Goal: Communication & Community: Answer question/provide support

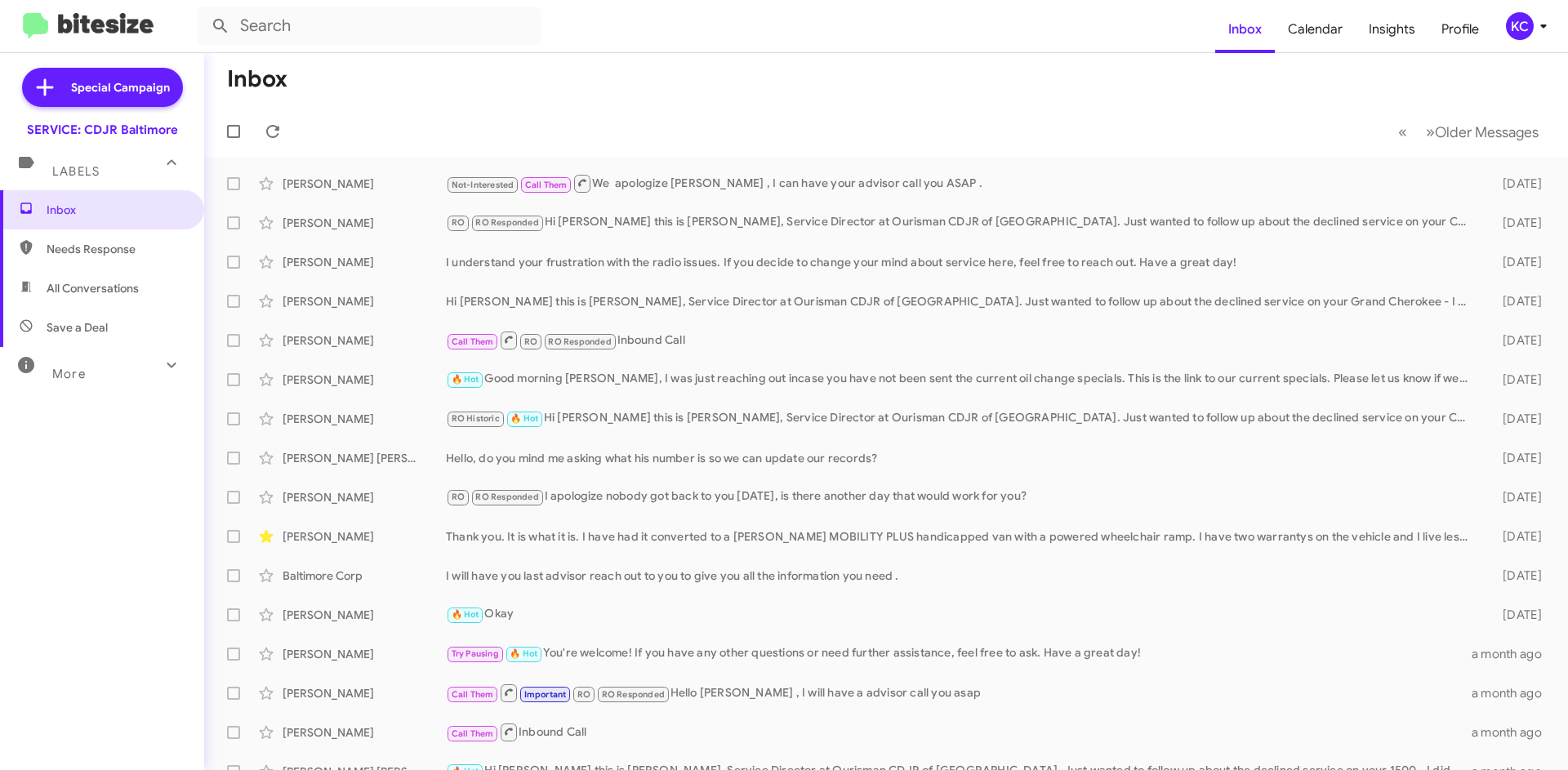
click at [1513, 27] on div "KC" at bounding box center [1519, 26] width 27 height 27
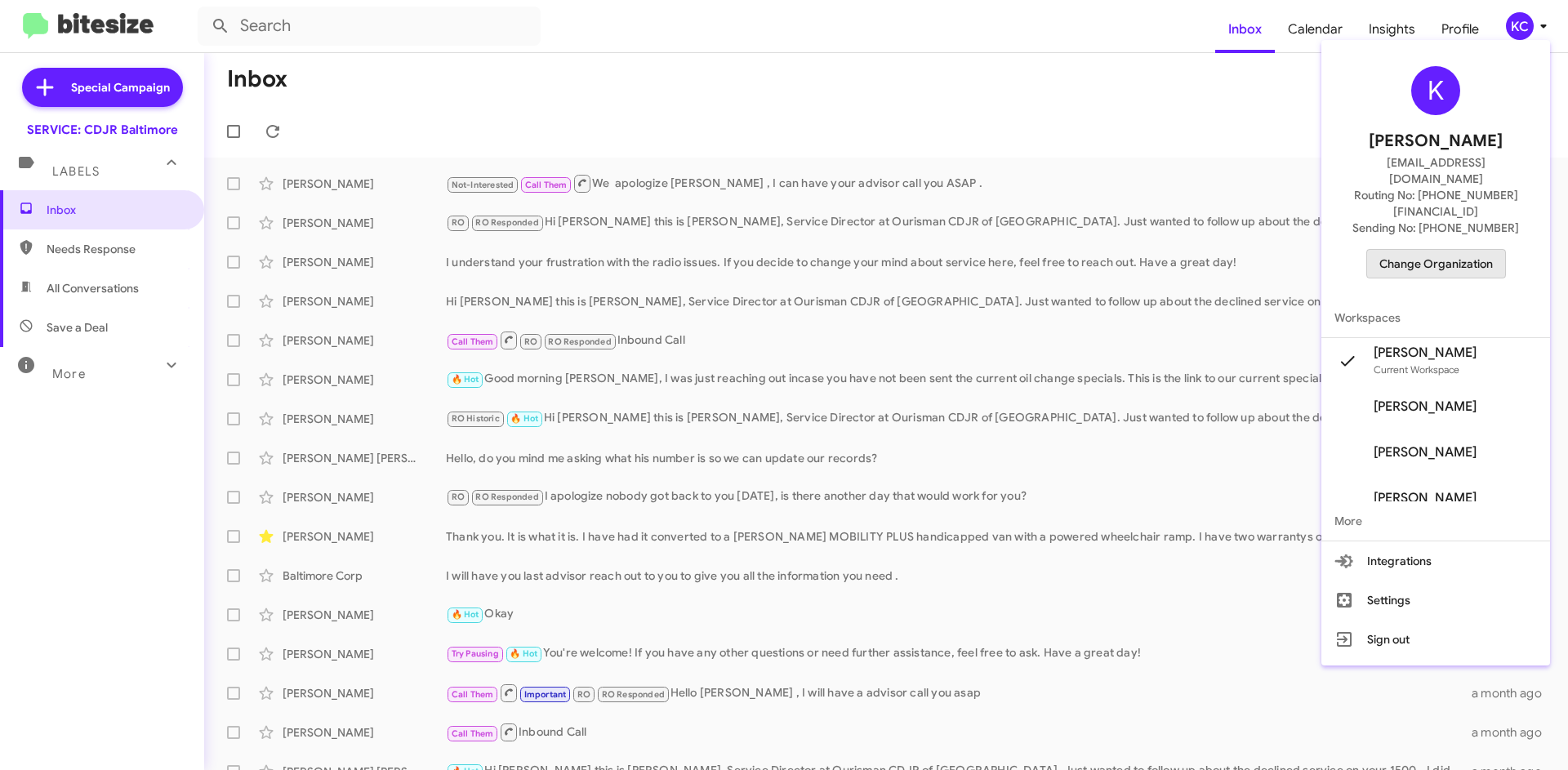
click at [1471, 249] on span "Change Organization" at bounding box center [1435, 263] width 114 height 27
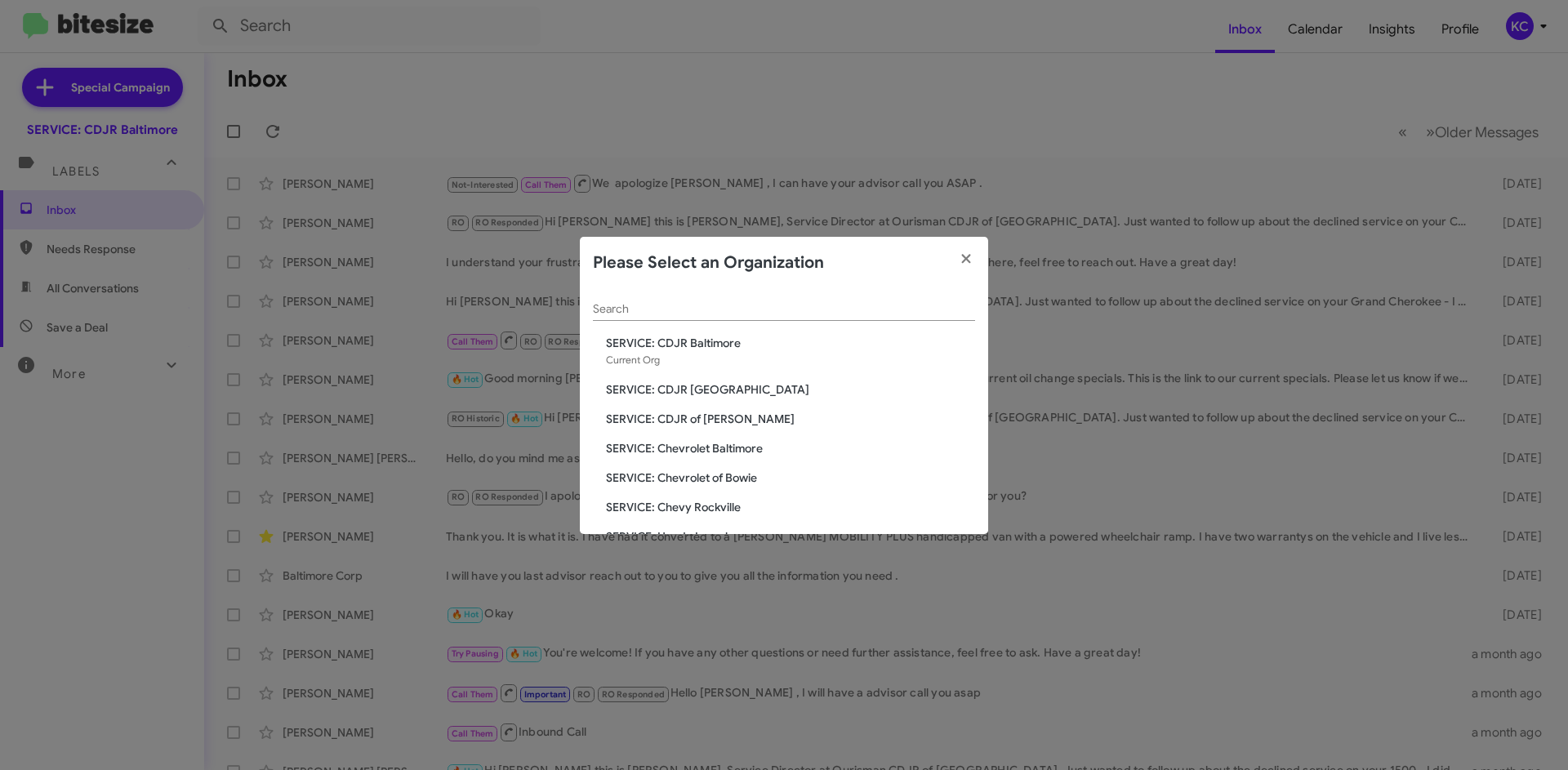
click at [720, 388] on span "SERVICE: CDJR [GEOGRAPHIC_DATA]" at bounding box center [790, 390] width 369 height 17
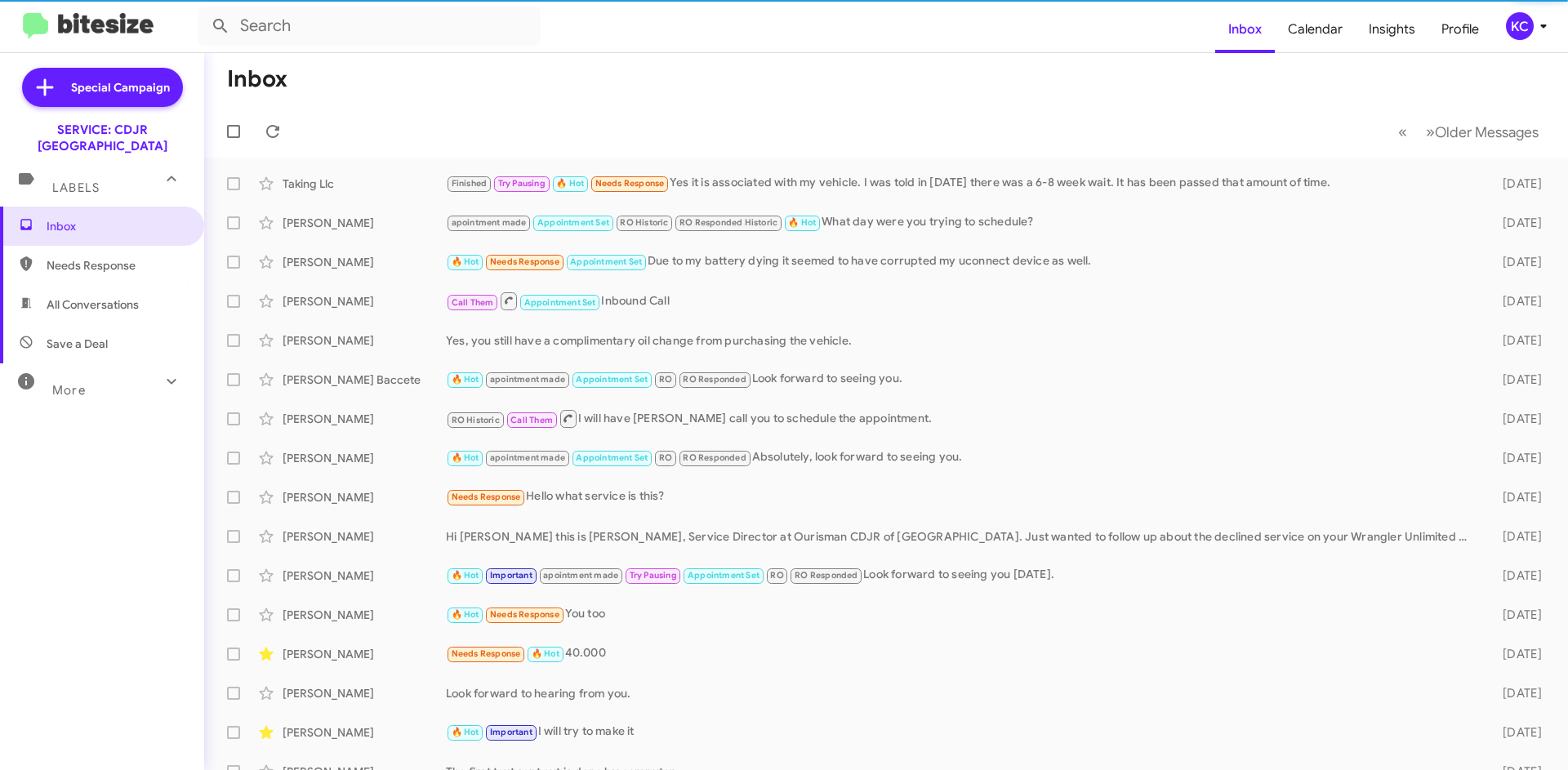
click at [1509, 25] on div "KC" at bounding box center [1519, 26] width 27 height 27
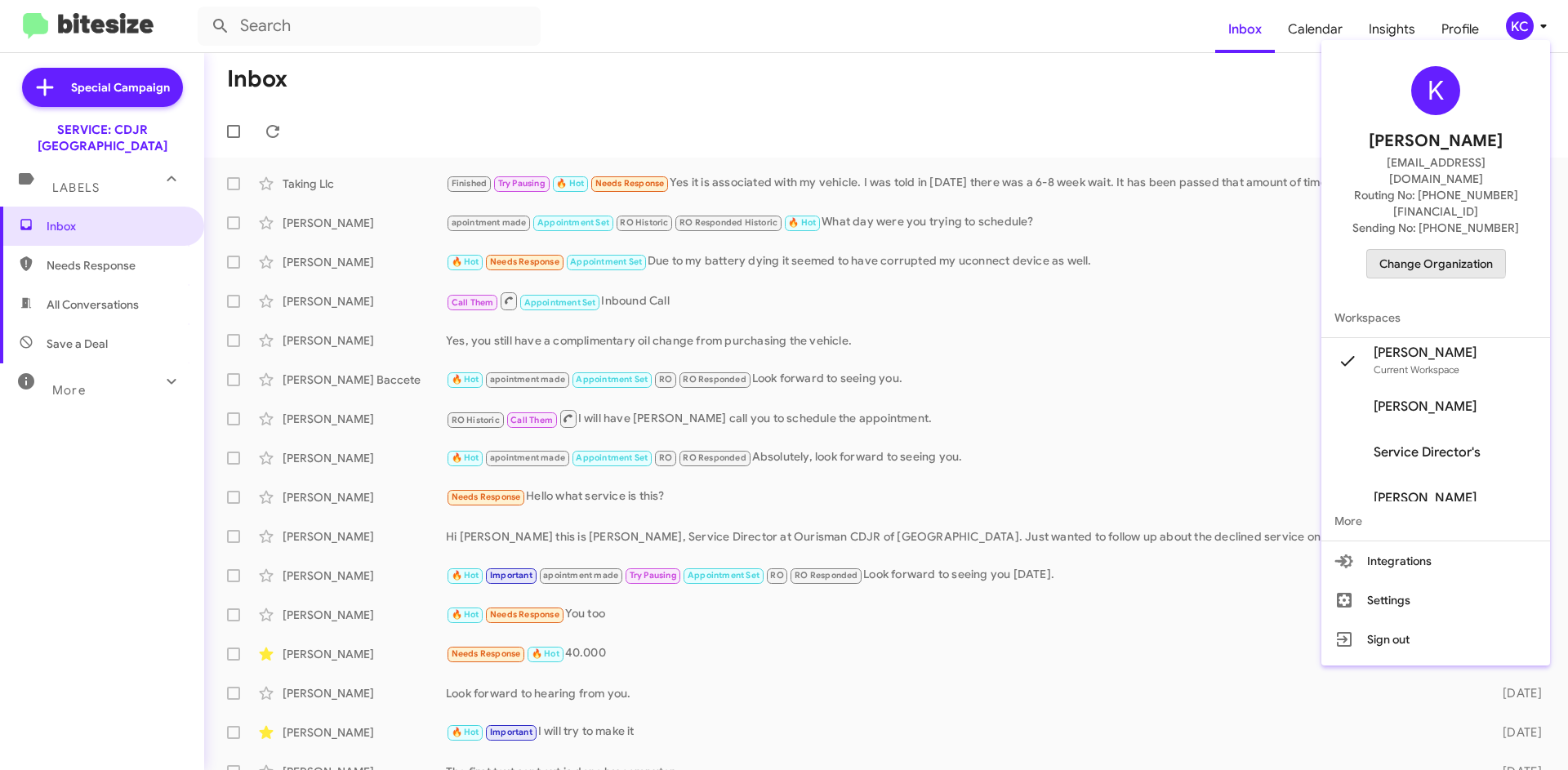
click at [1447, 249] on span "Change Organization" at bounding box center [1435, 263] width 114 height 27
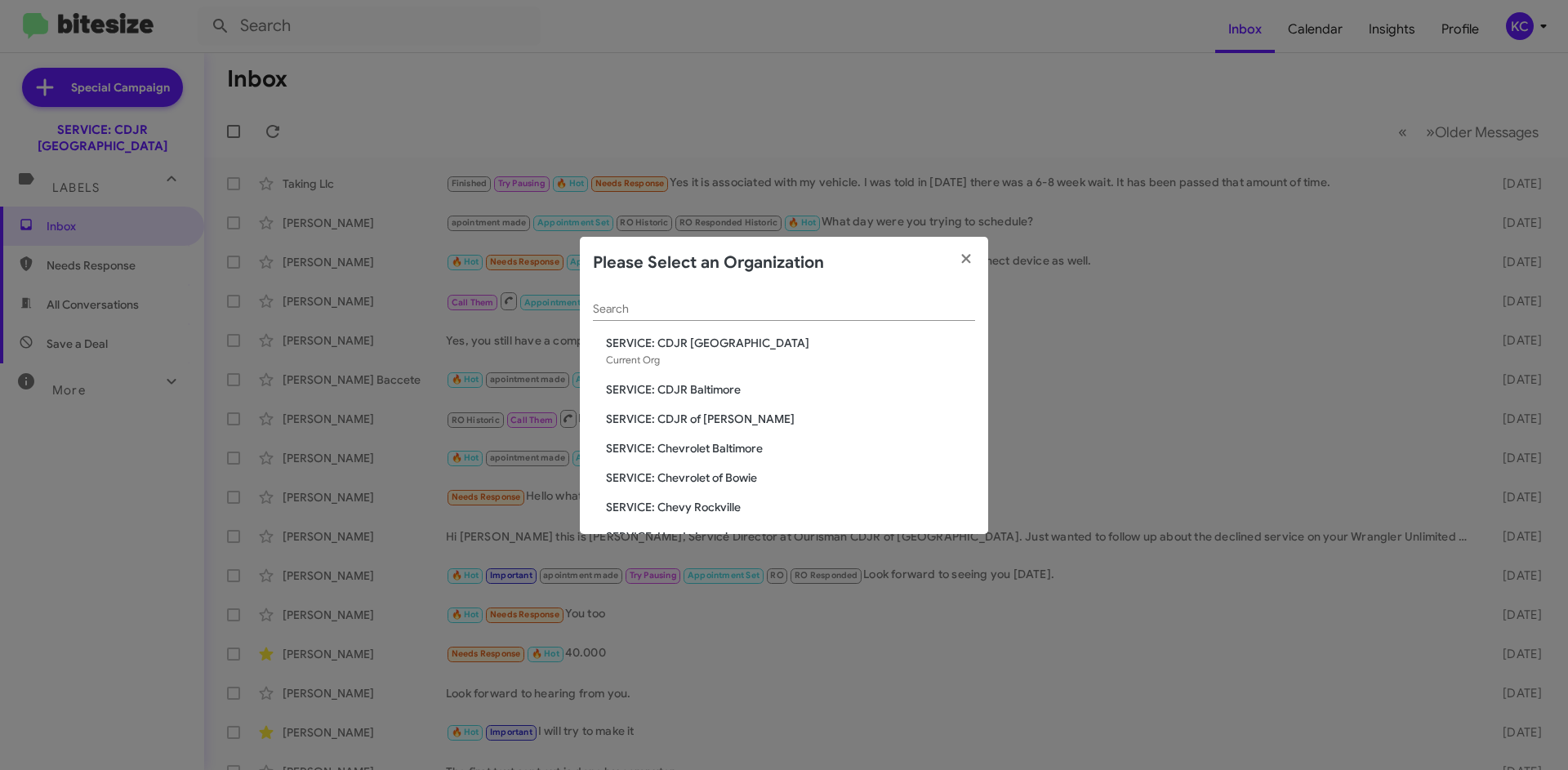
click at [721, 418] on span "SERVICE: CDJR of [PERSON_NAME]" at bounding box center [790, 419] width 369 height 17
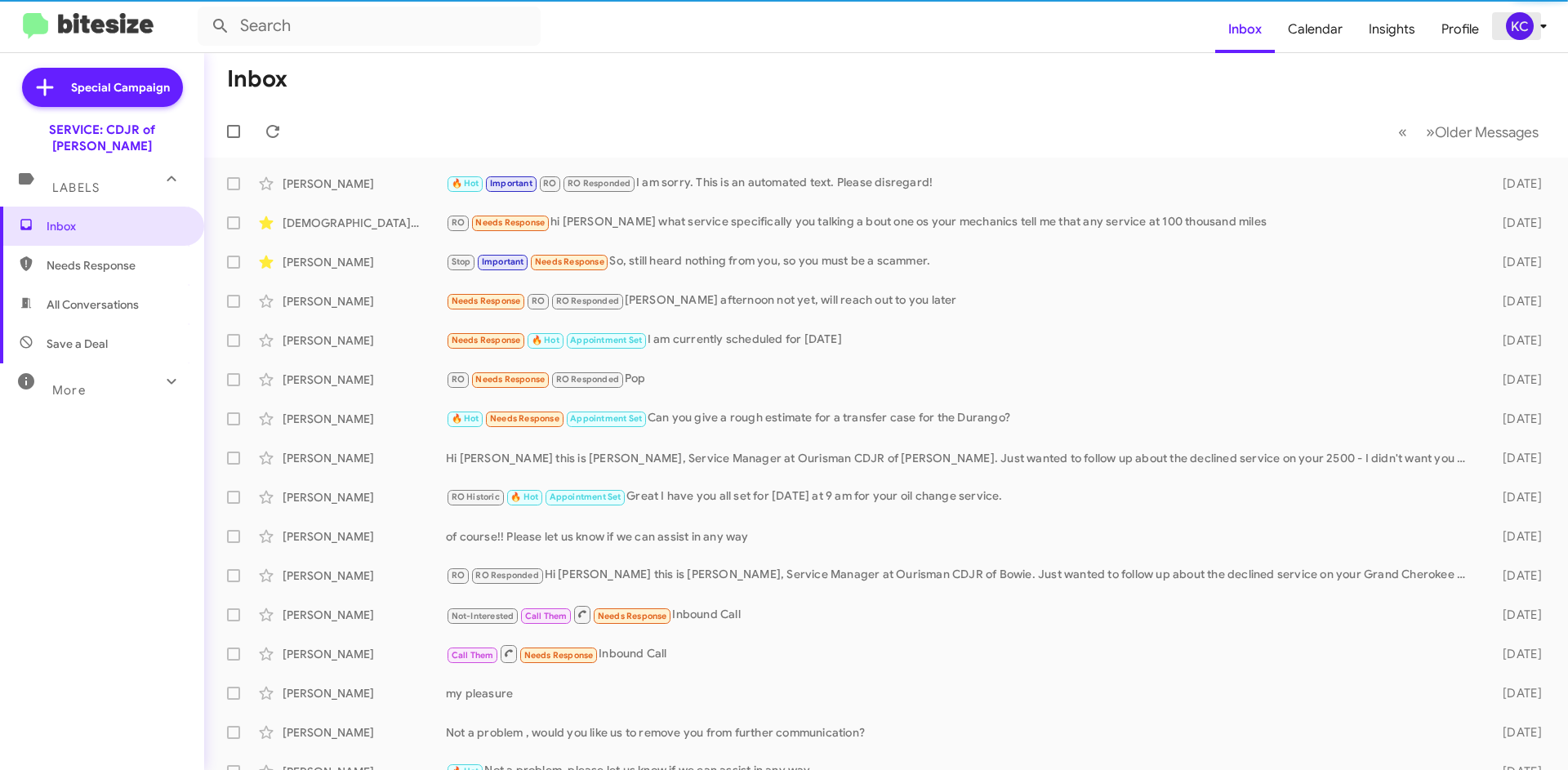
click at [1511, 29] on div "KC" at bounding box center [1519, 26] width 27 height 27
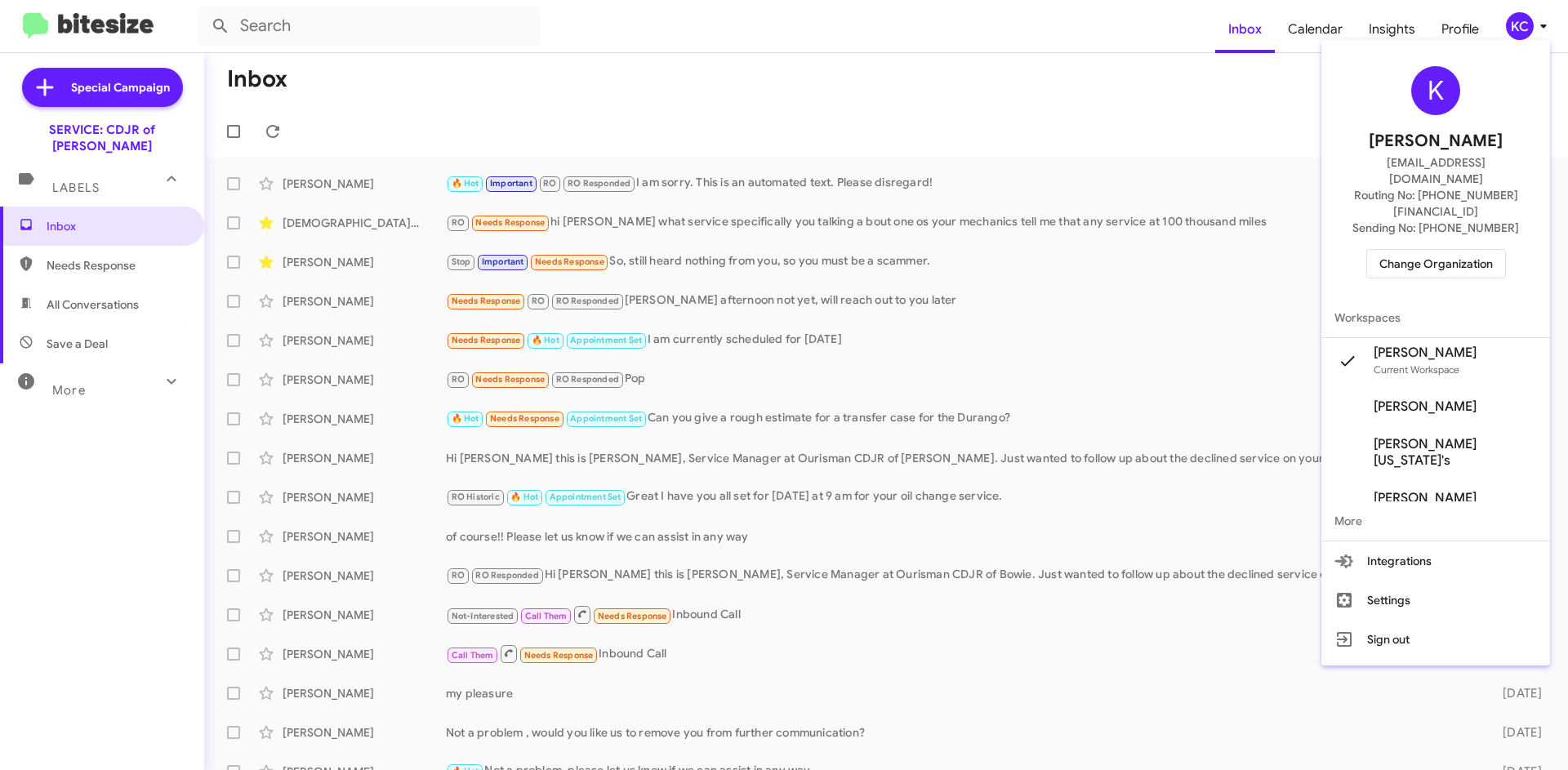
click at [1430, 249] on span "Change Organization" at bounding box center [1435, 263] width 114 height 27
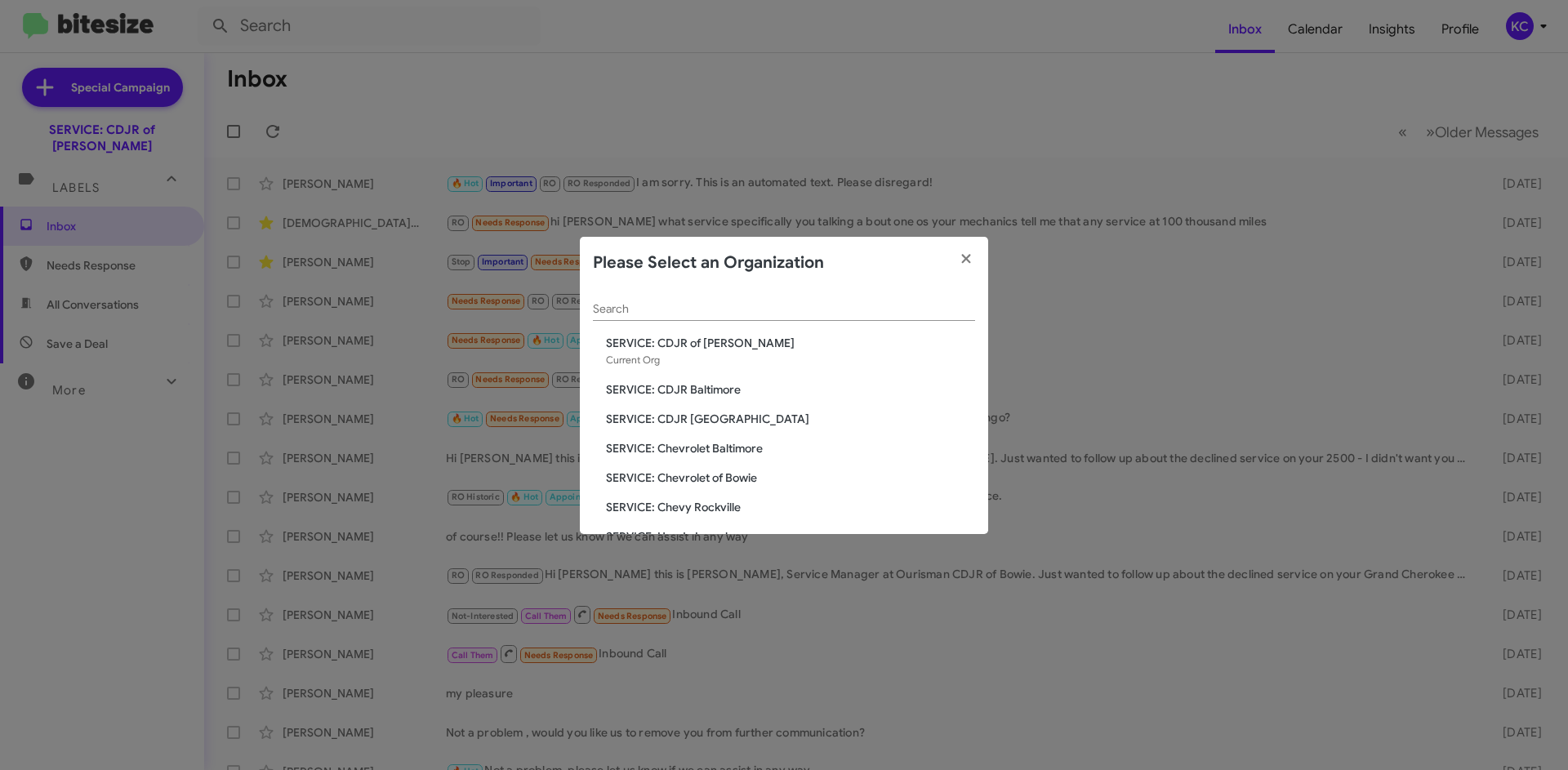
click at [712, 447] on span "SERVICE: Chevrolet Baltimore" at bounding box center [790, 448] width 369 height 17
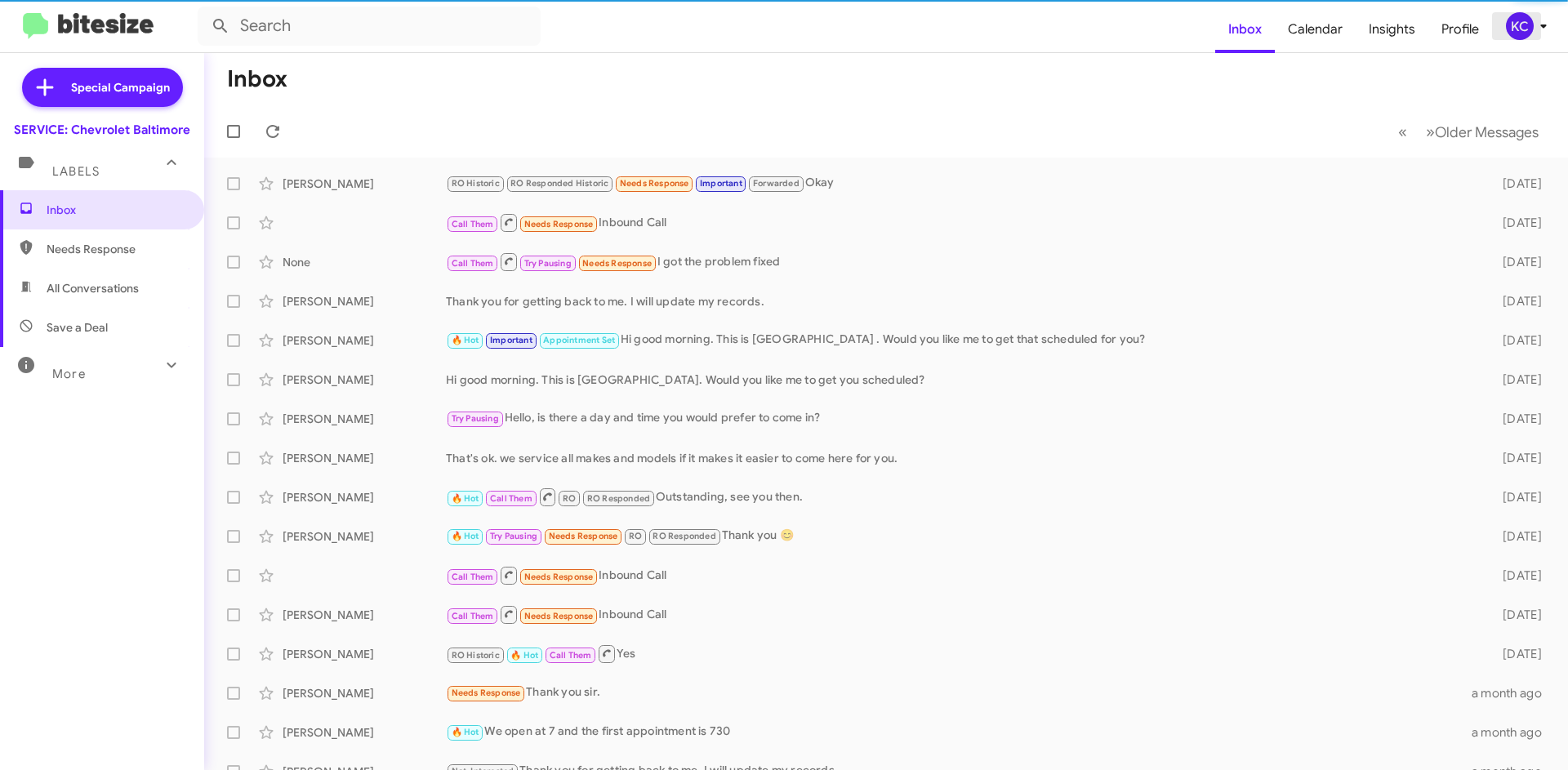
click at [1514, 23] on div "KC" at bounding box center [1519, 26] width 27 height 27
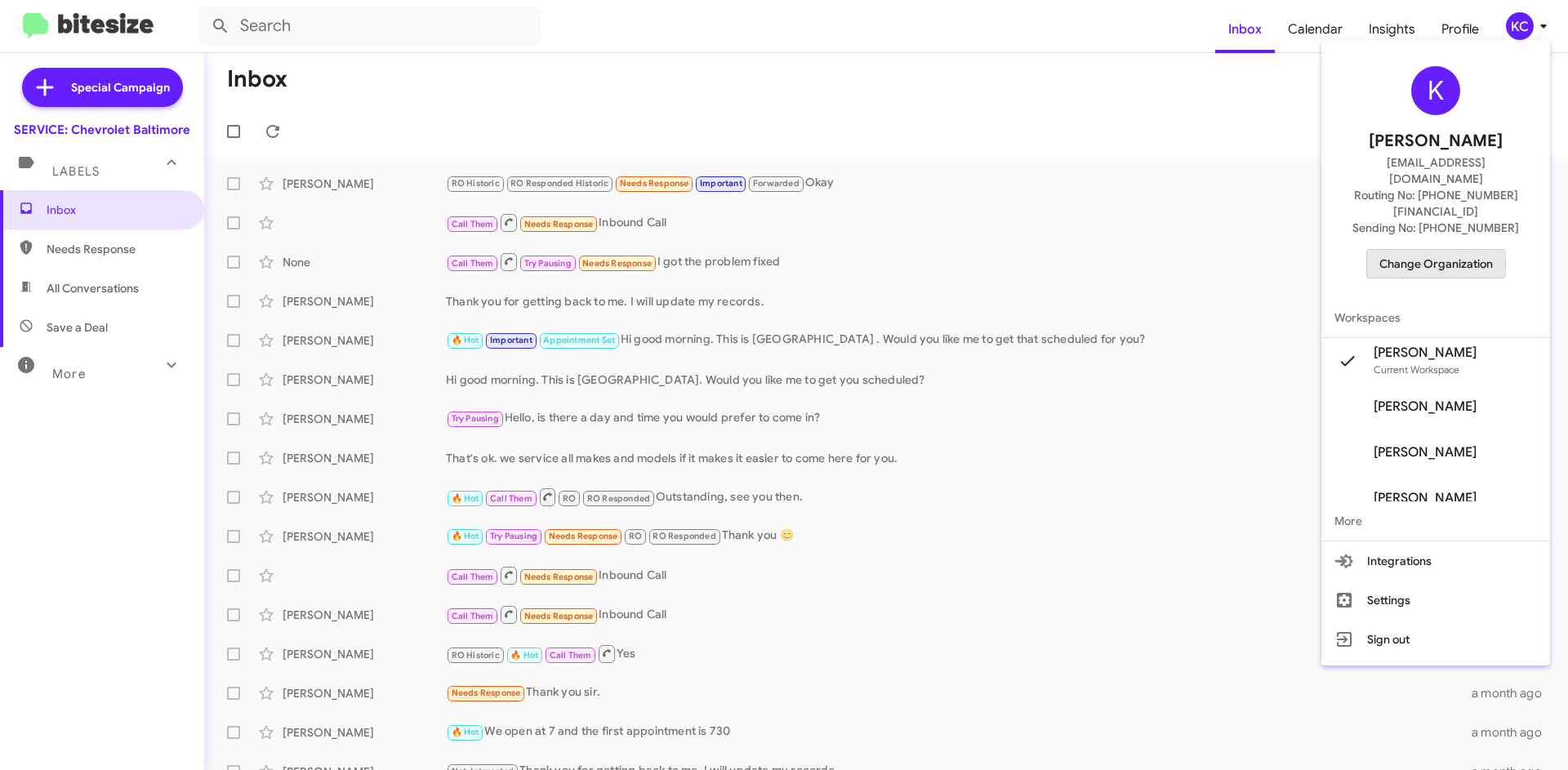
click at [1437, 249] on span "Change Organization" at bounding box center [1435, 263] width 114 height 27
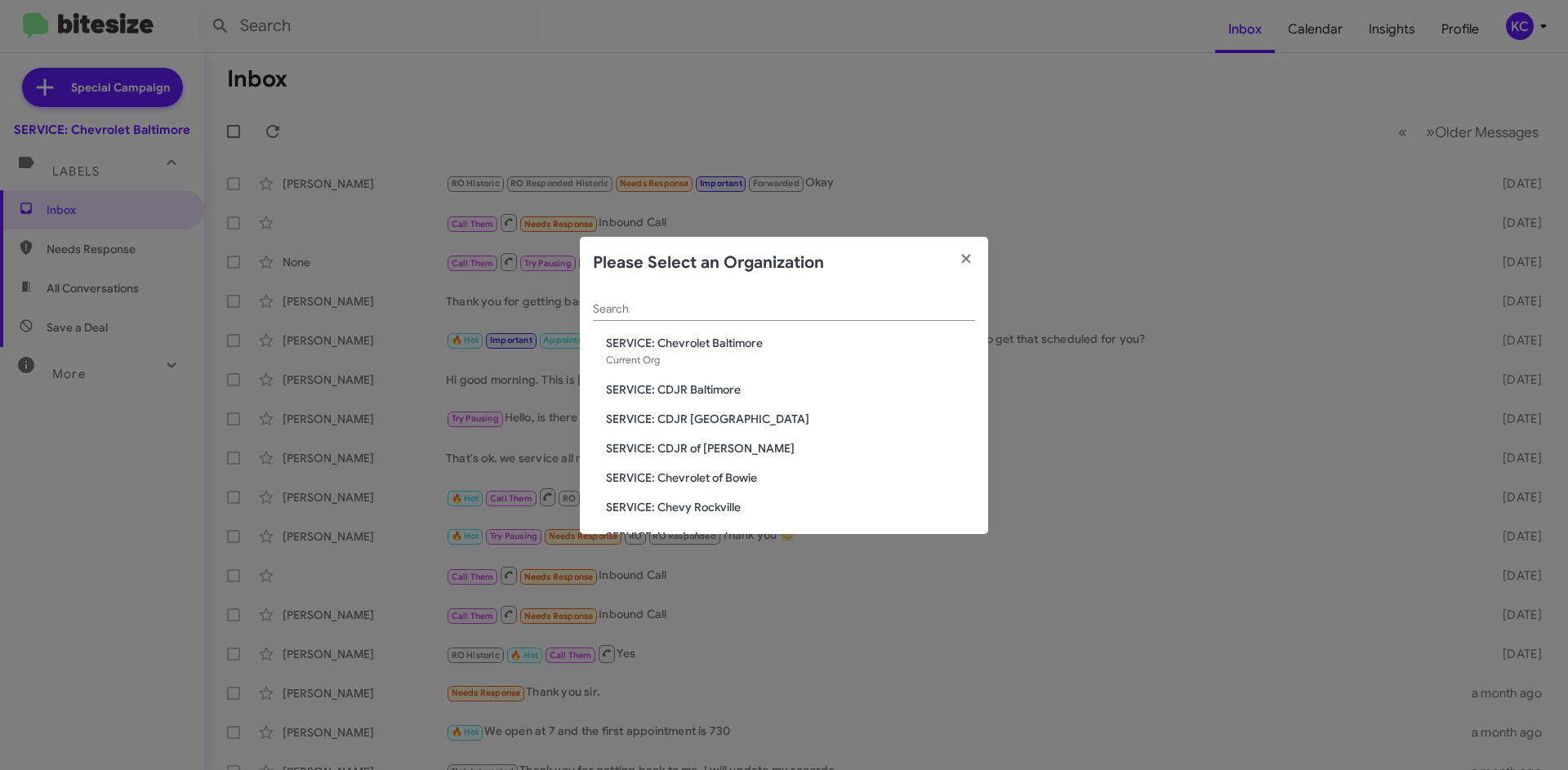
click at [714, 482] on span "SERVICE: Chevrolet of Bowie" at bounding box center [790, 477] width 369 height 17
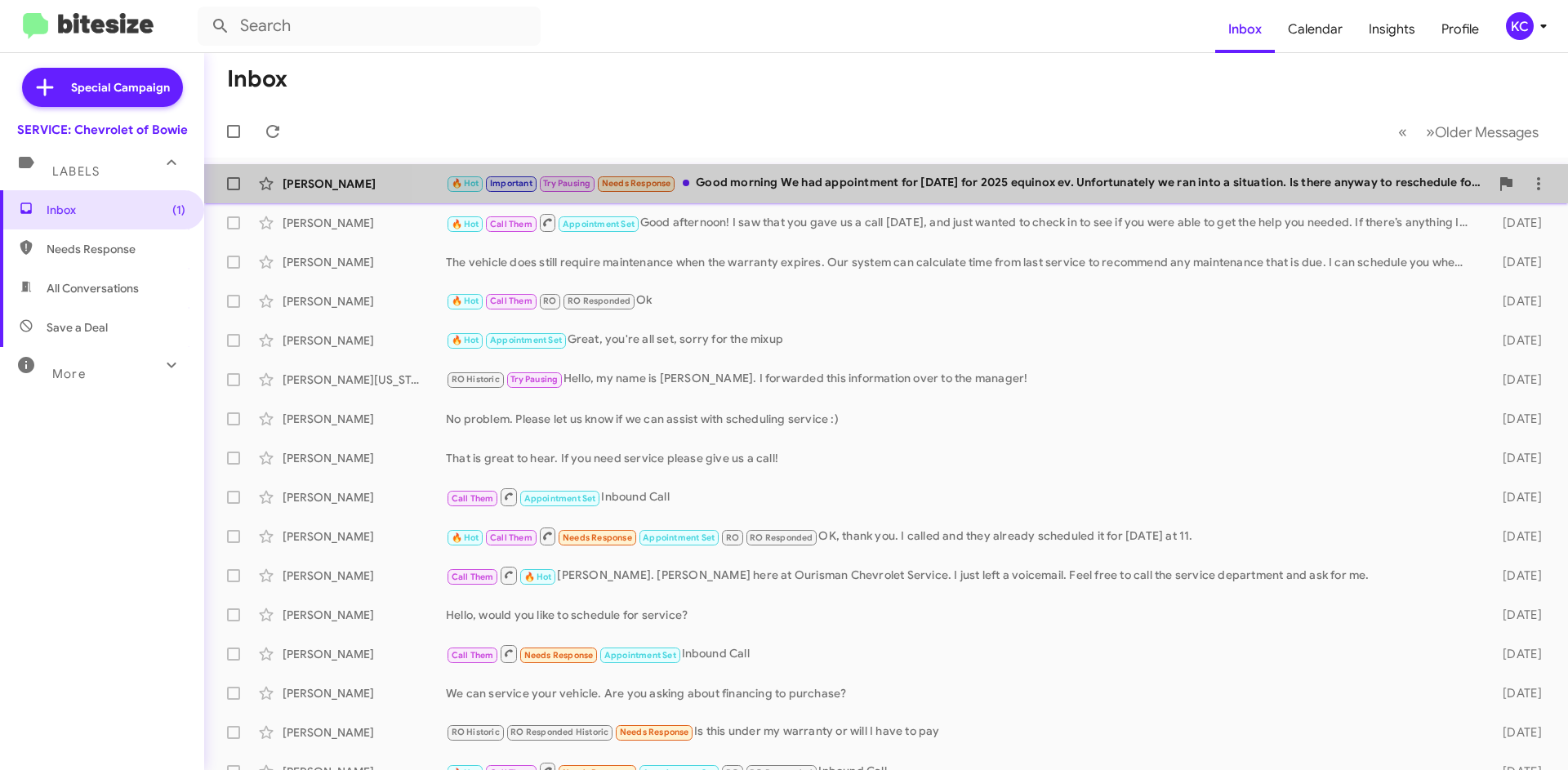
click at [965, 177] on div "🔥 Hot Important Try Pausing Needs Response Good morning We had appointment for …" at bounding box center [967, 183] width 1043 height 19
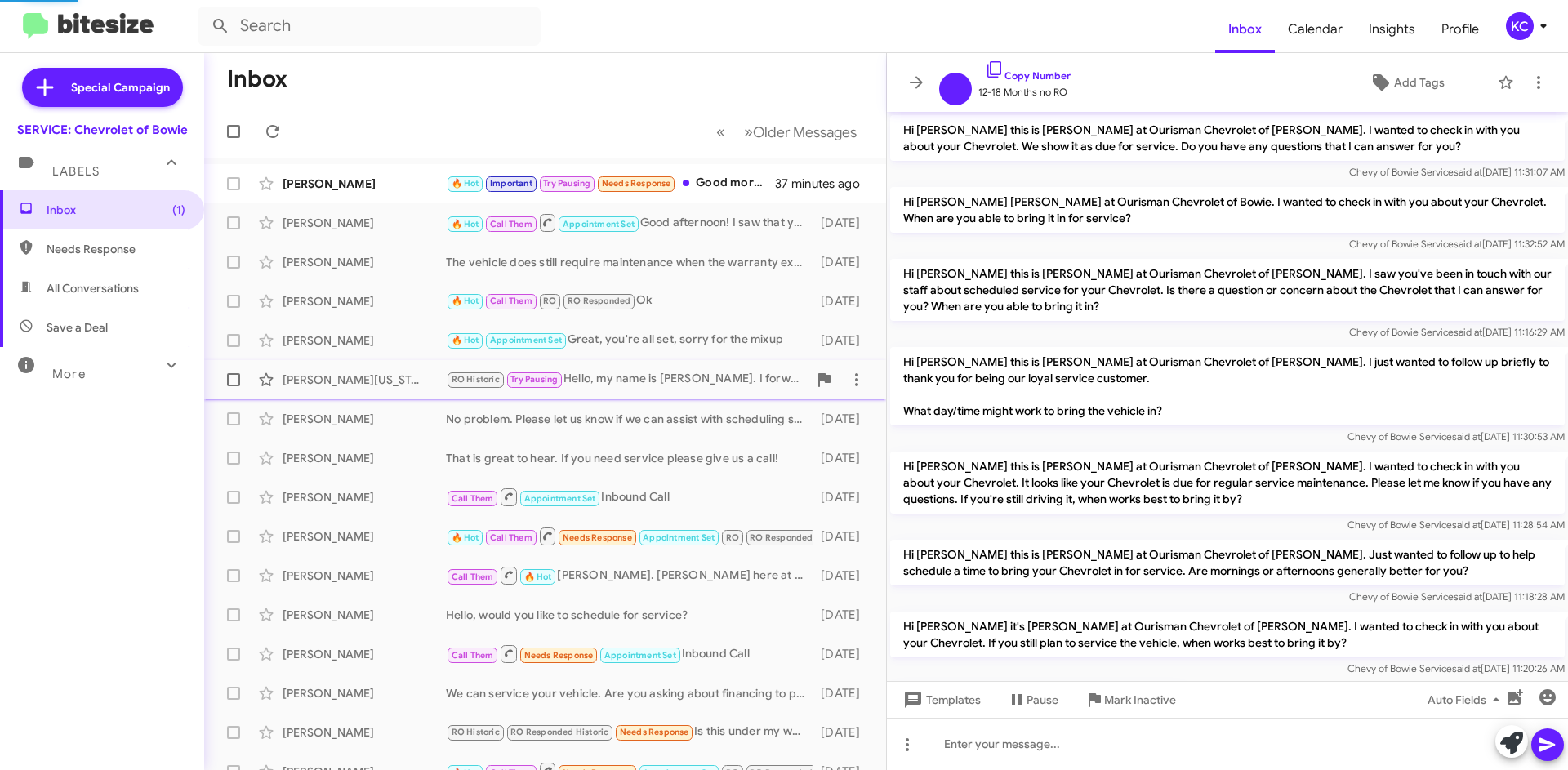
scroll to position [917, 0]
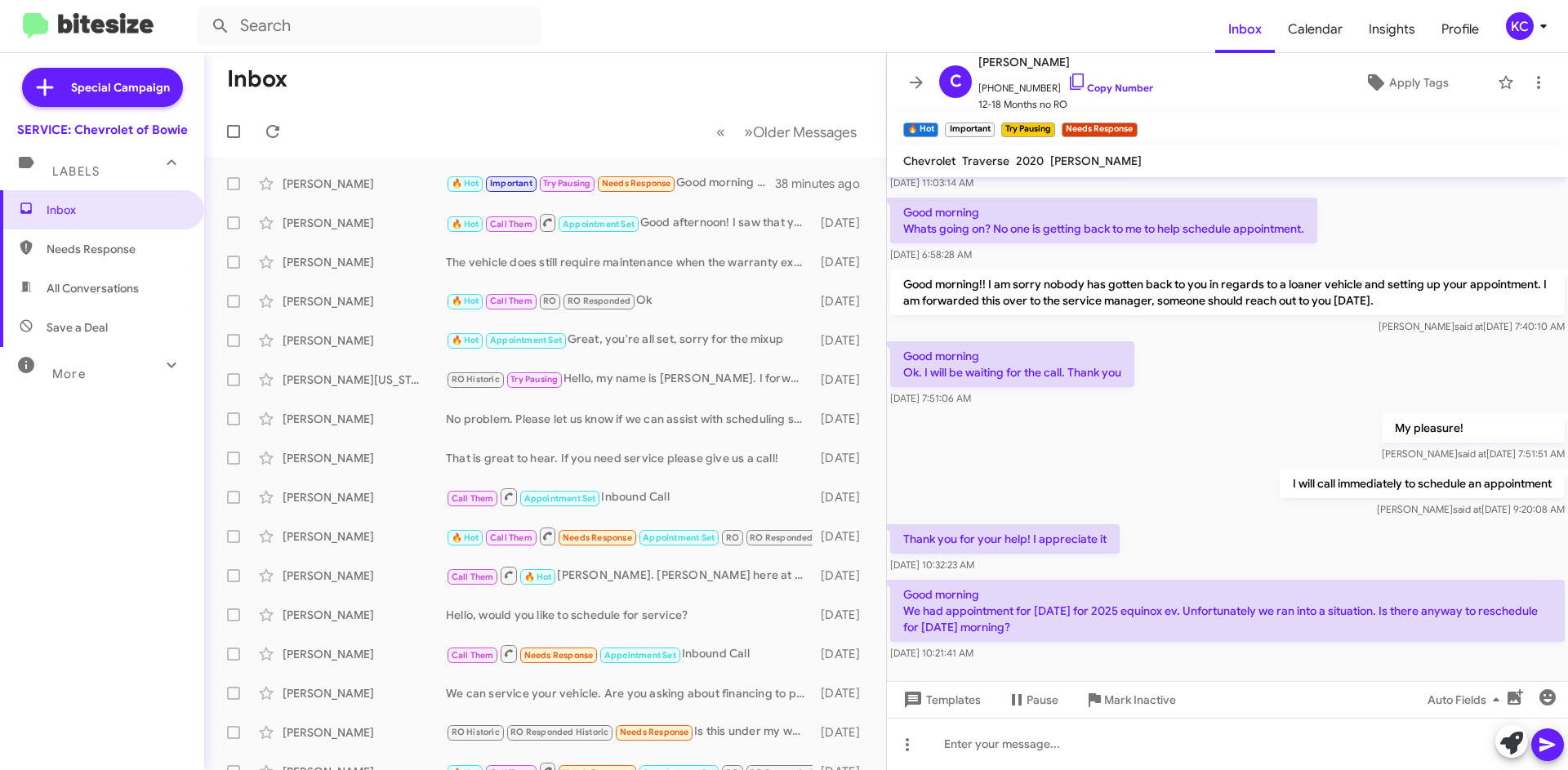
click at [1108, 482] on div "I will call immediately to schedule an appointment Mike said at Sep 19, 2025, 9…" at bounding box center [1227, 493] width 681 height 56
click at [1070, 80] on icon at bounding box center [1077, 82] width 14 height 17
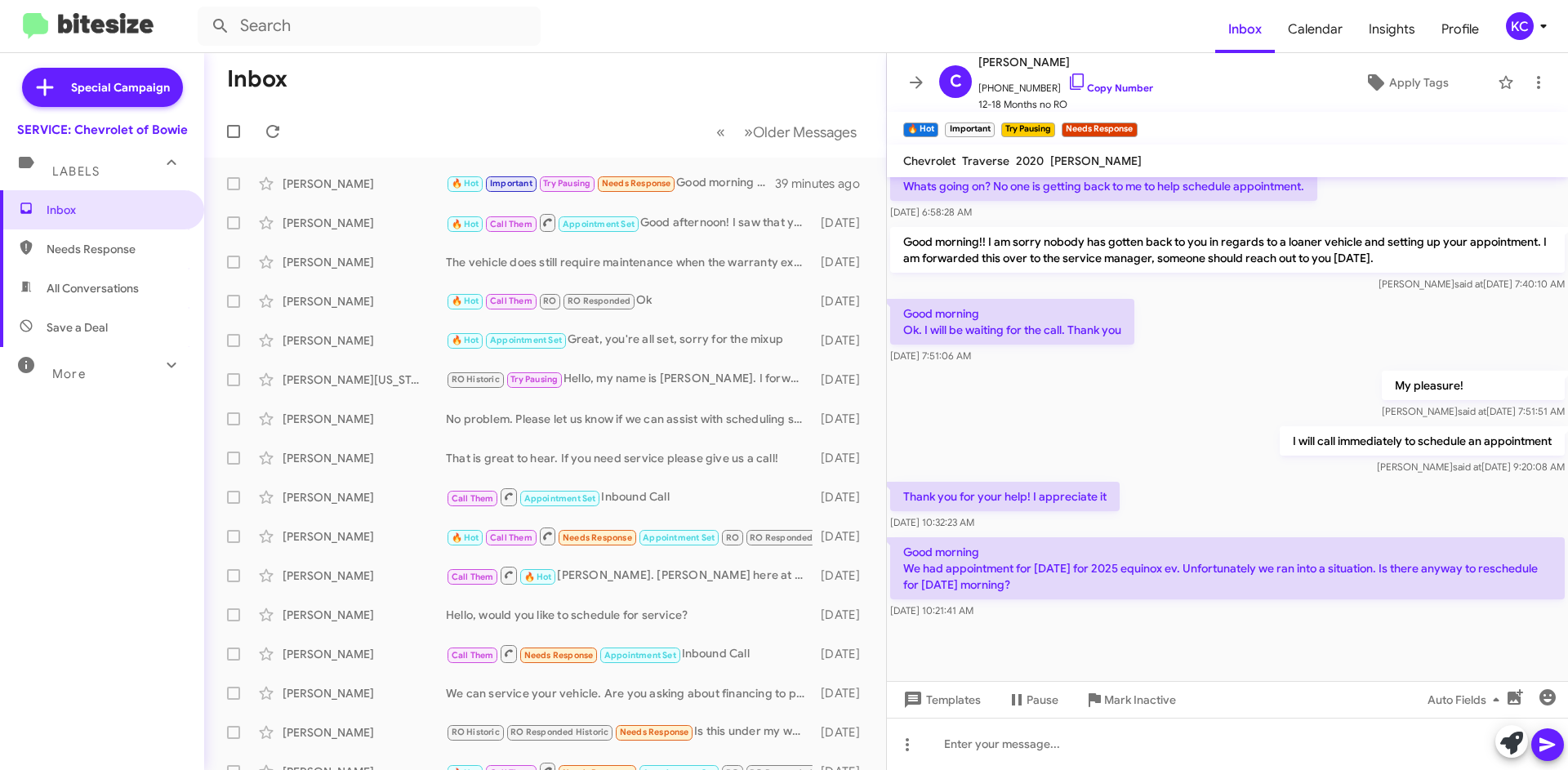
scroll to position [982, 0]
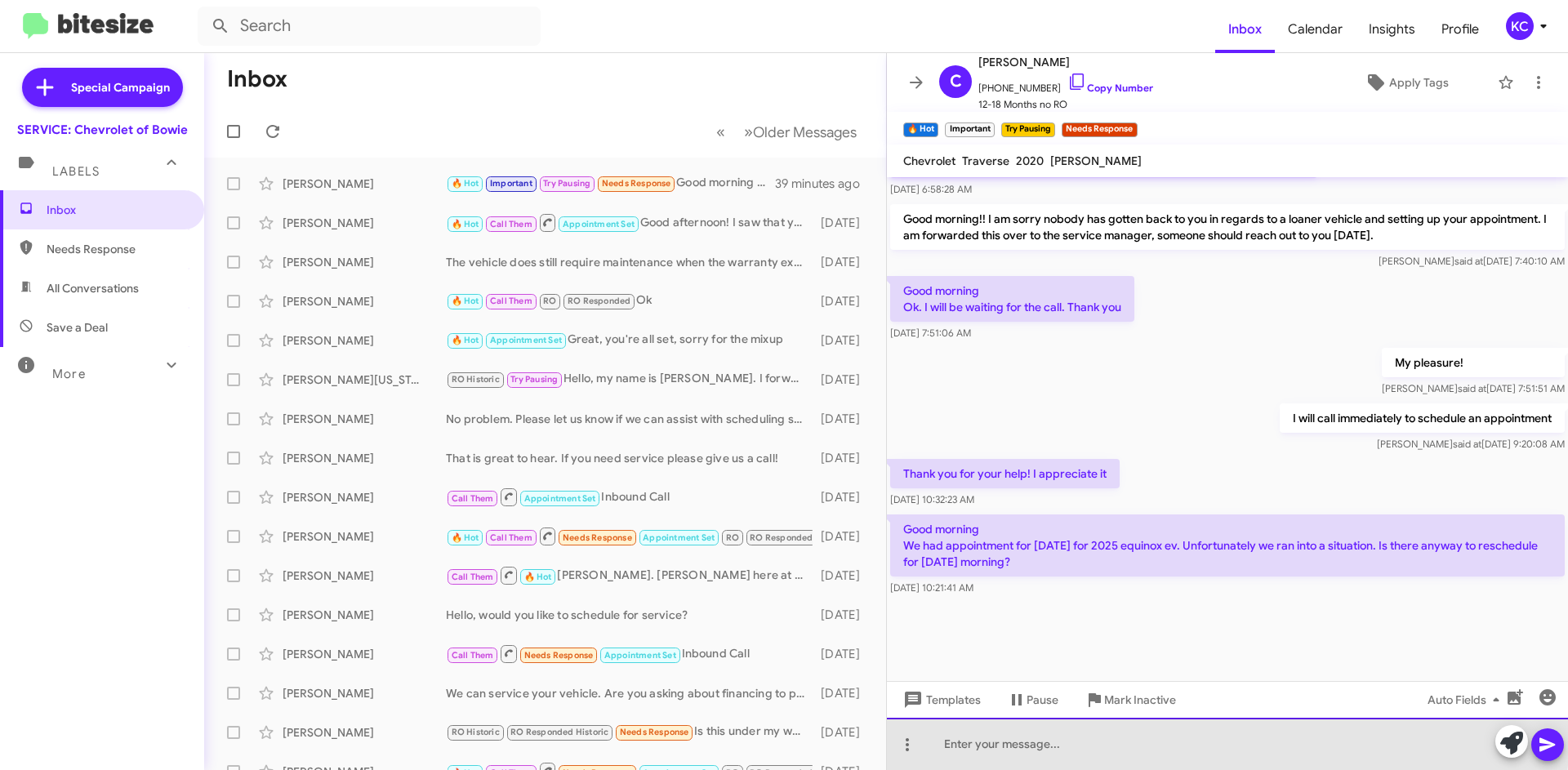
click at [1091, 729] on div at bounding box center [1227, 743] width 681 height 52
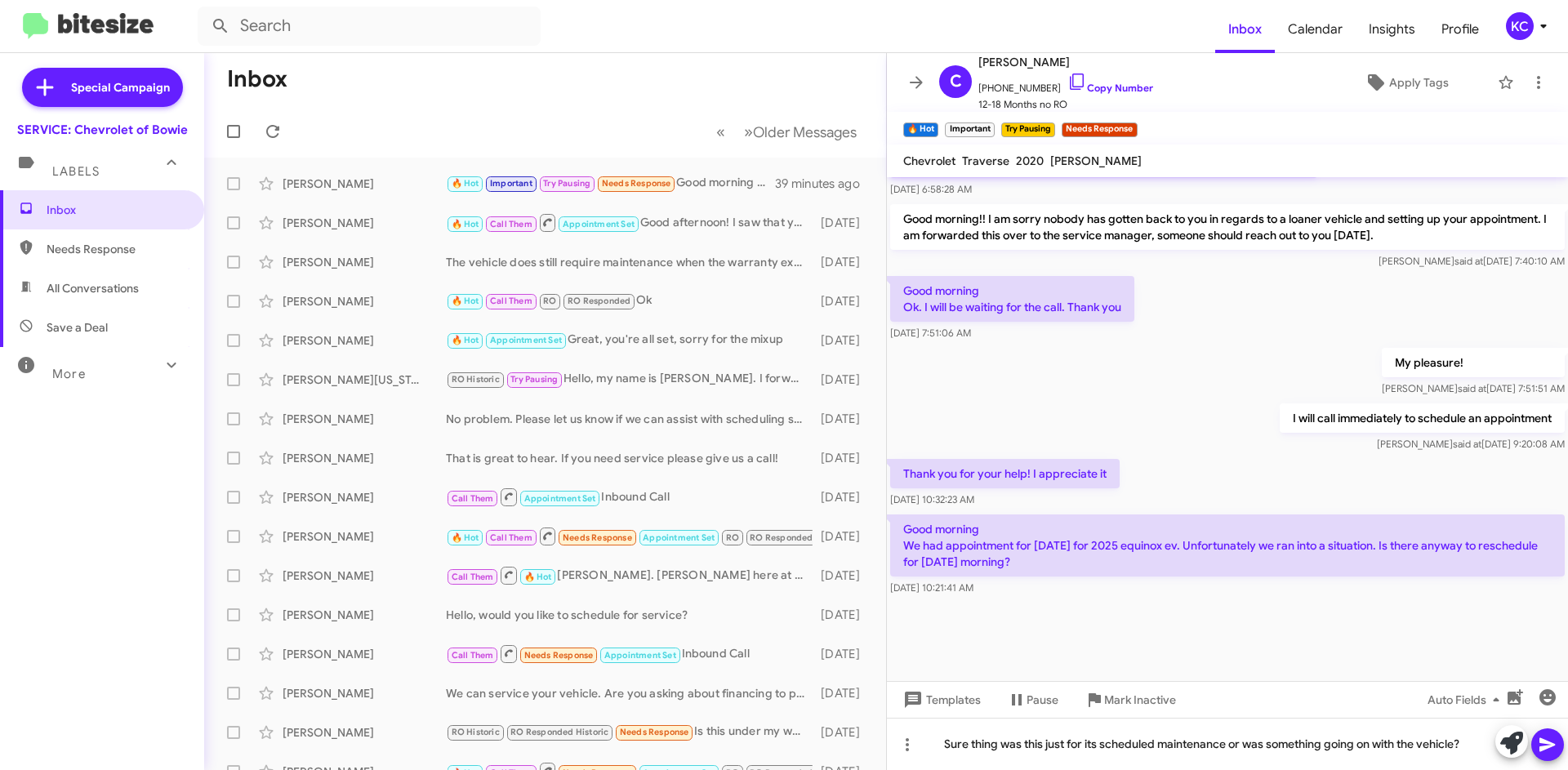
click at [1544, 746] on icon at bounding box center [1546, 745] width 16 height 14
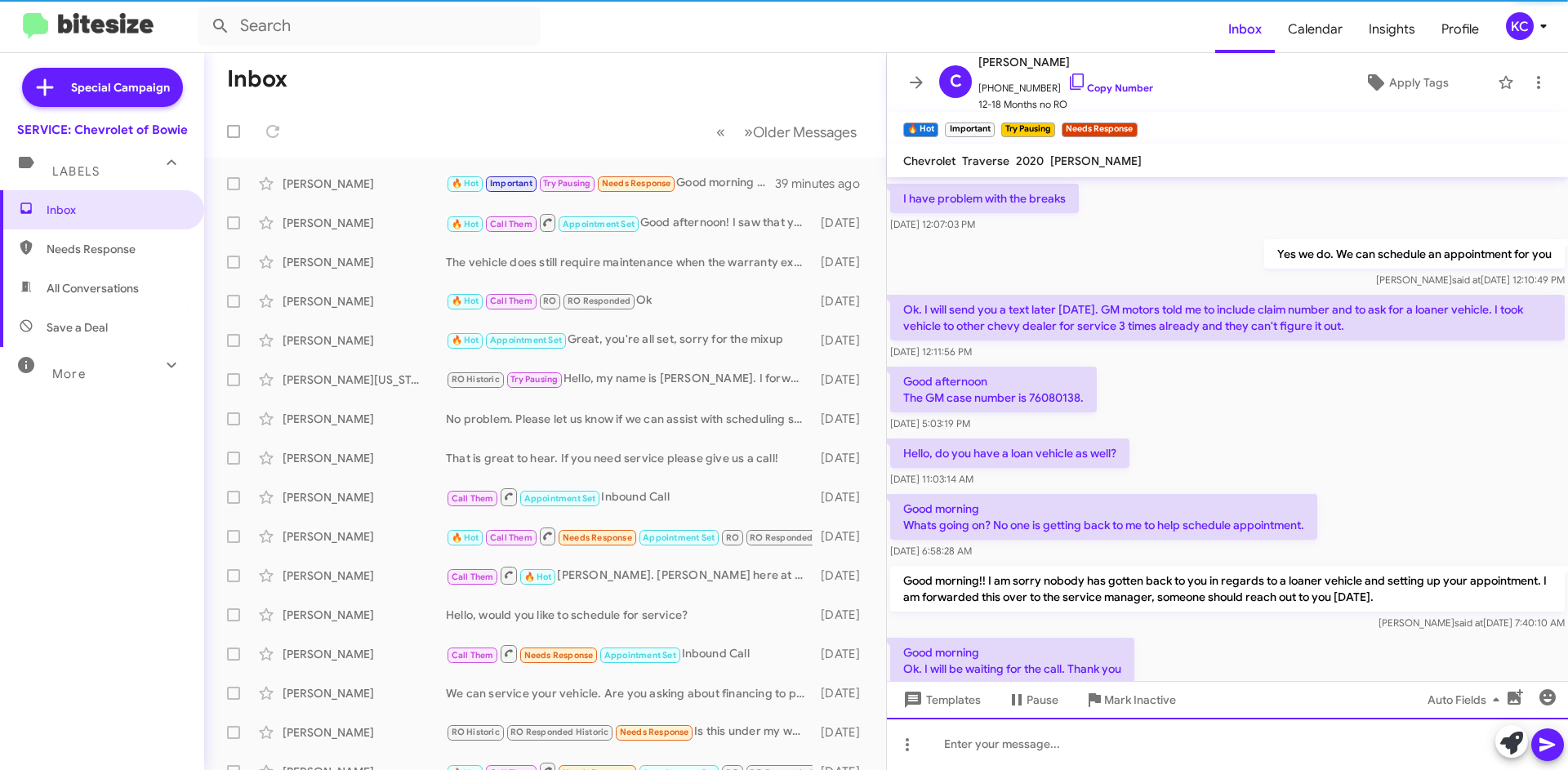
scroll to position [0, 0]
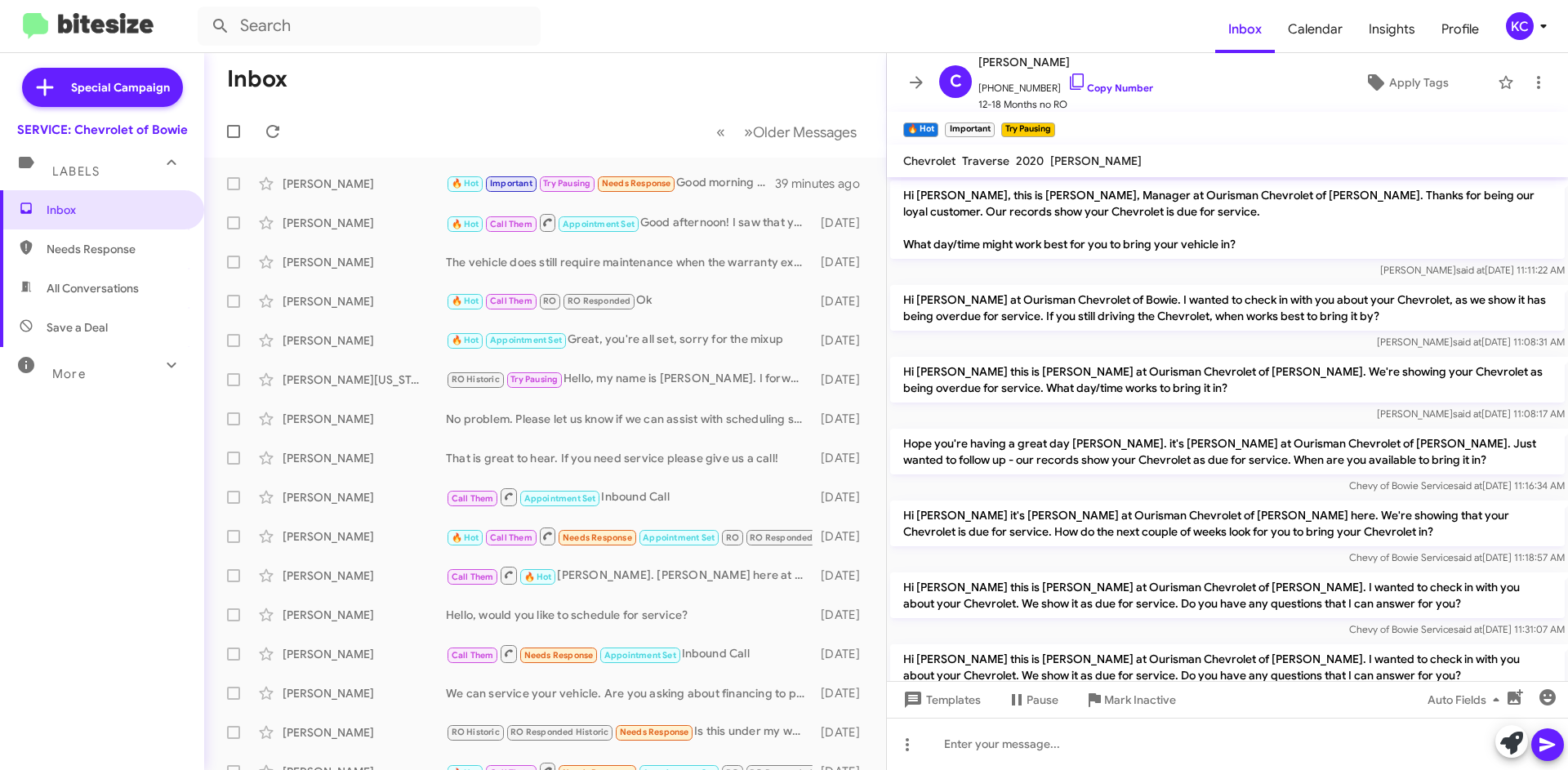
click at [1516, 20] on div "KC" at bounding box center [1519, 26] width 27 height 27
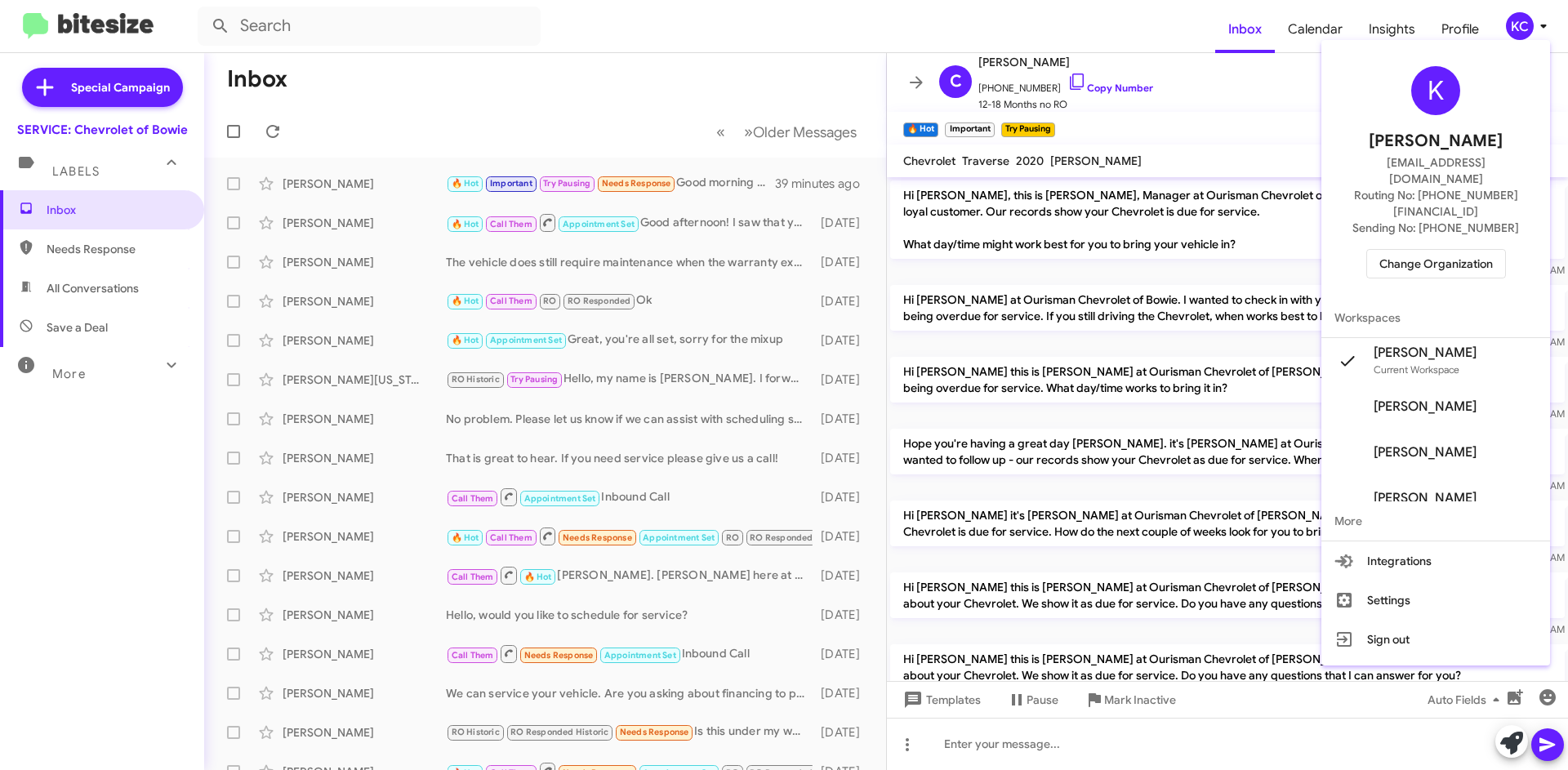
click at [1419, 249] on span "Change Organization" at bounding box center [1435, 263] width 114 height 27
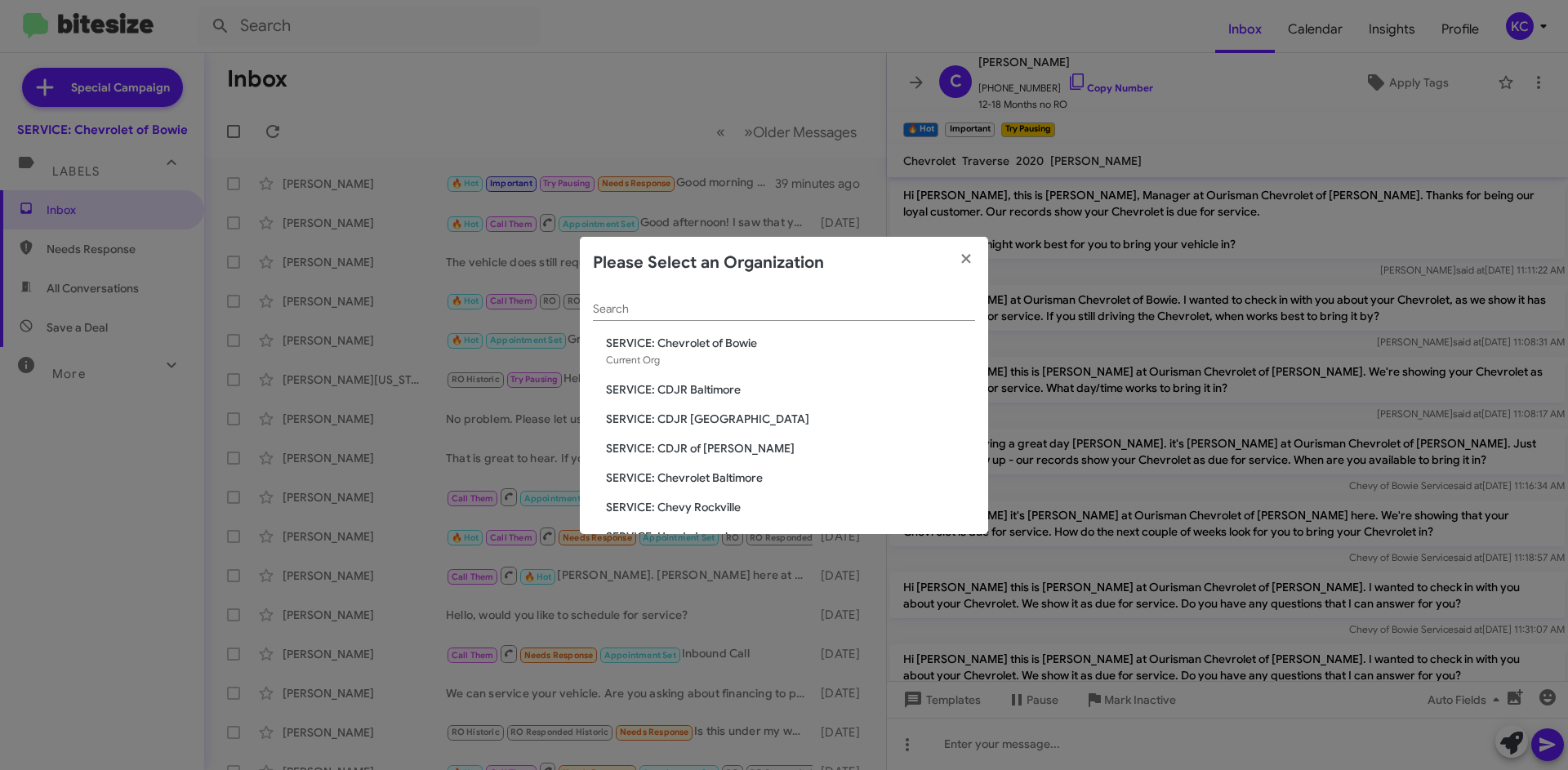
scroll to position [82, 0]
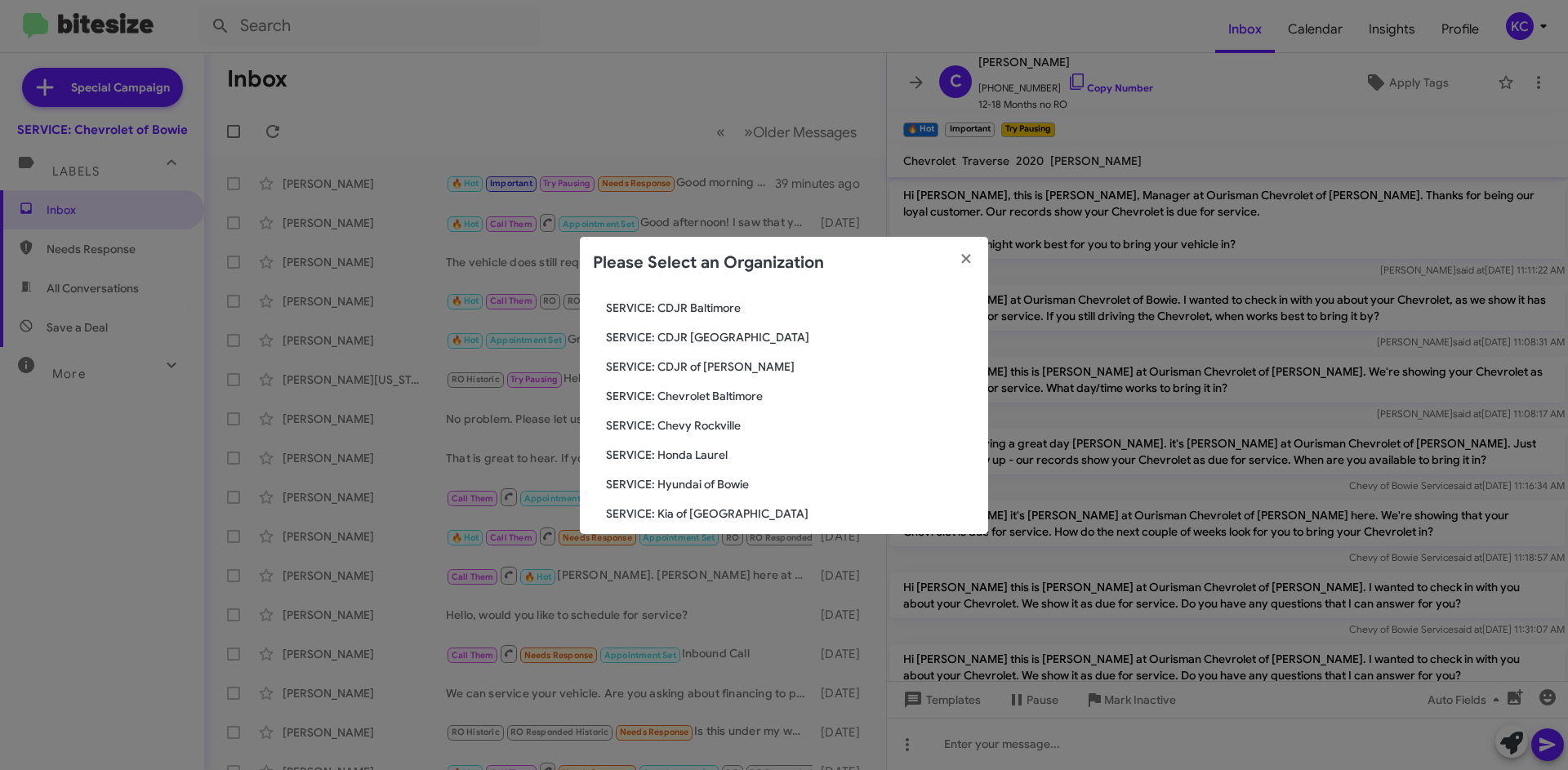
click at [704, 428] on span "SERVICE: Chevy Rockville" at bounding box center [790, 425] width 369 height 17
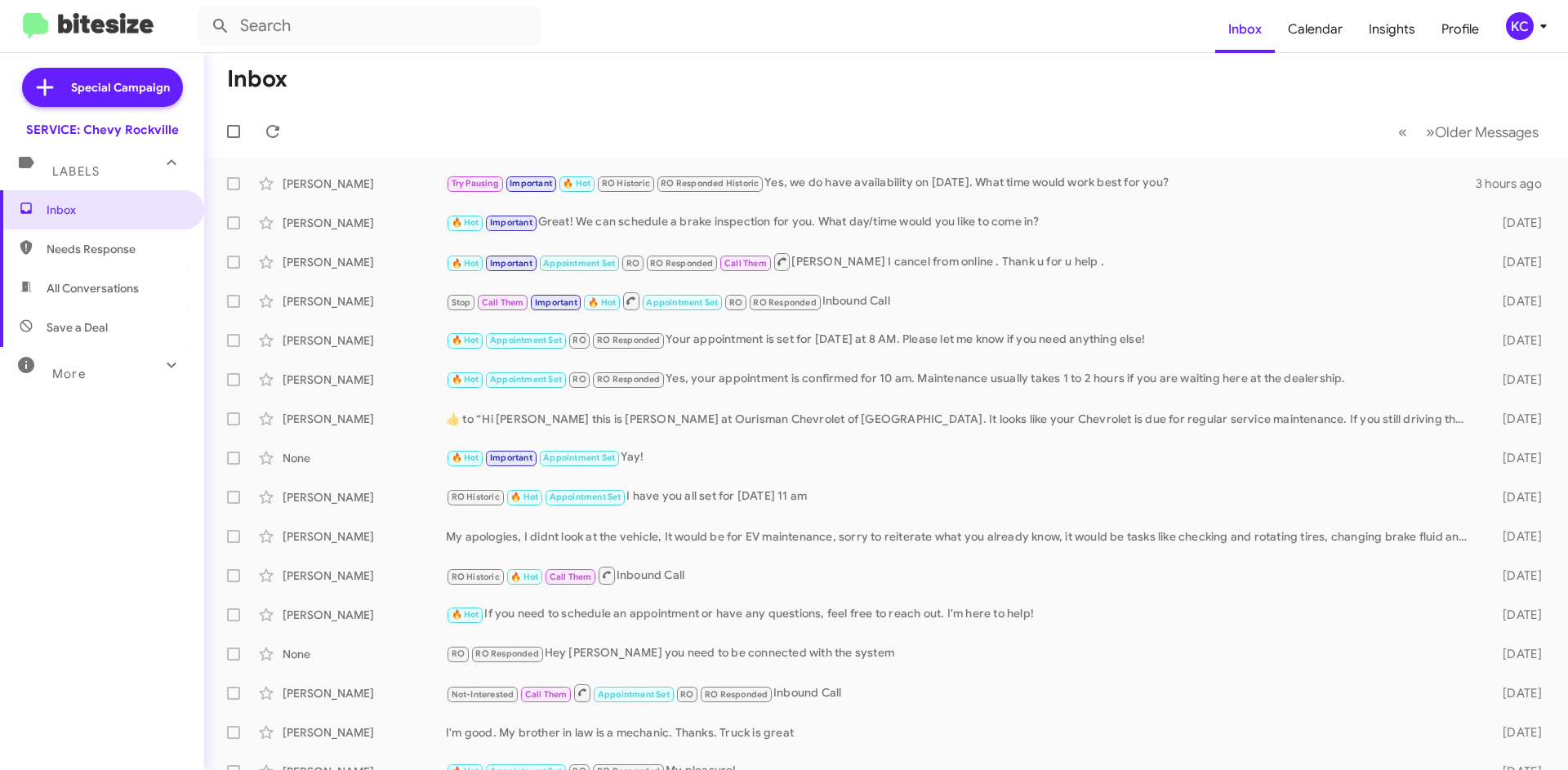
click at [1518, 31] on div "KC" at bounding box center [1519, 26] width 27 height 27
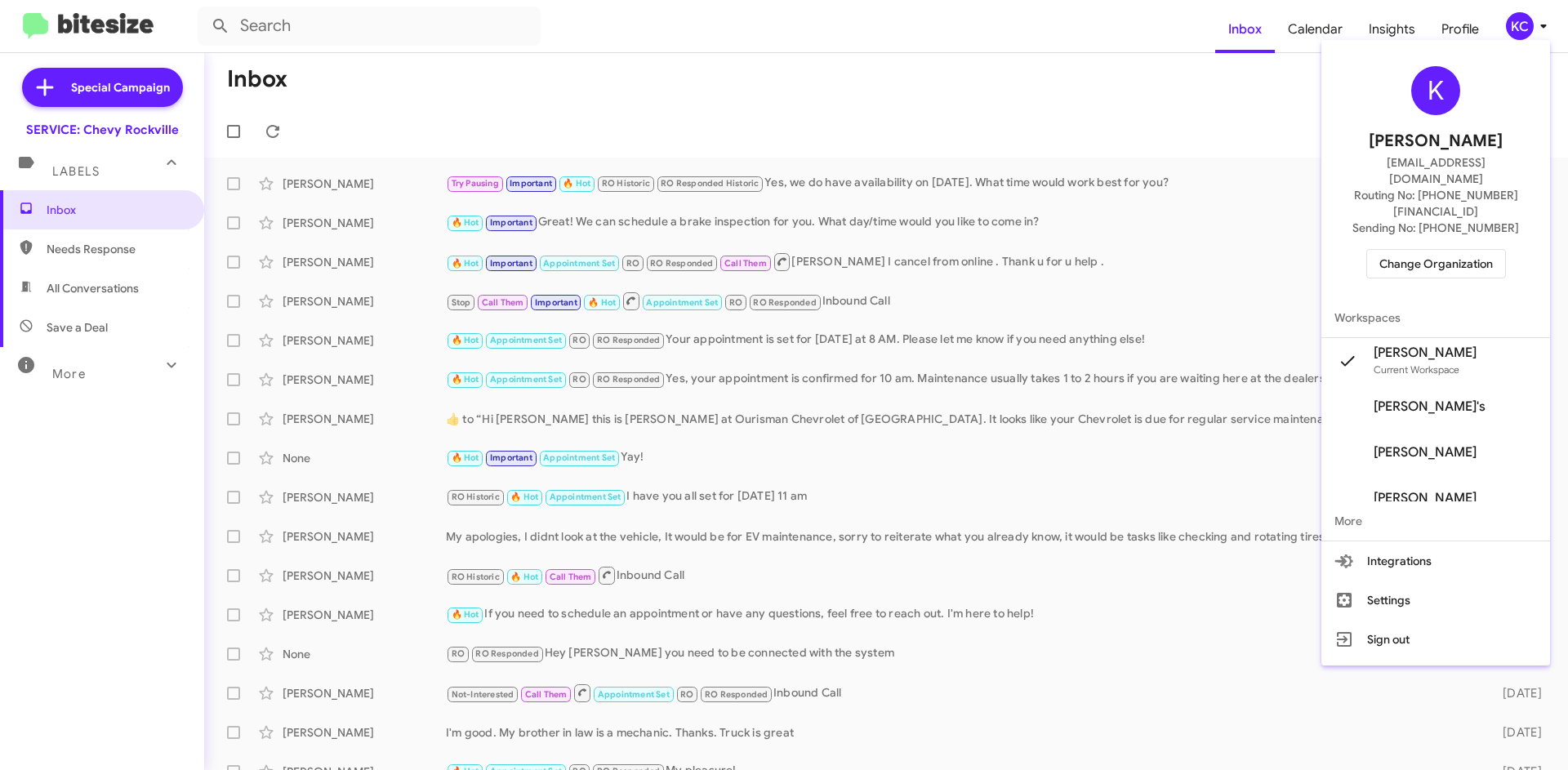
click at [1401, 249] on span "Change Organization" at bounding box center [1435, 263] width 114 height 27
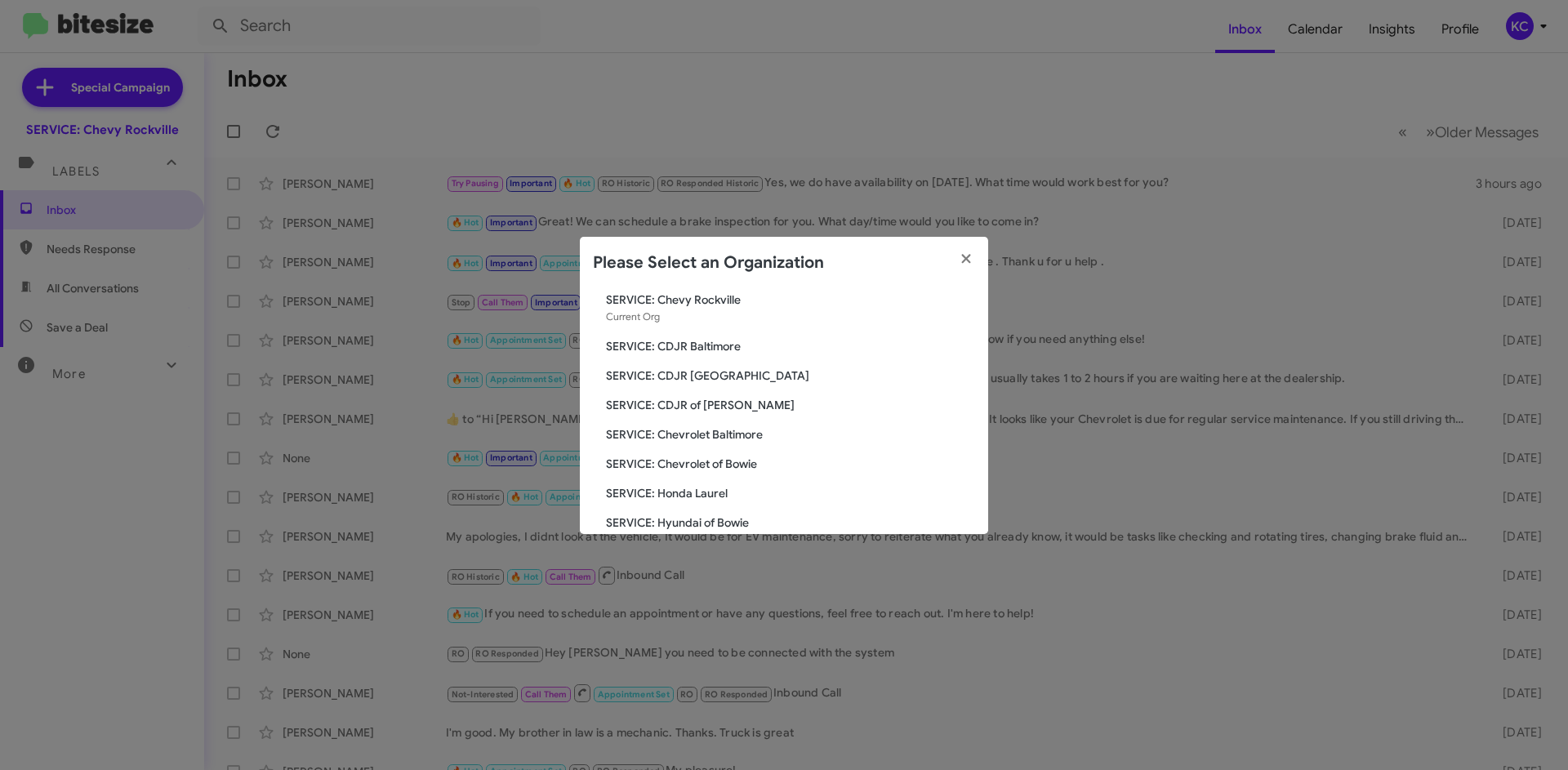
scroll to position [82, 0]
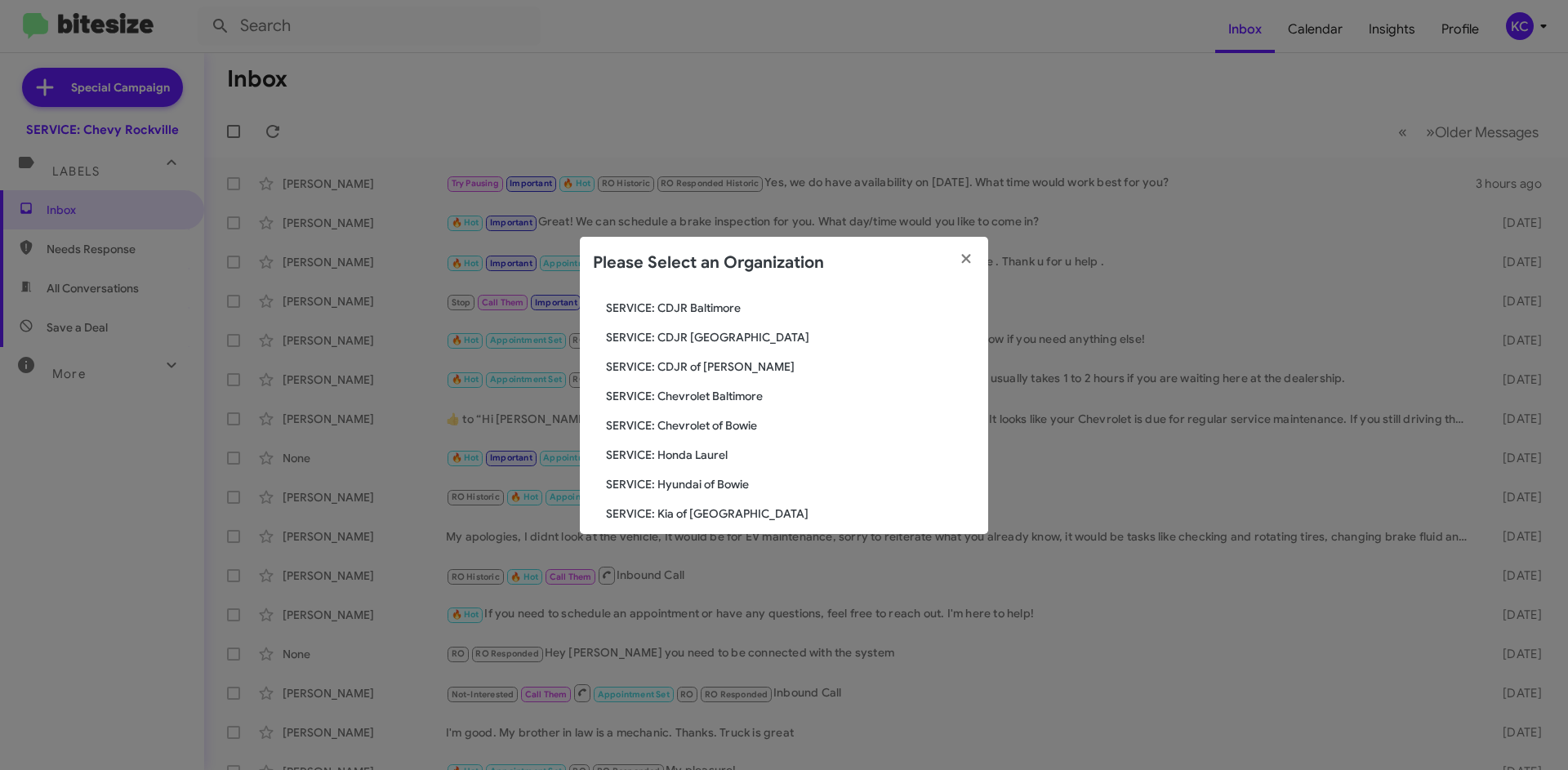
click at [705, 455] on span "SERVICE: Honda Laurel" at bounding box center [790, 455] width 369 height 17
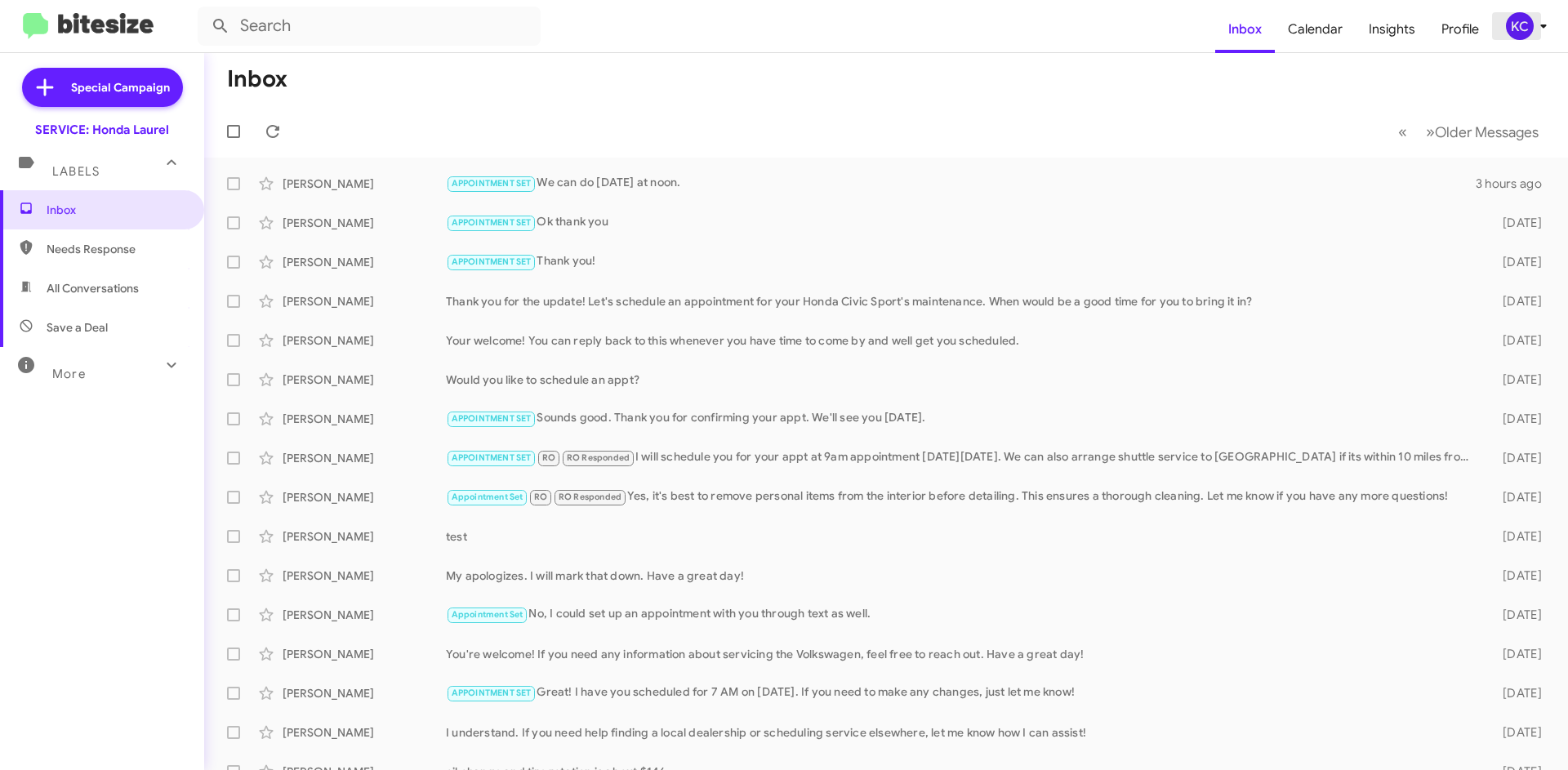
click at [1509, 22] on div "KC" at bounding box center [1519, 26] width 27 height 27
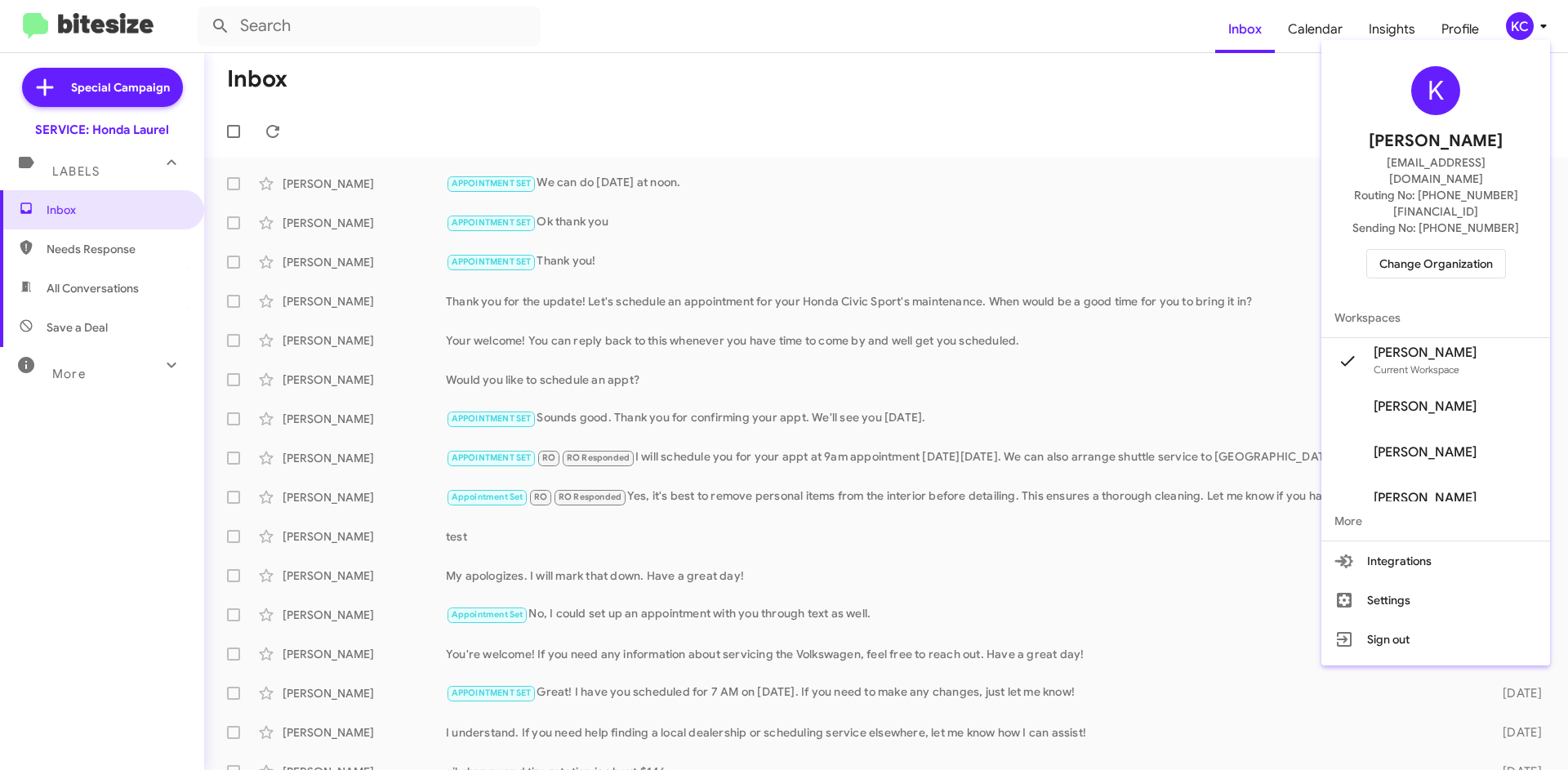
click at [1451, 249] on span "Change Organization" at bounding box center [1435, 263] width 114 height 27
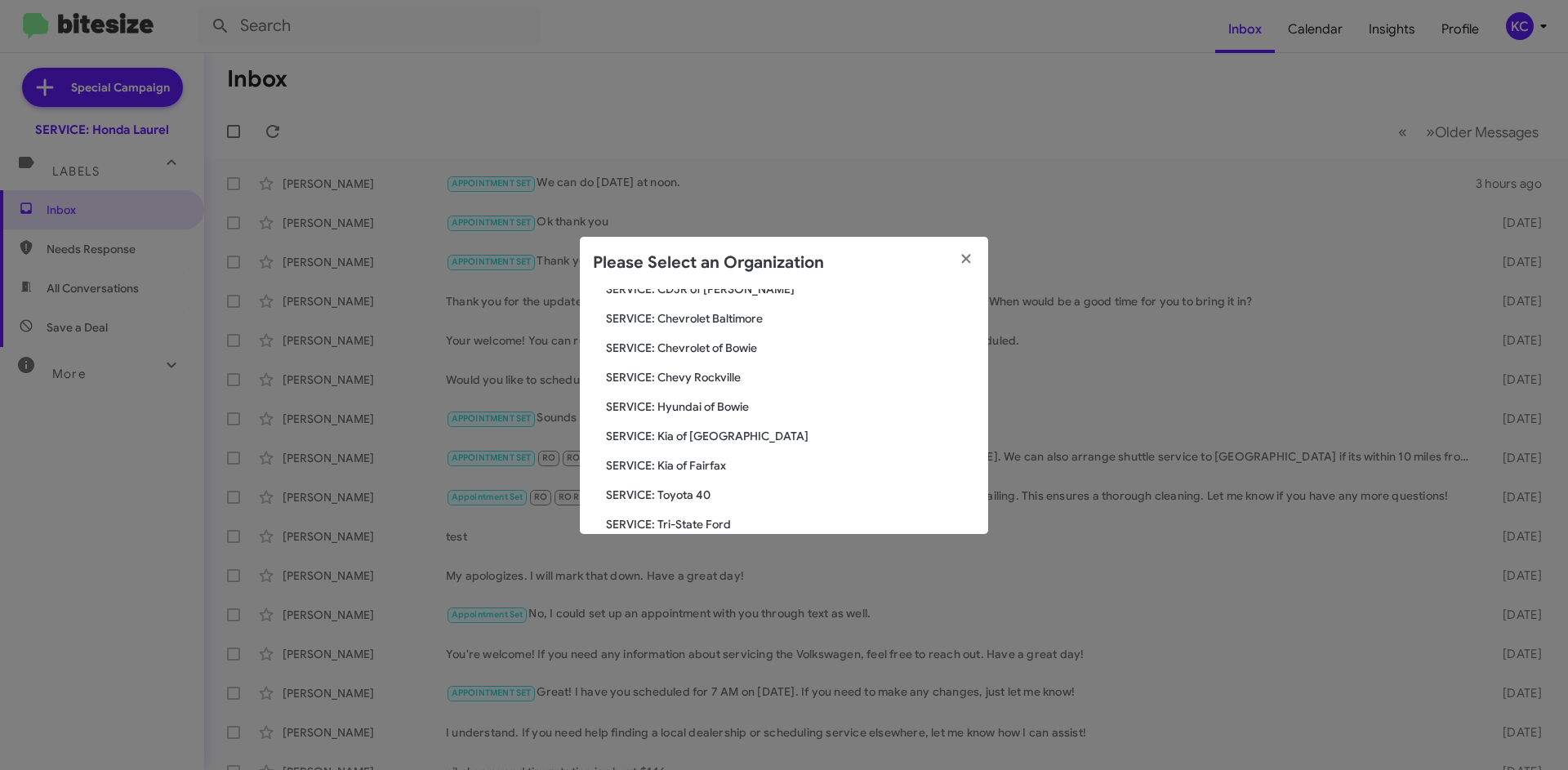
scroll to position [163, 0]
click at [694, 406] on span "SERVICE: Hyundai of Bowie" at bounding box center [790, 403] width 369 height 17
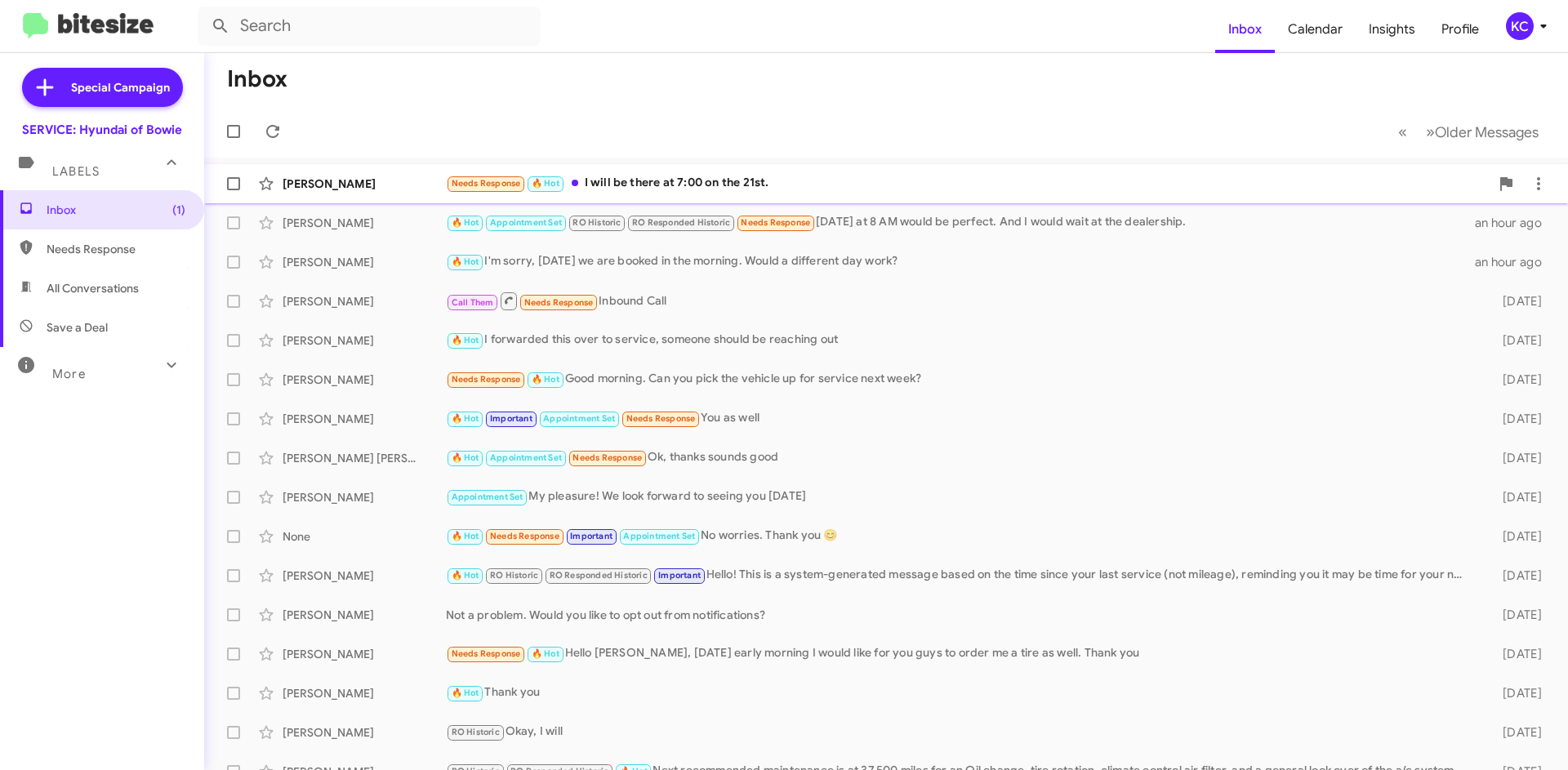
click at [707, 184] on div "Needs Response 🔥 Hot I will be there at 7:00 on the 21st." at bounding box center [967, 183] width 1043 height 19
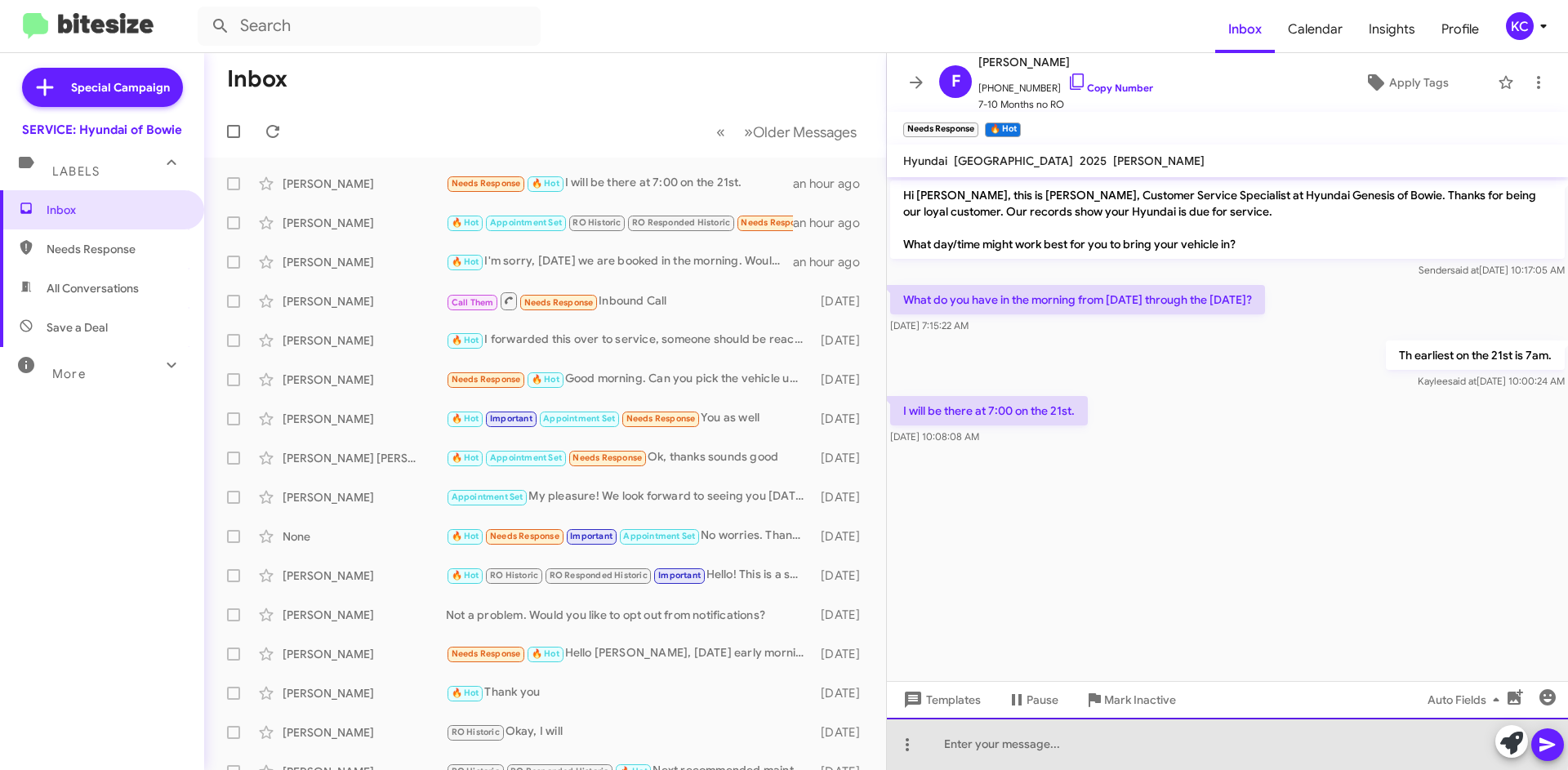
click at [1003, 737] on div at bounding box center [1227, 743] width 681 height 52
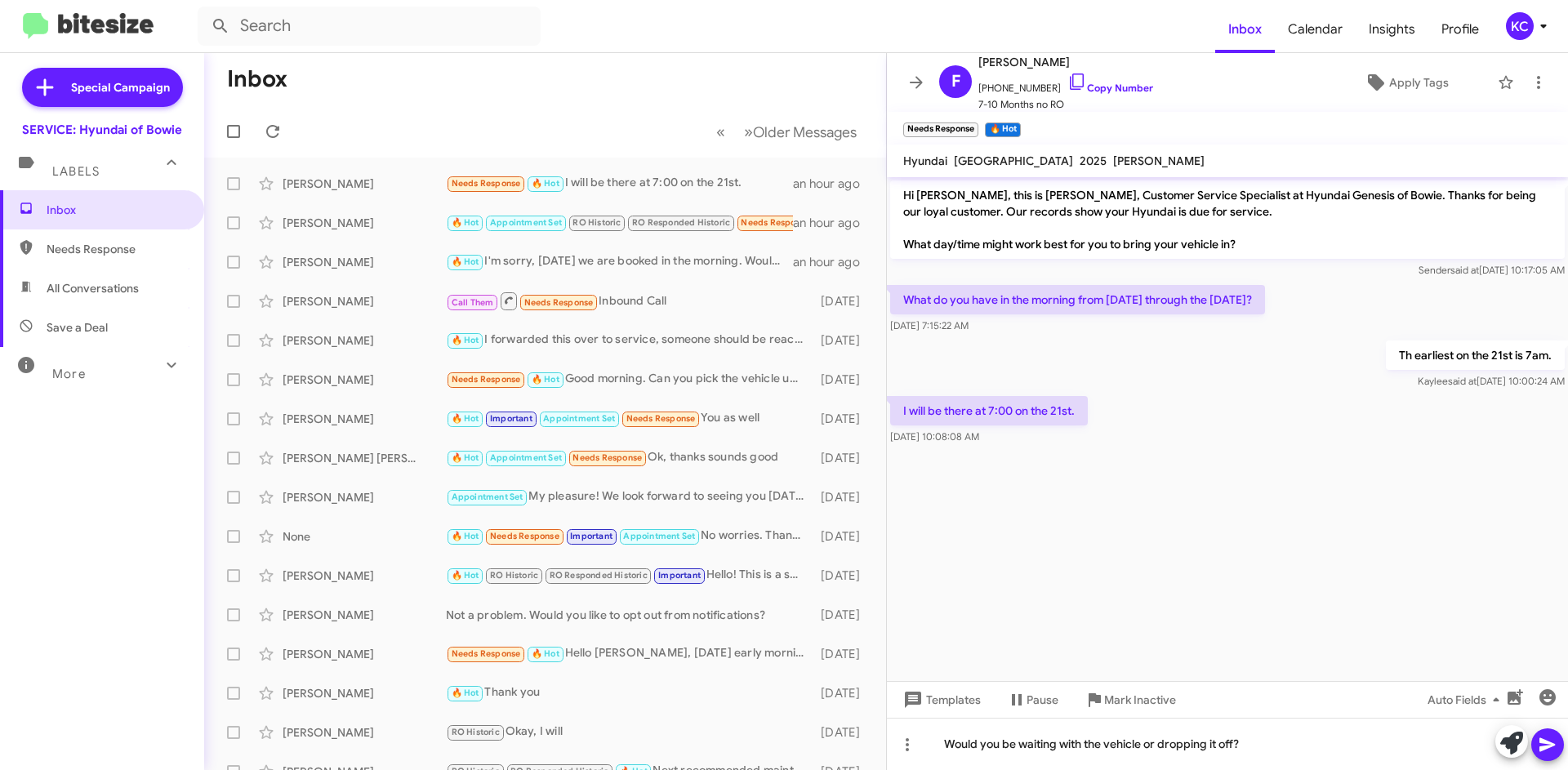
click at [1555, 754] on span at bounding box center [1547, 744] width 20 height 32
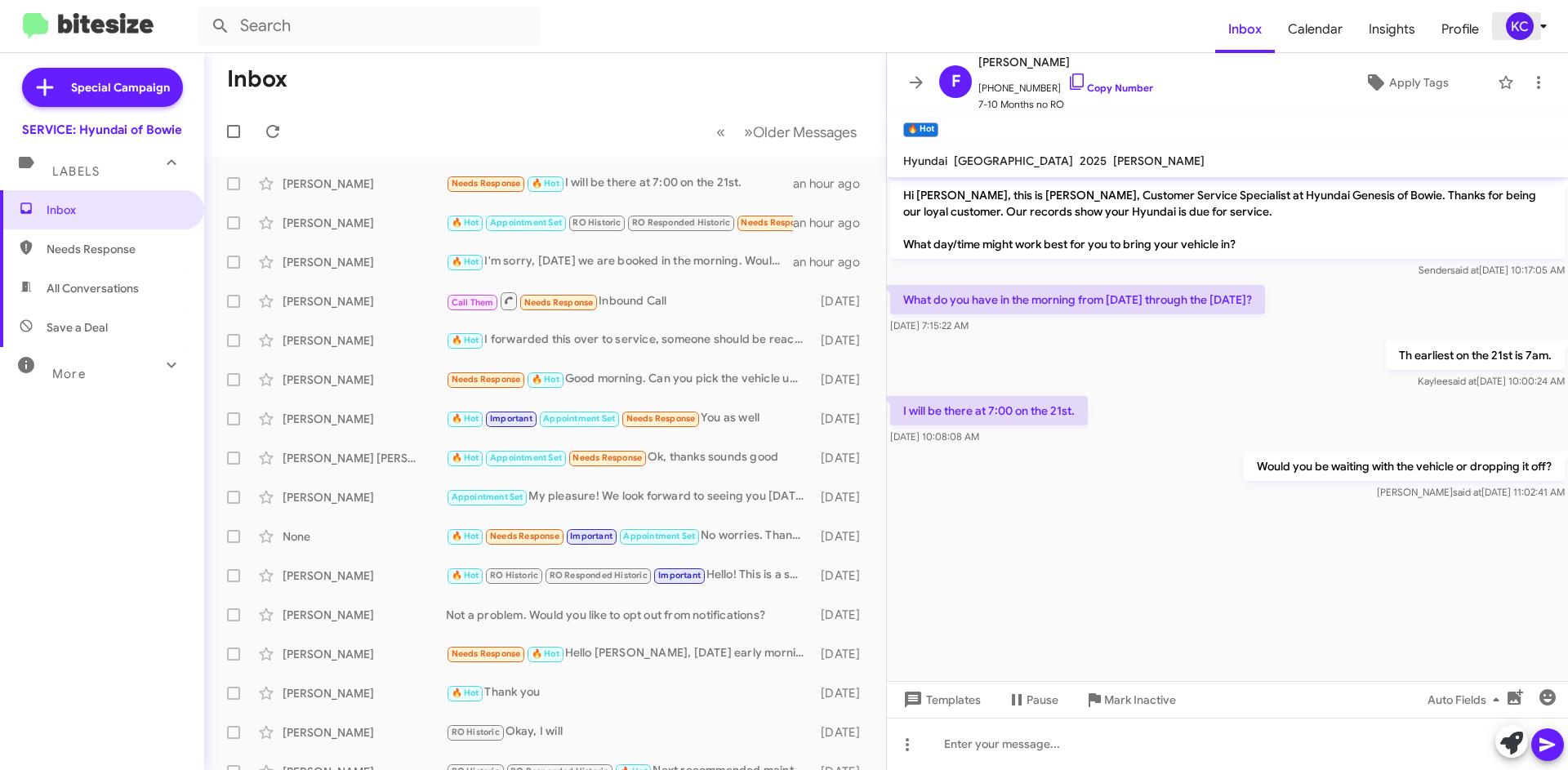
click at [1516, 27] on div "KC" at bounding box center [1519, 26] width 27 height 27
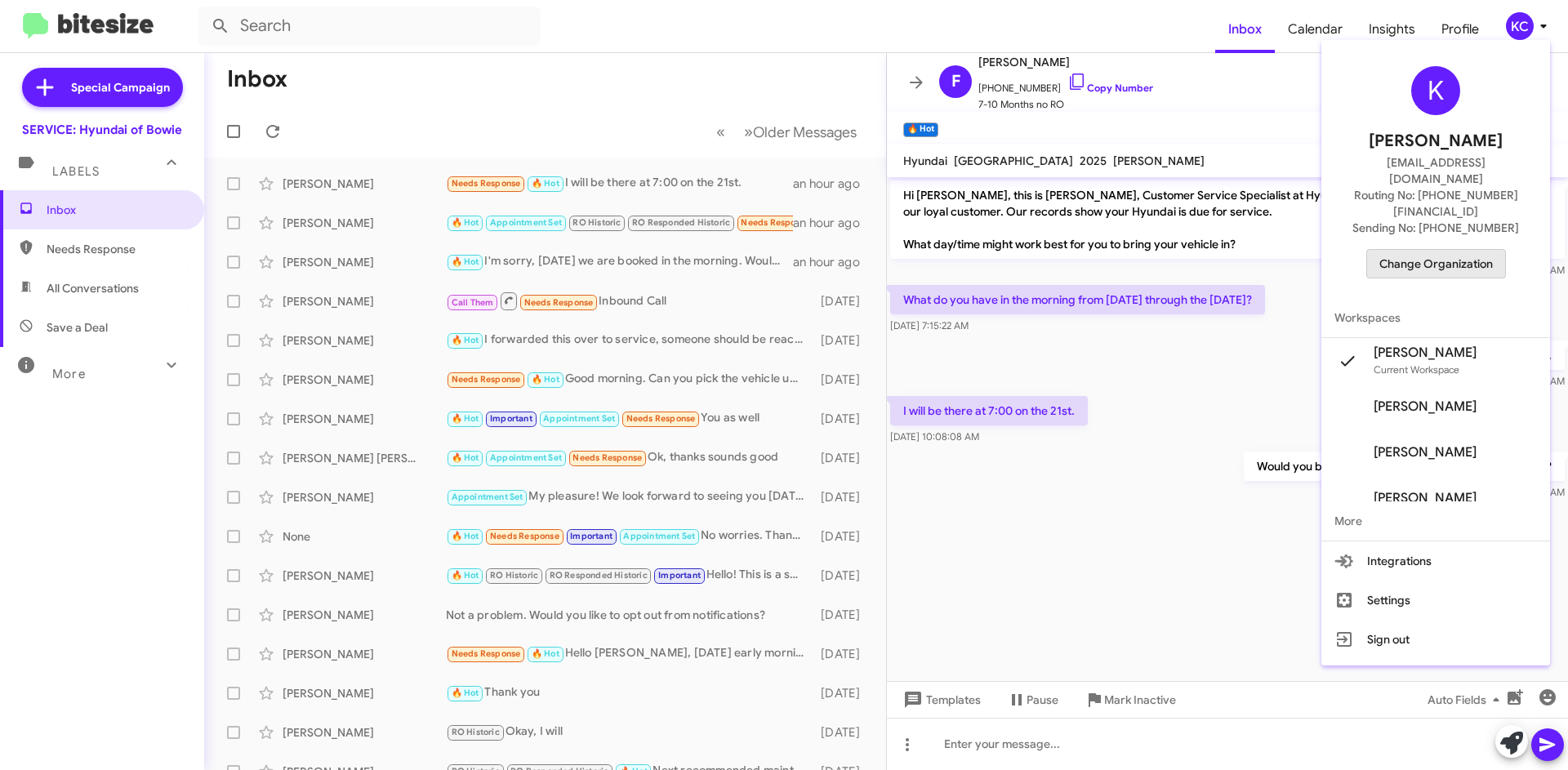
click at [1478, 249] on span "Change Organization" at bounding box center [1435, 263] width 114 height 27
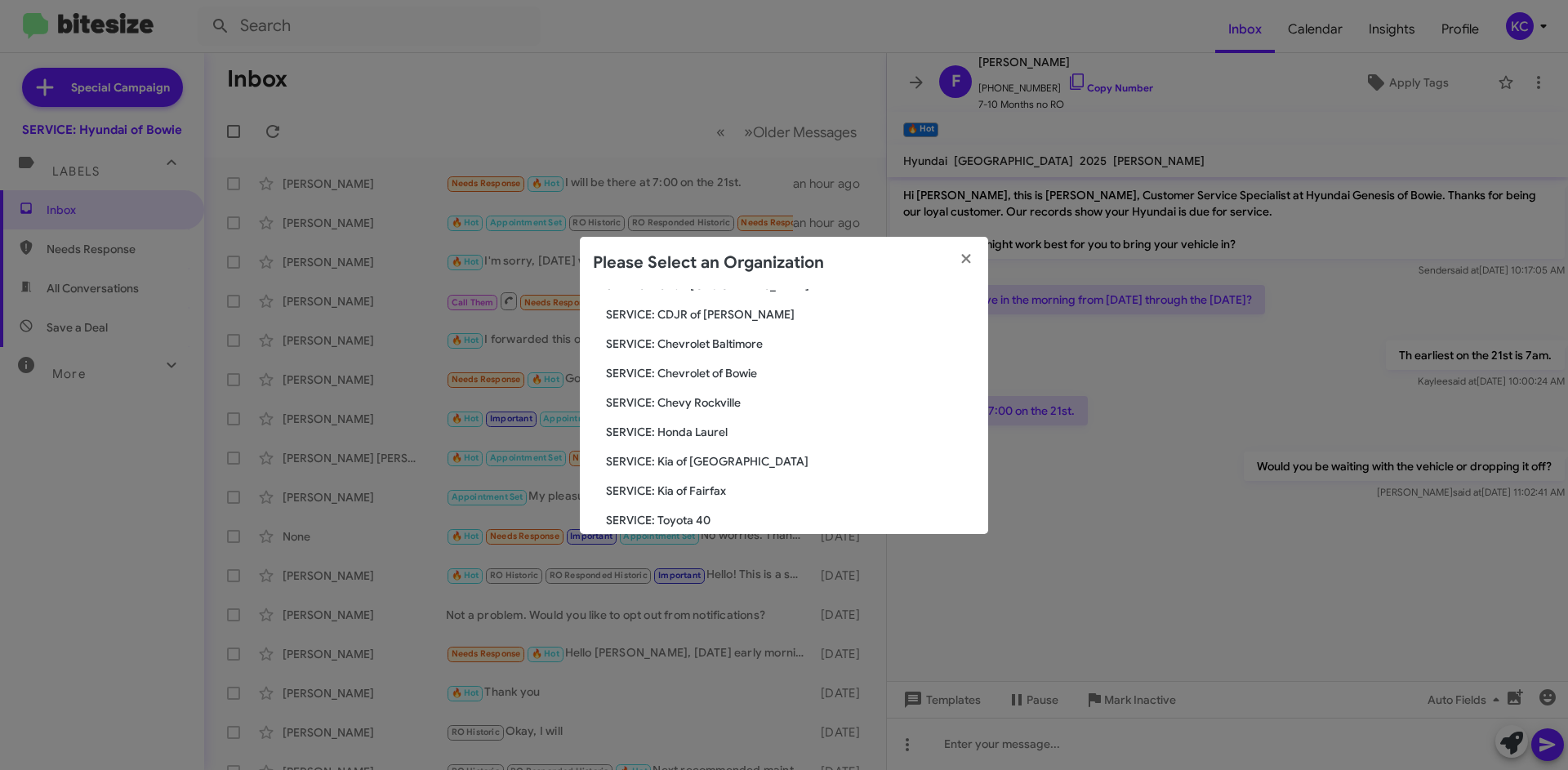
scroll to position [163, 0]
click at [702, 438] on span "SERVICE: Kia of [GEOGRAPHIC_DATA]" at bounding box center [790, 432] width 369 height 17
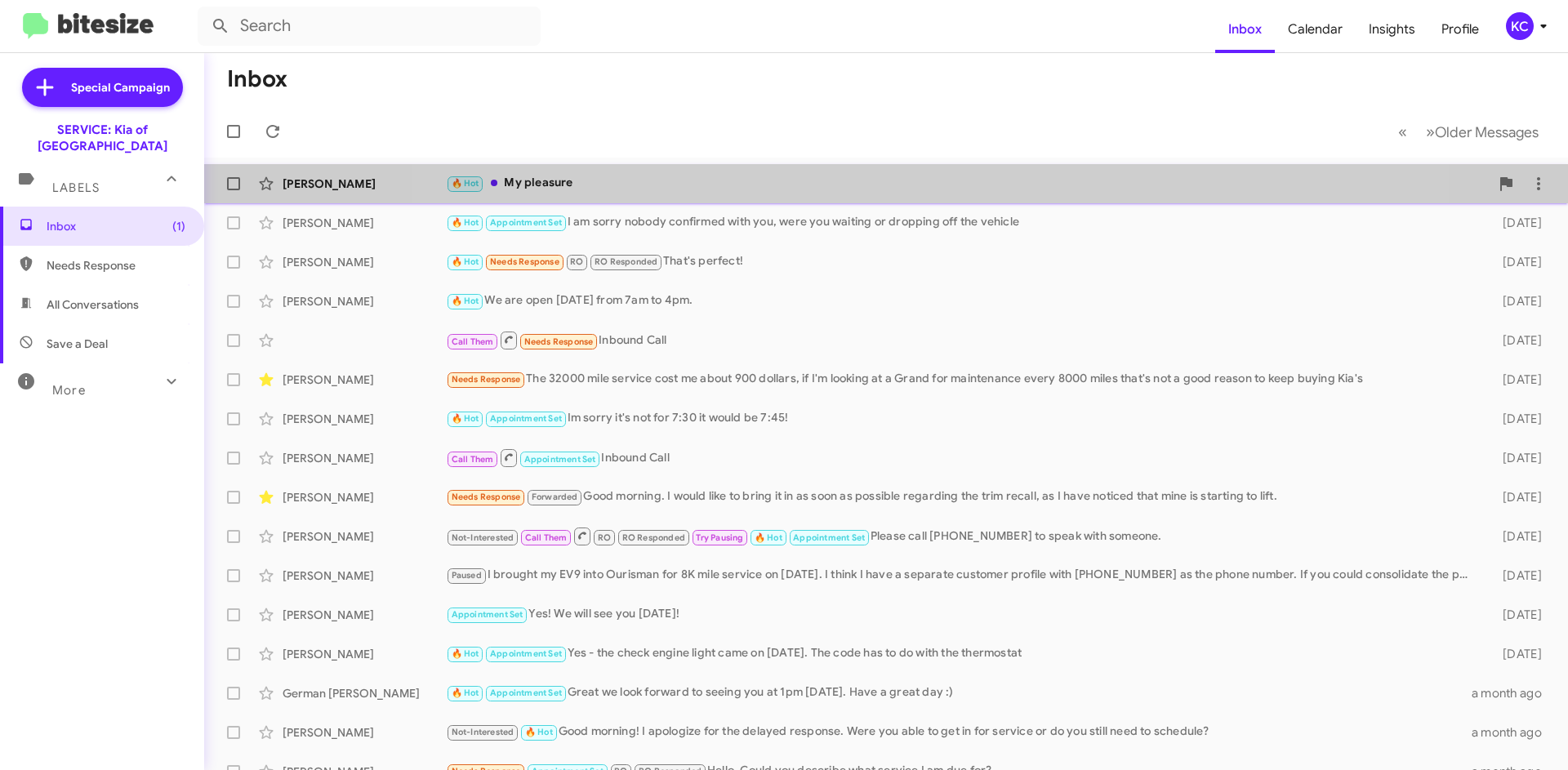
click at [904, 193] on div "[PERSON_NAME] 🔥 Hot My pleasure [DATE] Follow Up ?" at bounding box center [886, 183] width 1338 height 32
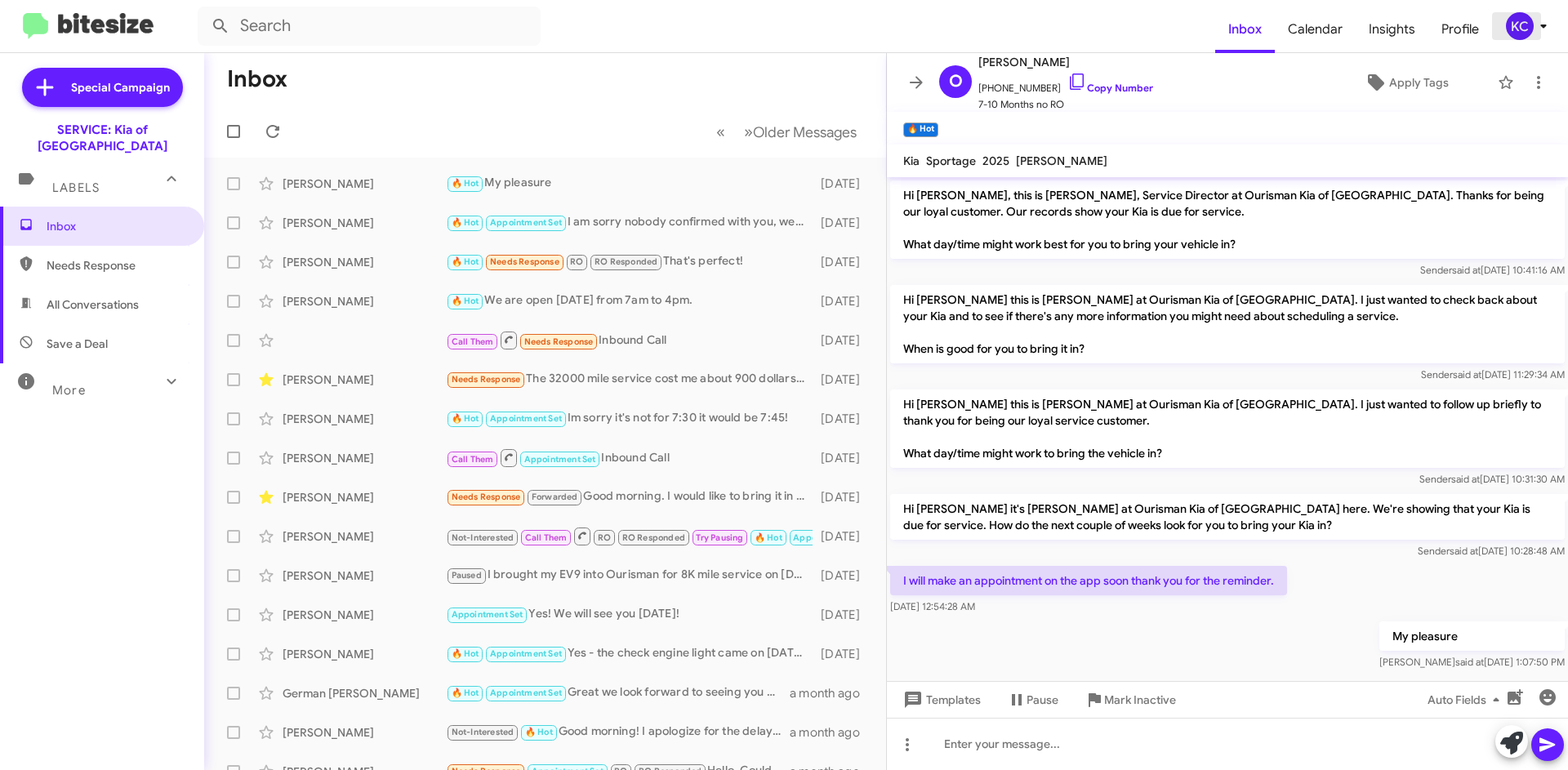
click at [1523, 31] on div "KC" at bounding box center [1519, 26] width 27 height 27
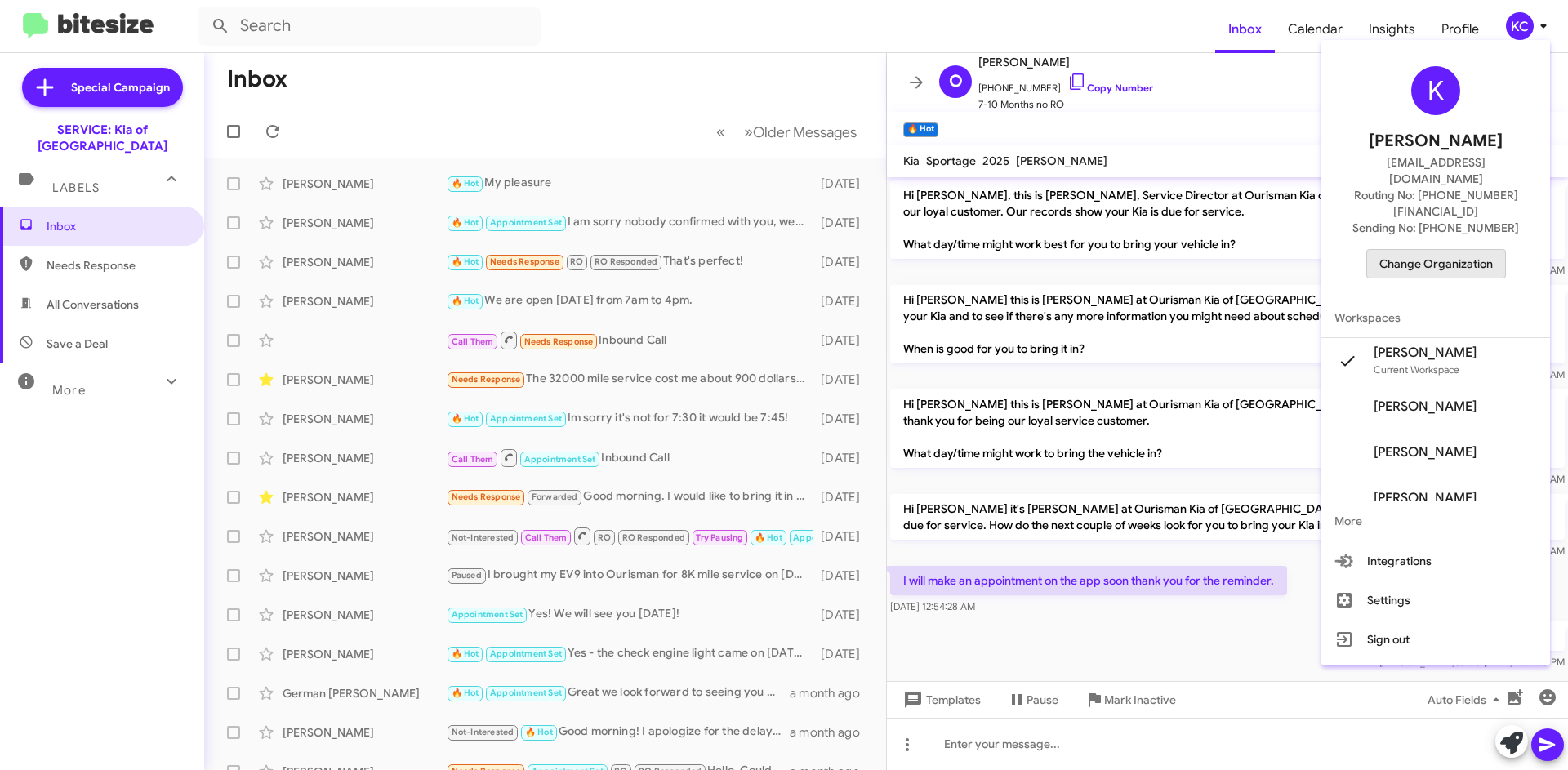
click at [1450, 249] on span "Change Organization" at bounding box center [1435, 263] width 114 height 27
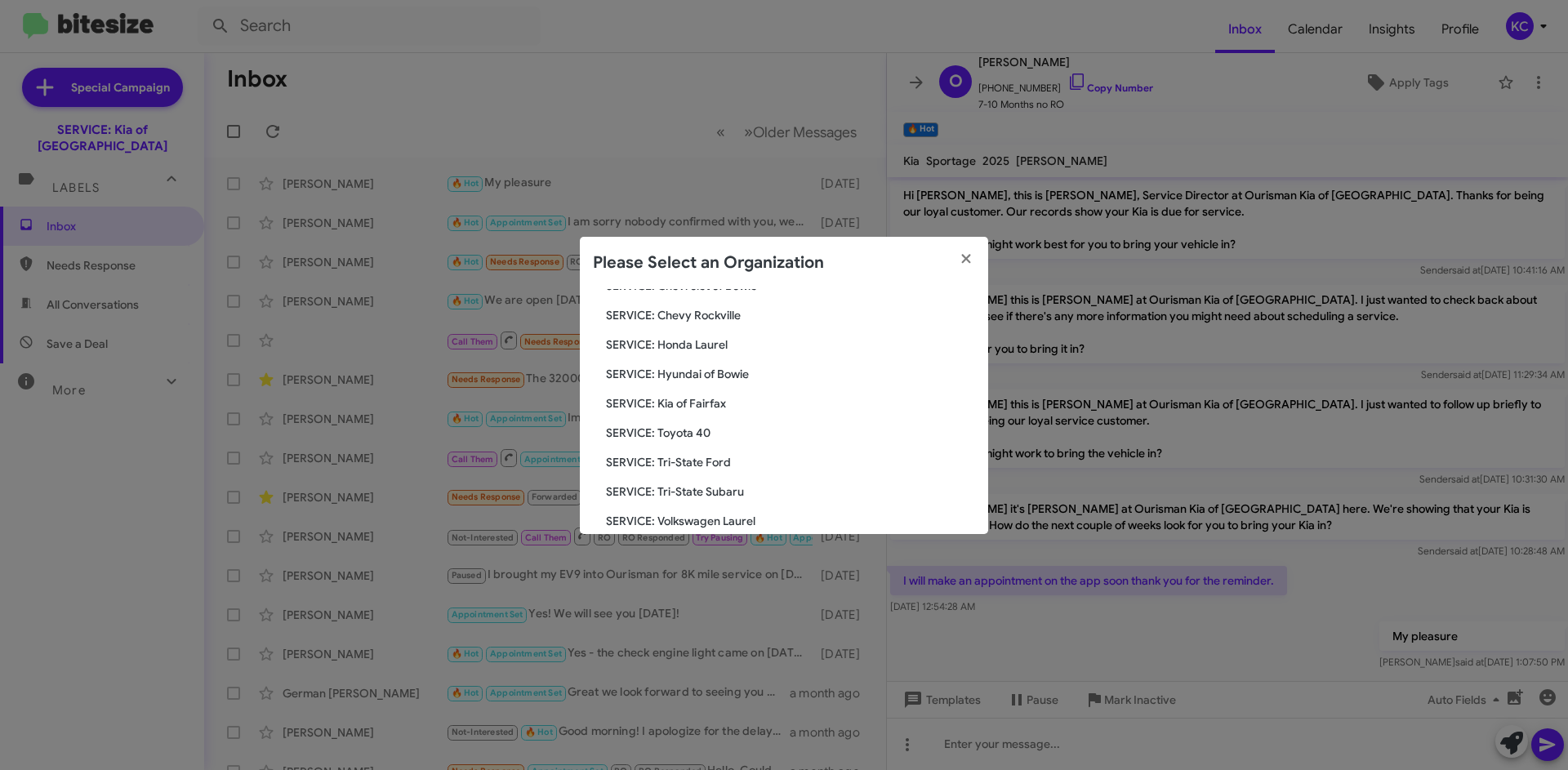
scroll to position [245, 0]
click at [697, 380] on span "SERVICE: Kia of Fairfax" at bounding box center [790, 380] width 369 height 17
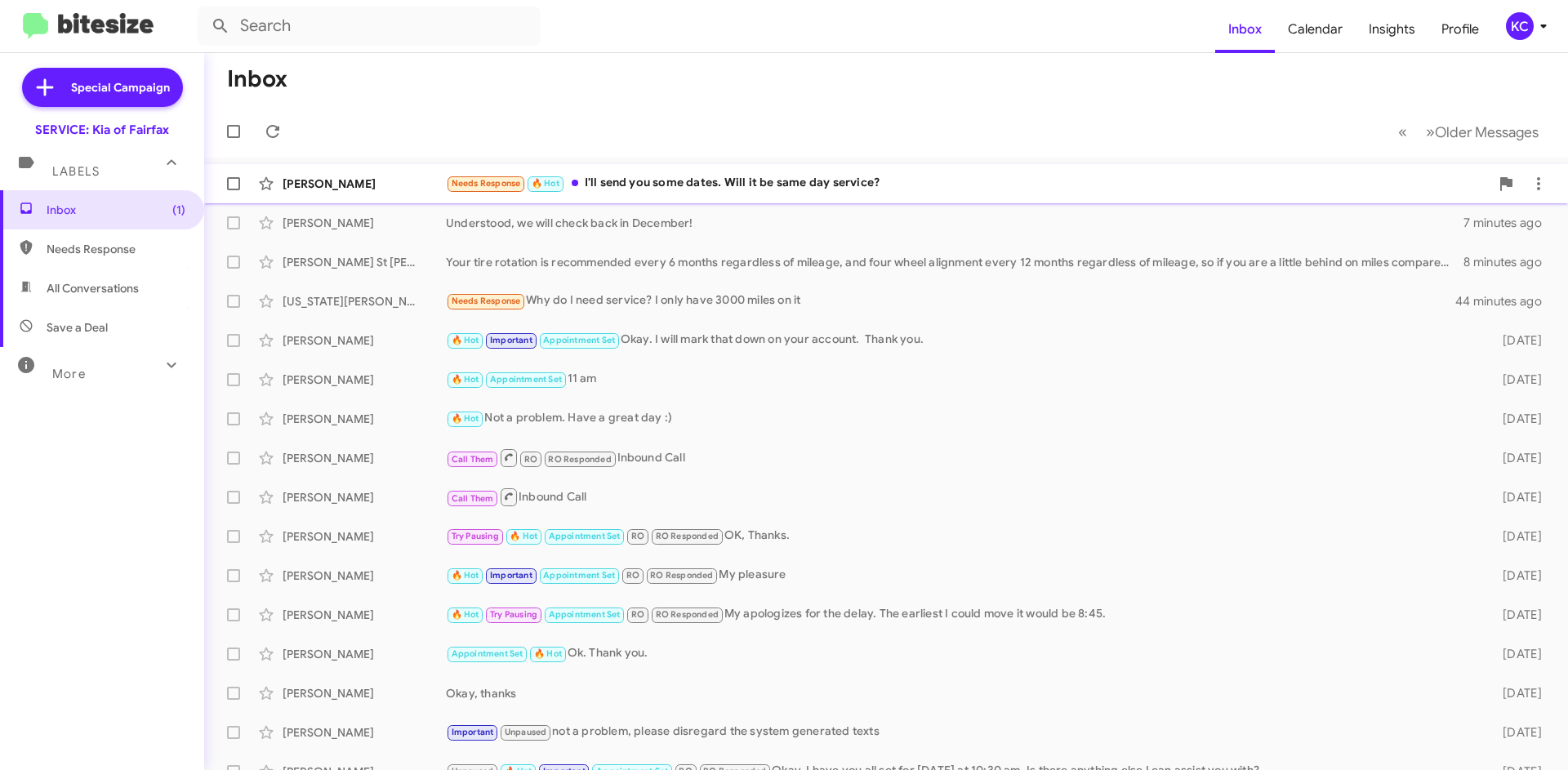
click at [797, 194] on div "Samantha Dorsey Needs Response 🔥 Hot I'll send you some dates. Will it be same …" at bounding box center [886, 183] width 1338 height 32
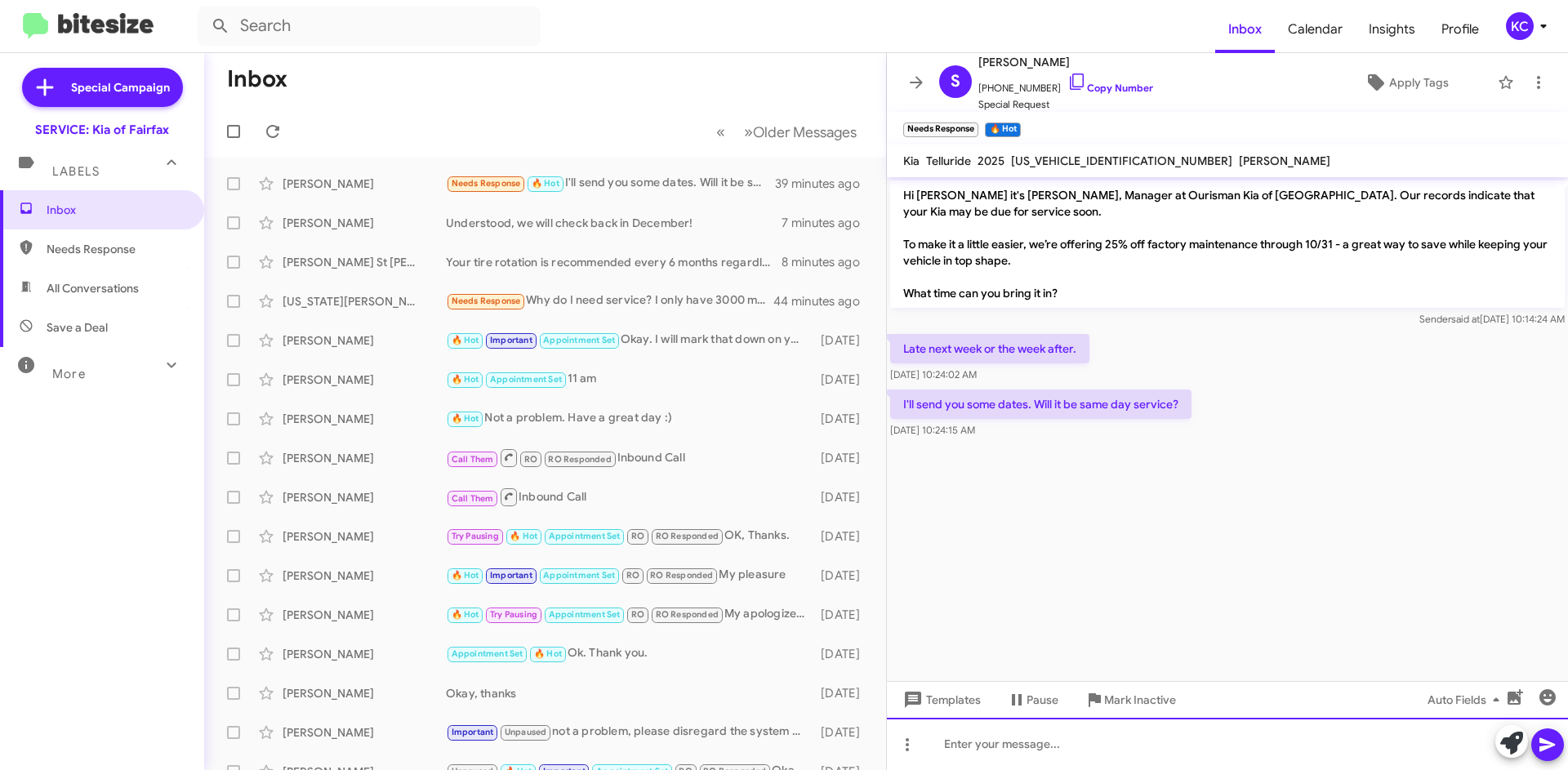
click at [1033, 738] on div at bounding box center [1227, 743] width 681 height 52
click at [1549, 734] on span at bounding box center [1547, 744] width 20 height 32
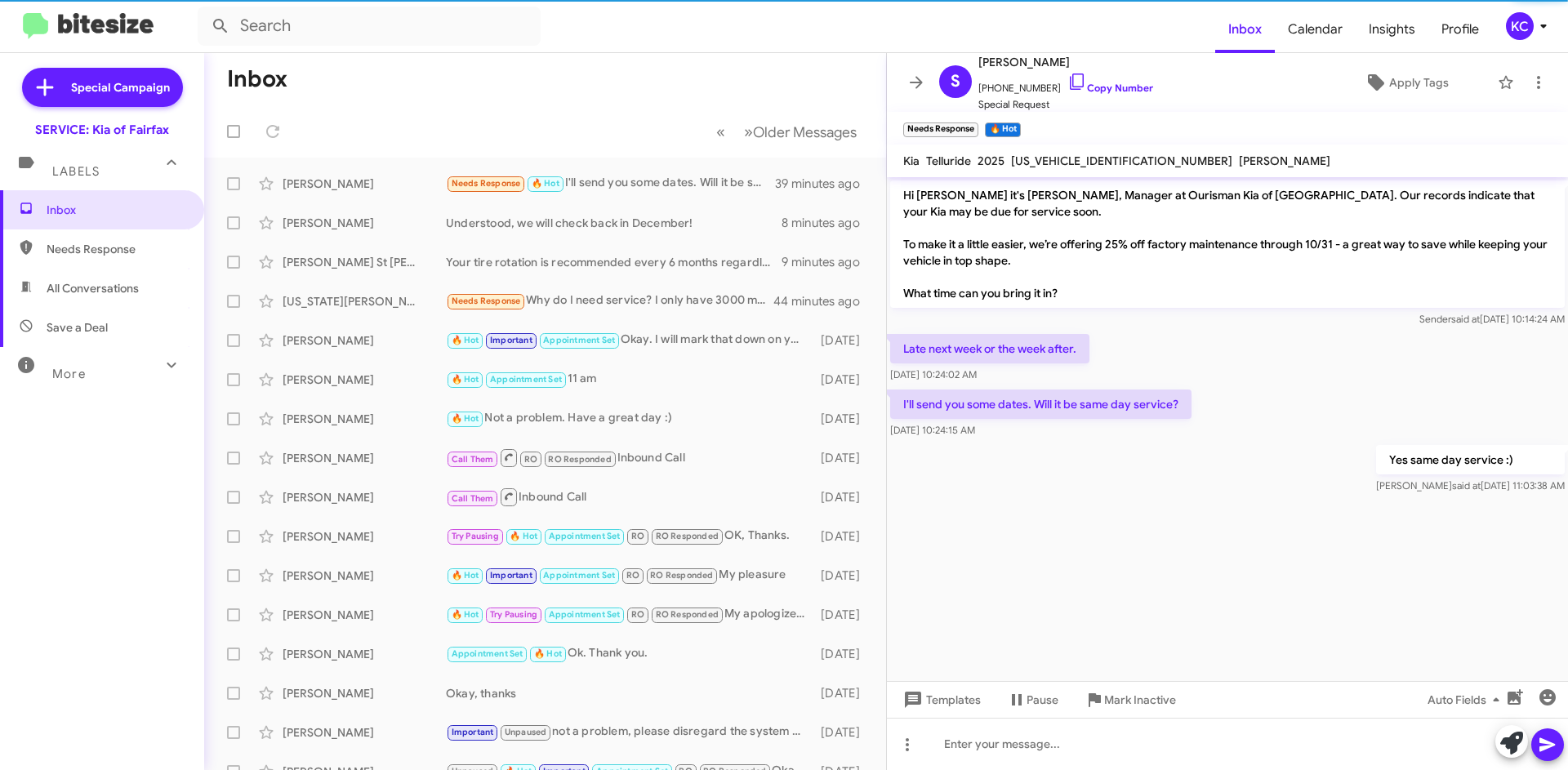
click at [1518, 22] on div "KC" at bounding box center [1519, 26] width 27 height 27
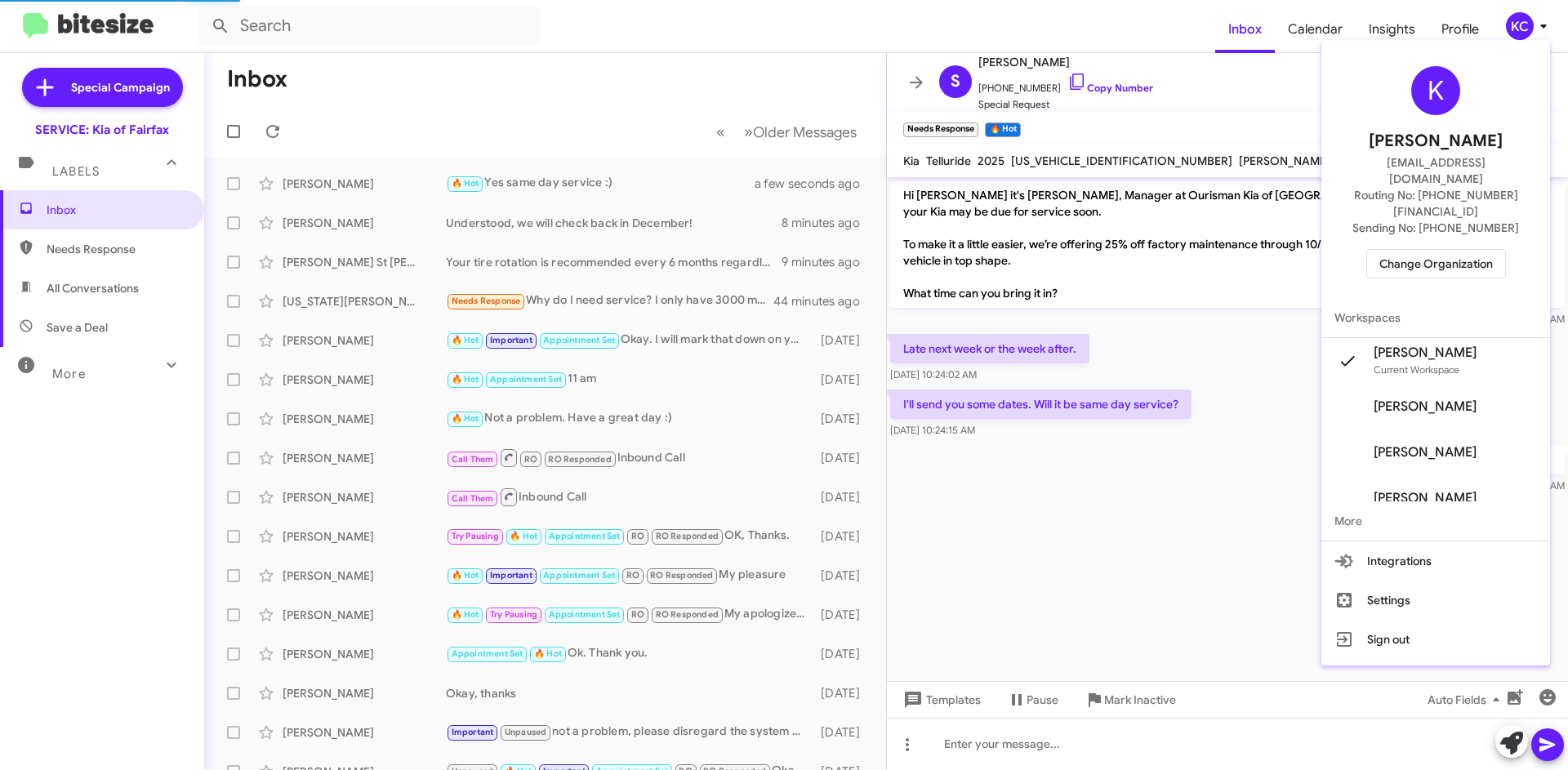
drag, startPoint x: 1470, startPoint y: 216, endPoint x: 1469, endPoint y: 230, distance: 14.0
click at [1470, 217] on div "K Kimberly Cole kcole@ourismancars.com Routing No: +1 (703) 934-8877 Sending No…" at bounding box center [1435, 172] width 229 height 251
click at [1469, 249] on span "Change Organization" at bounding box center [1435, 263] width 114 height 27
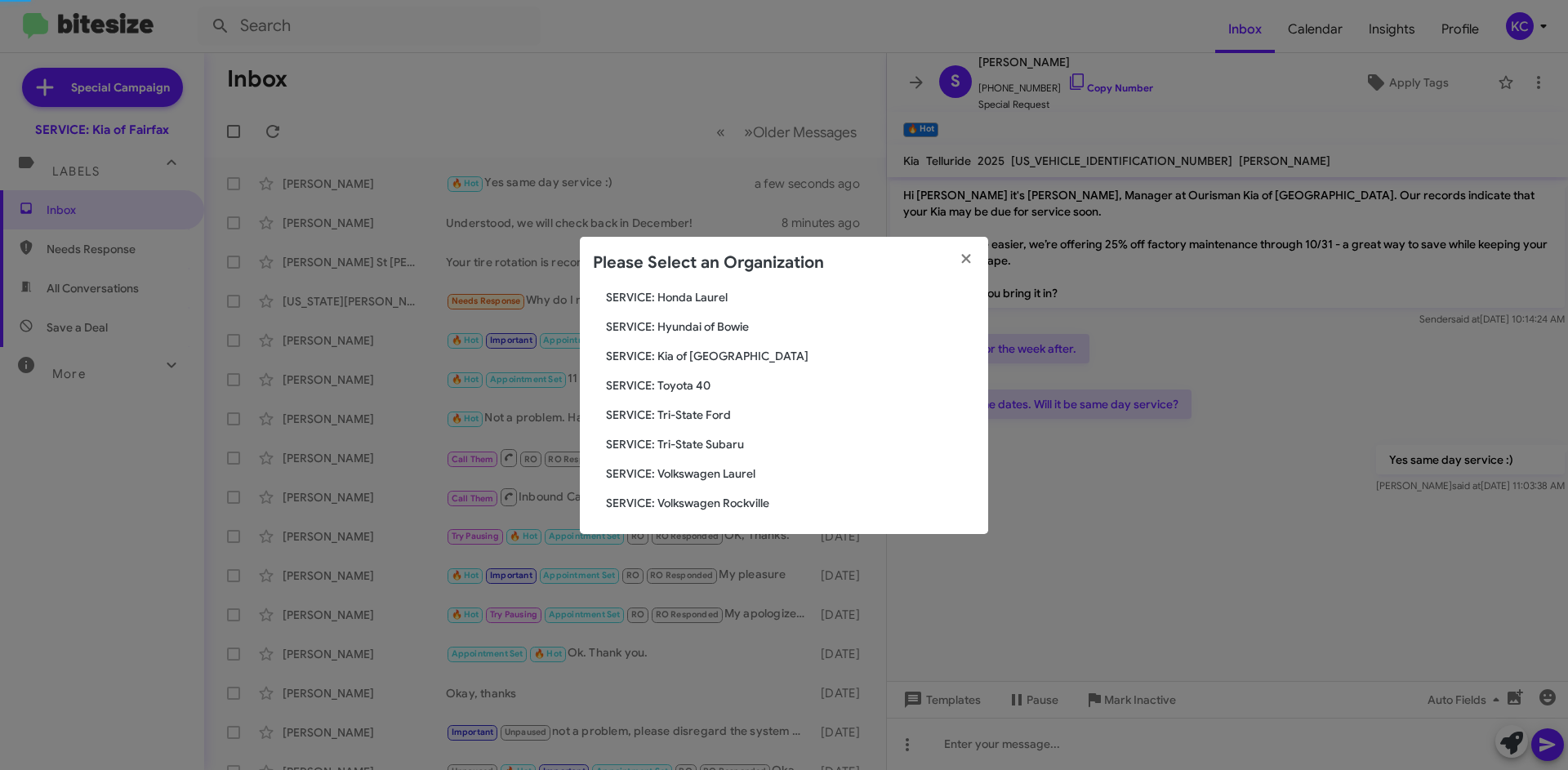
scroll to position [272, 0]
click at [671, 385] on span "SERVICE: Toyota 40" at bounding box center [790, 382] width 369 height 17
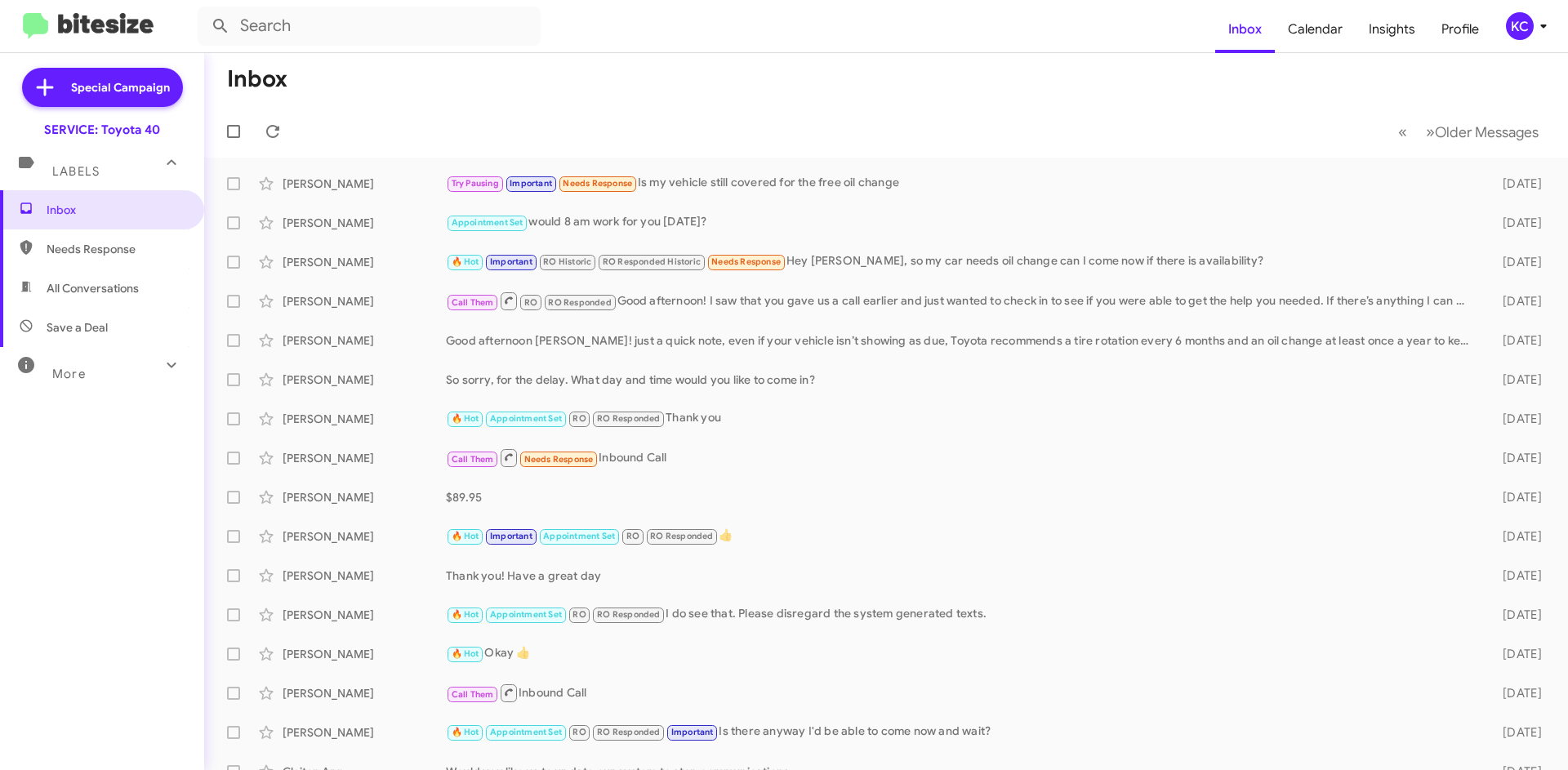
click at [1513, 26] on div "KC" at bounding box center [1519, 26] width 27 height 27
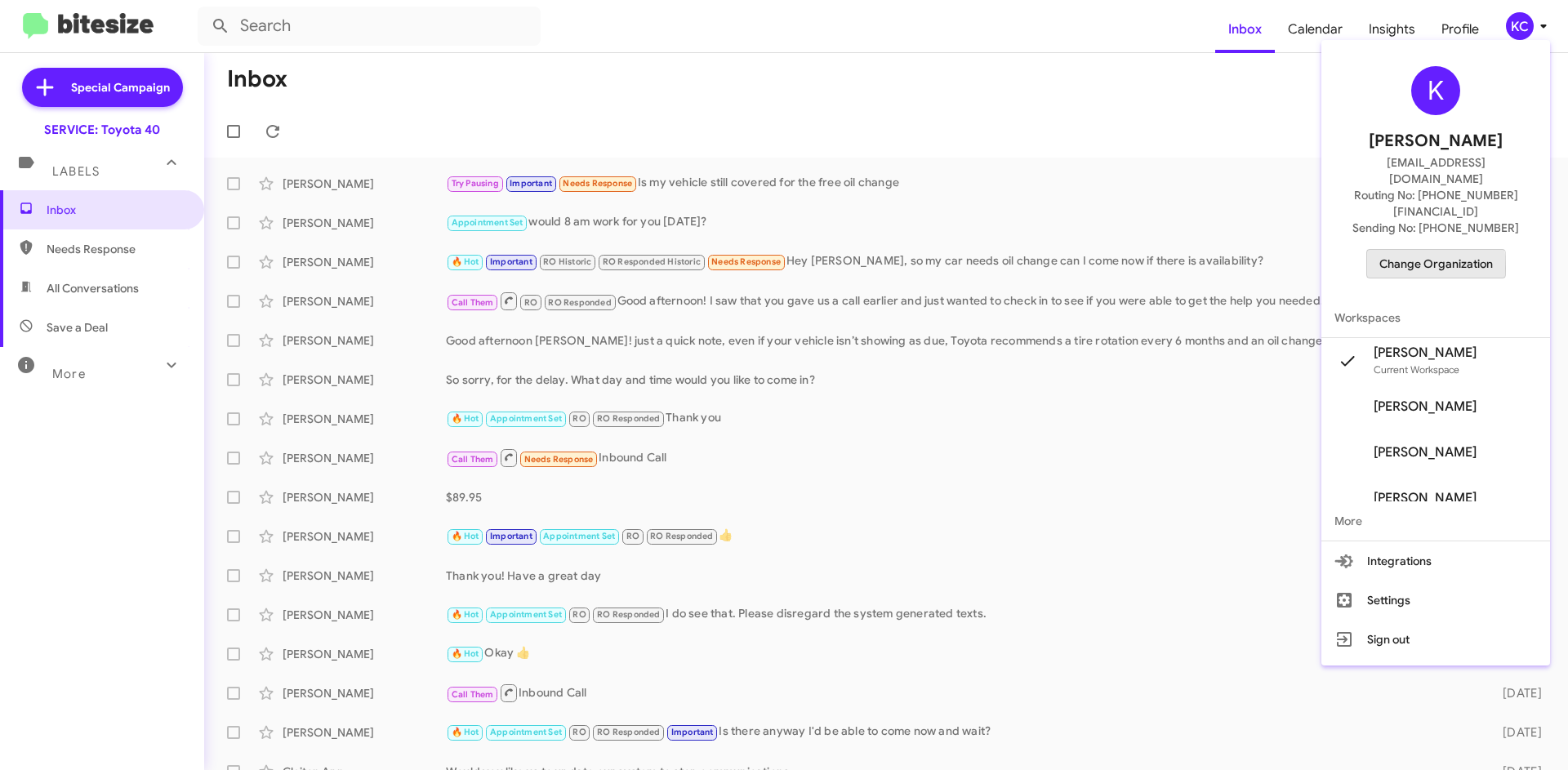
click at [1377, 249] on button "Change Organization" at bounding box center [1435, 263] width 139 height 29
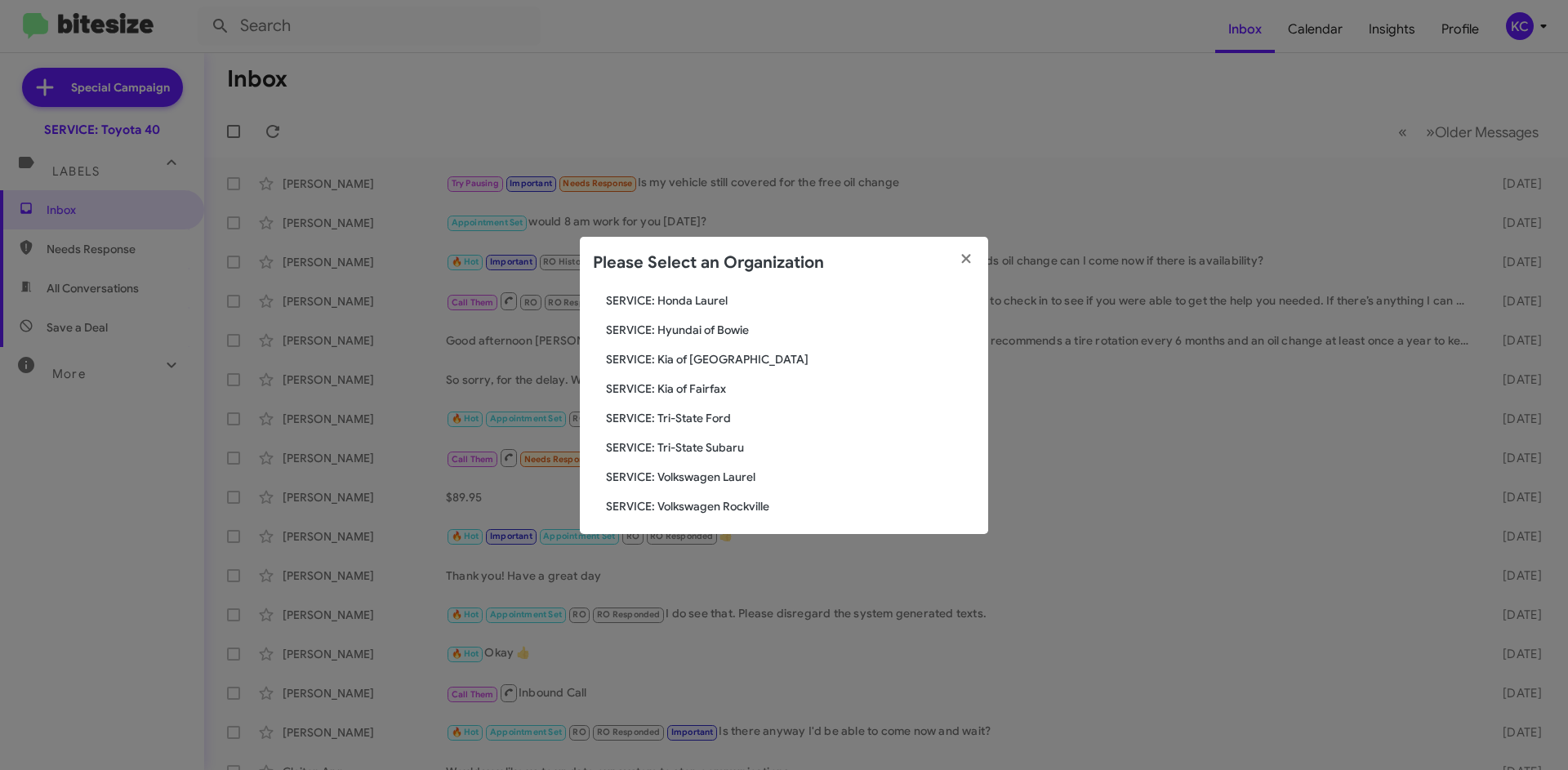
scroll to position [272, 0]
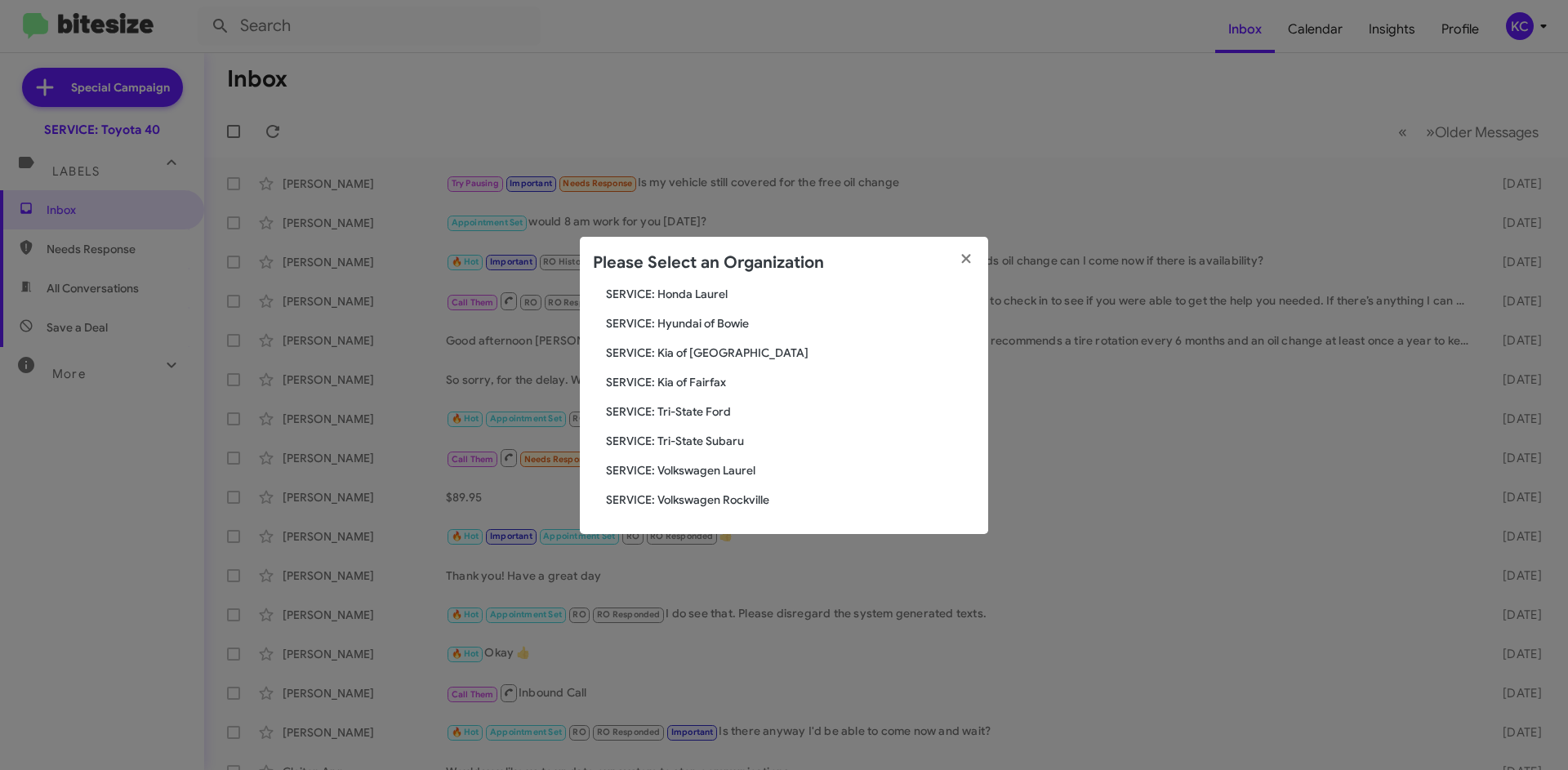
click at [709, 410] on span "SERVICE: Tri-State Ford" at bounding box center [790, 412] width 369 height 17
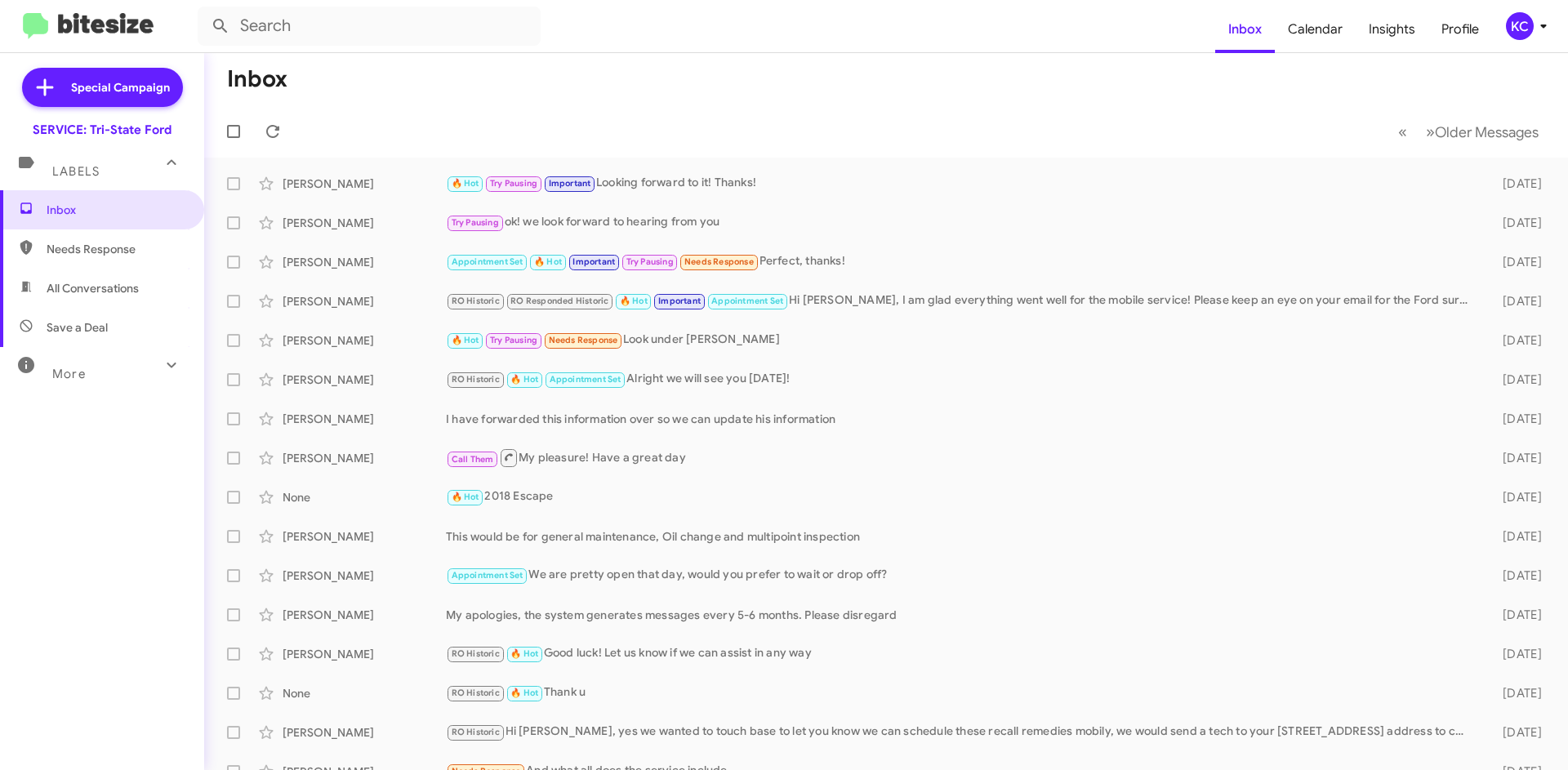
click at [1516, 24] on div "KC" at bounding box center [1519, 26] width 27 height 27
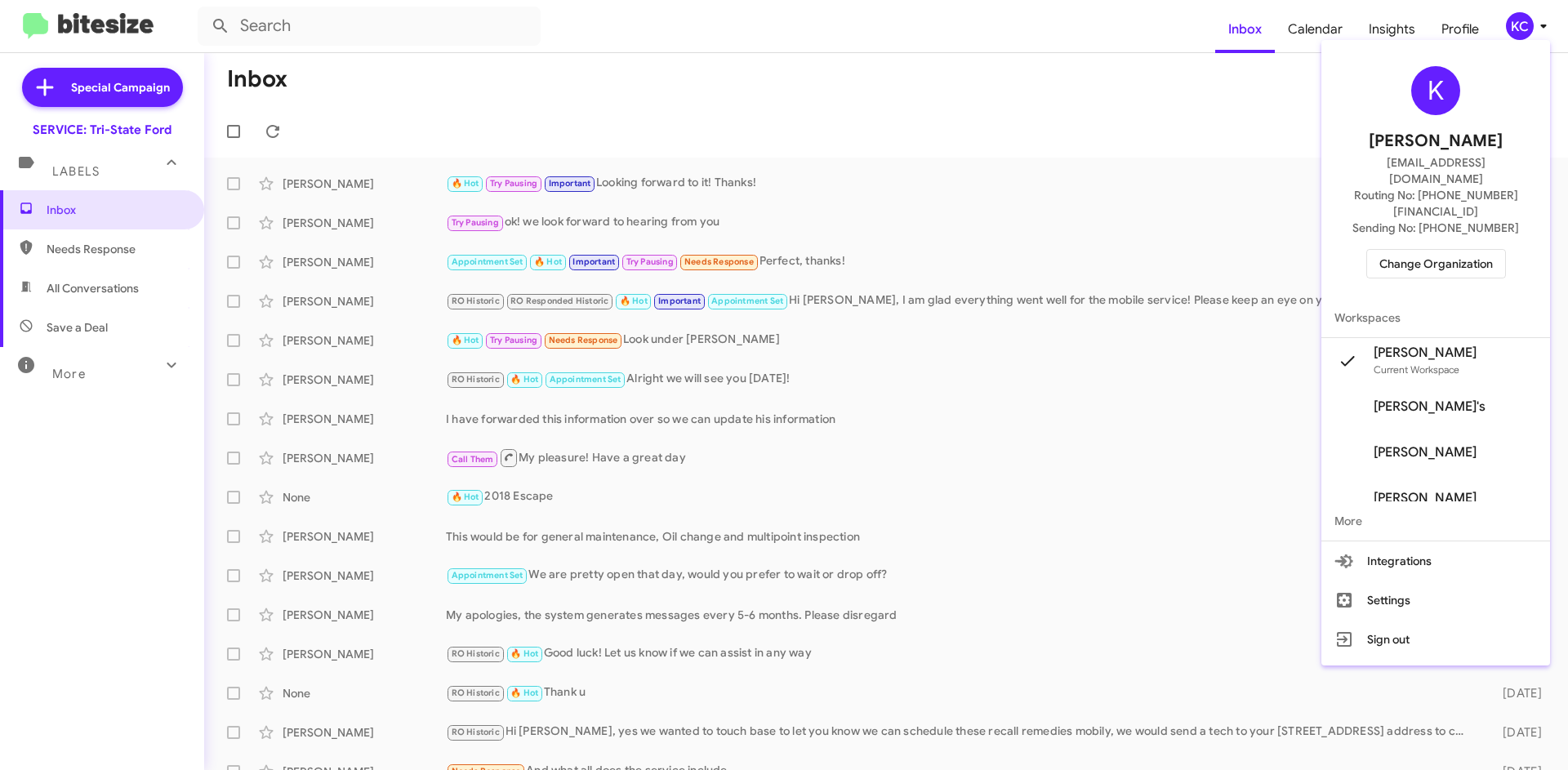
click at [1416, 249] on span "Change Organization" at bounding box center [1435, 263] width 114 height 27
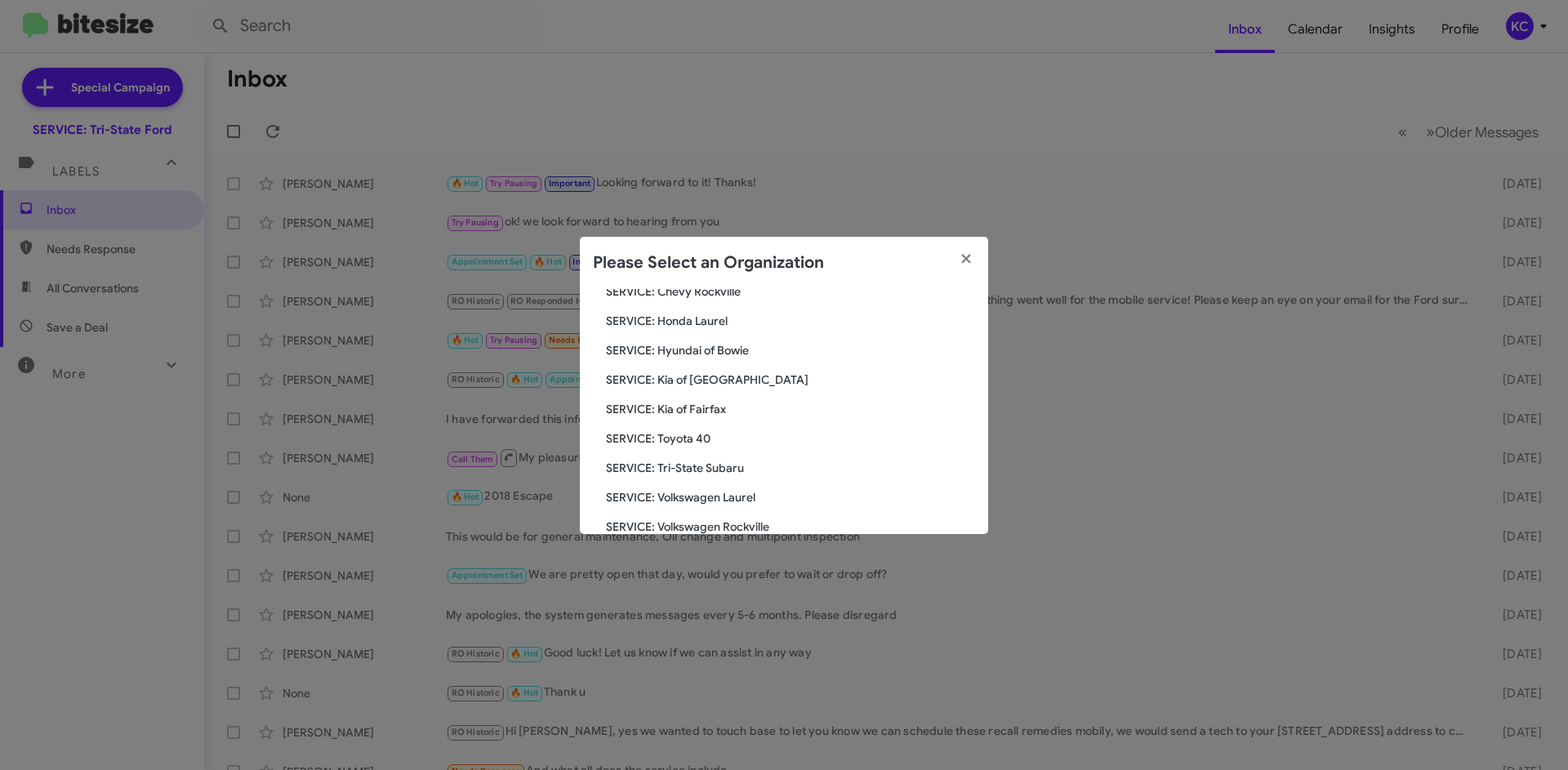
scroll to position [272, 0]
click at [735, 443] on span "SERVICE: Tri-State Subaru" at bounding box center [790, 441] width 369 height 17
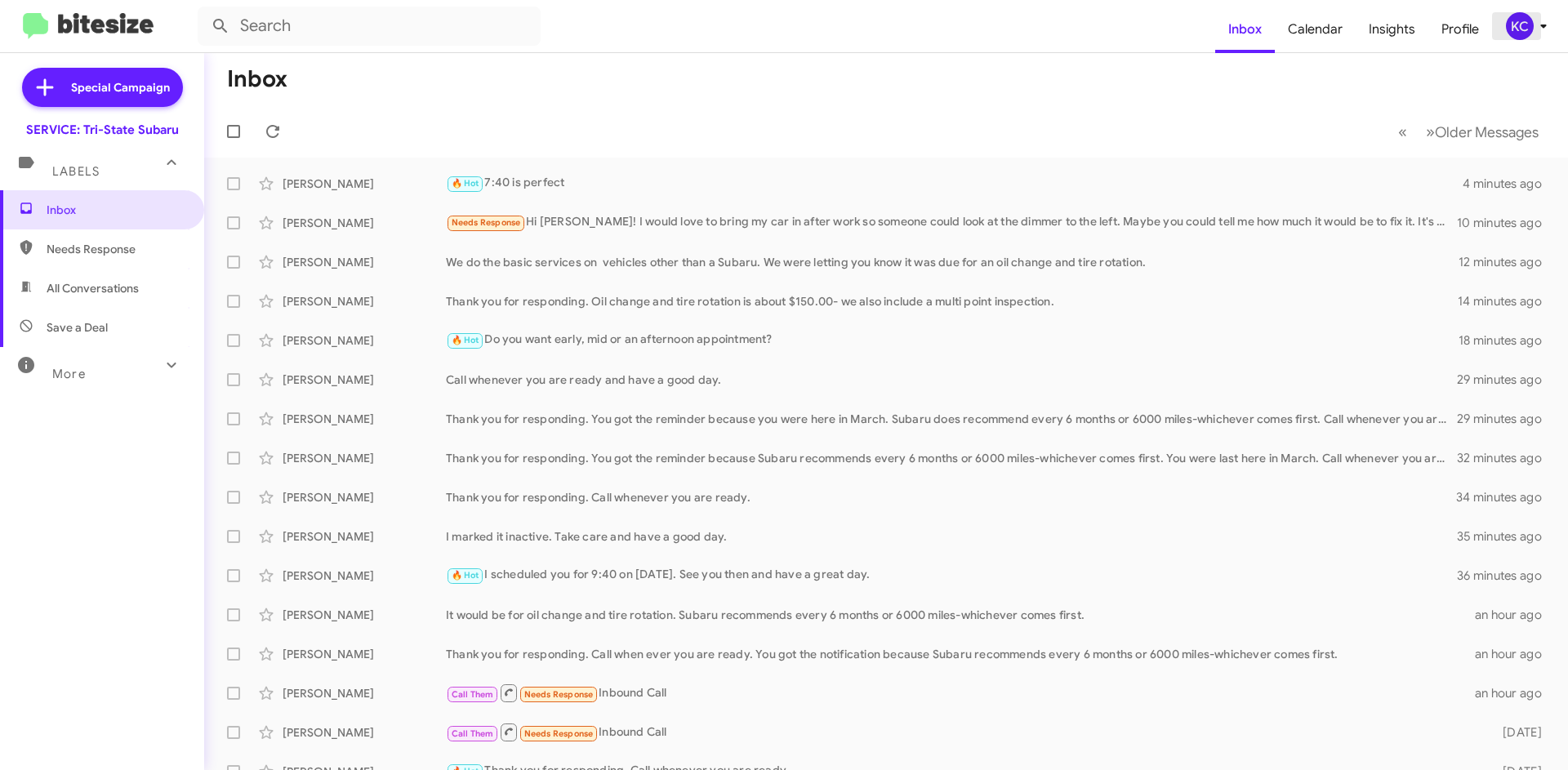
click at [1518, 23] on div "KC" at bounding box center [1519, 26] width 27 height 27
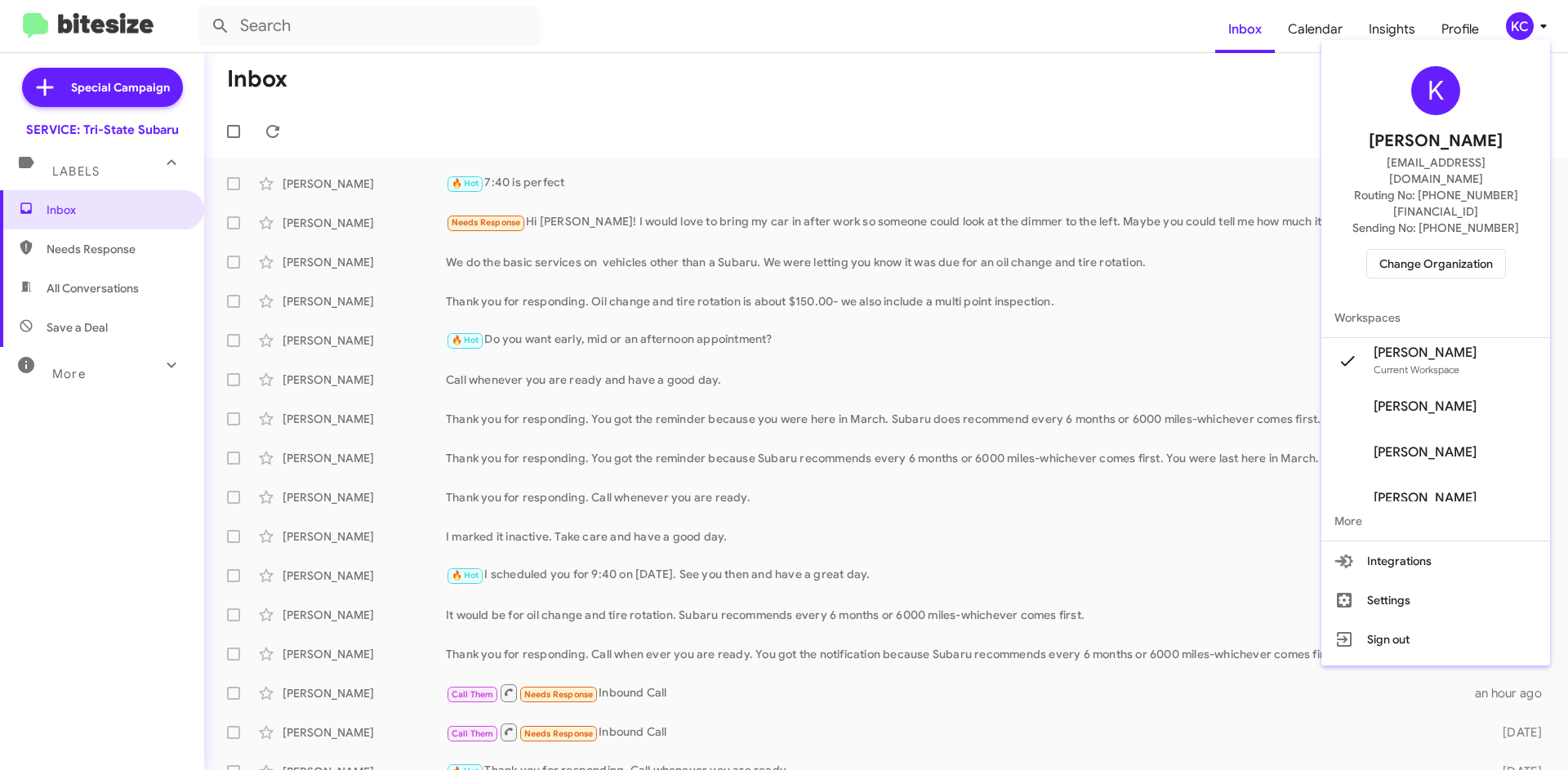
click at [1377, 233] on div "K [PERSON_NAME] [EMAIL_ADDRESS][DOMAIN_NAME] Routing No: [PHONE_NUMBER][FINANCI…" at bounding box center [1435, 172] width 229 height 251
click at [1395, 249] on span "Change Organization" at bounding box center [1435, 263] width 114 height 27
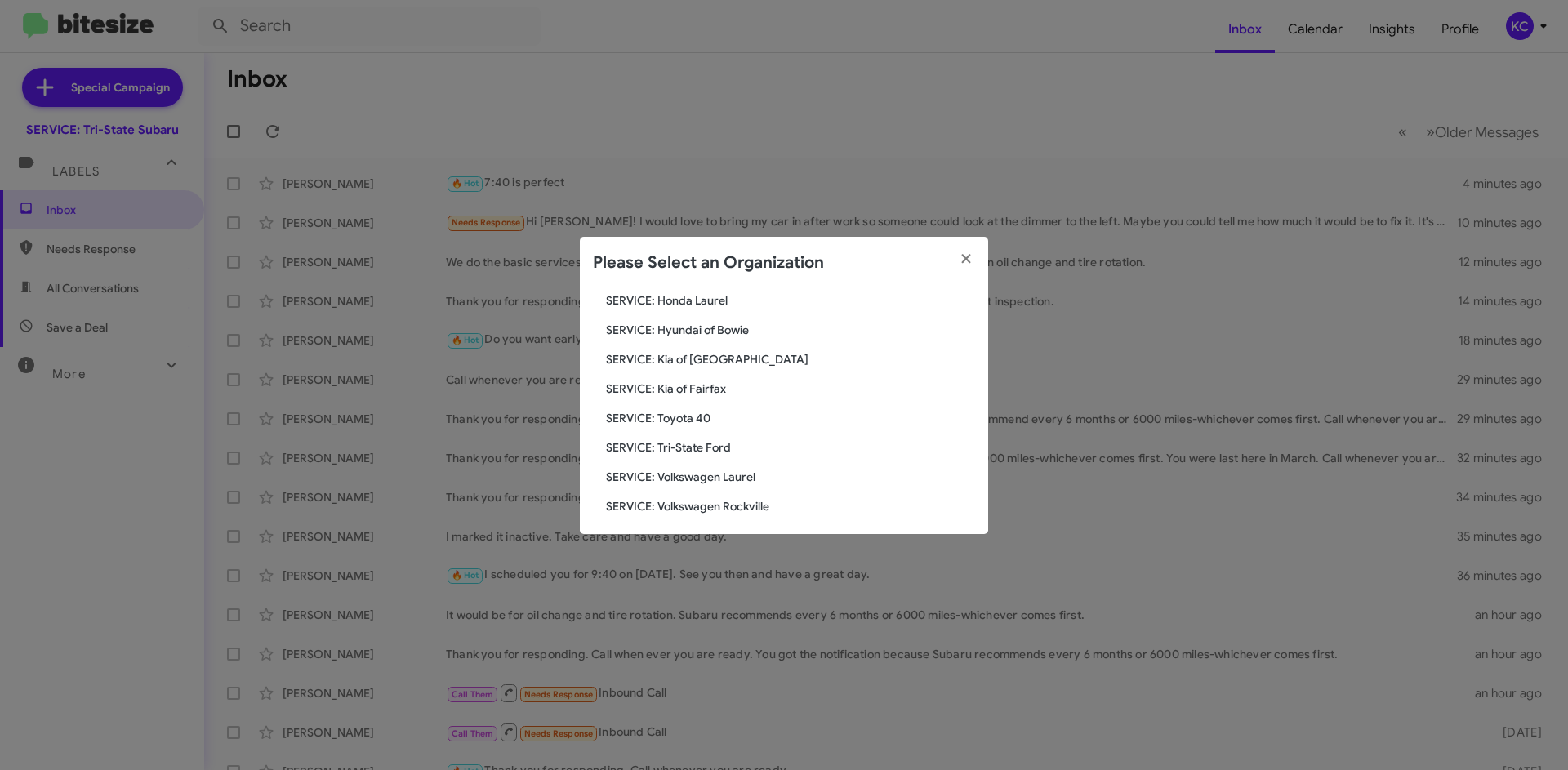
scroll to position [272, 0]
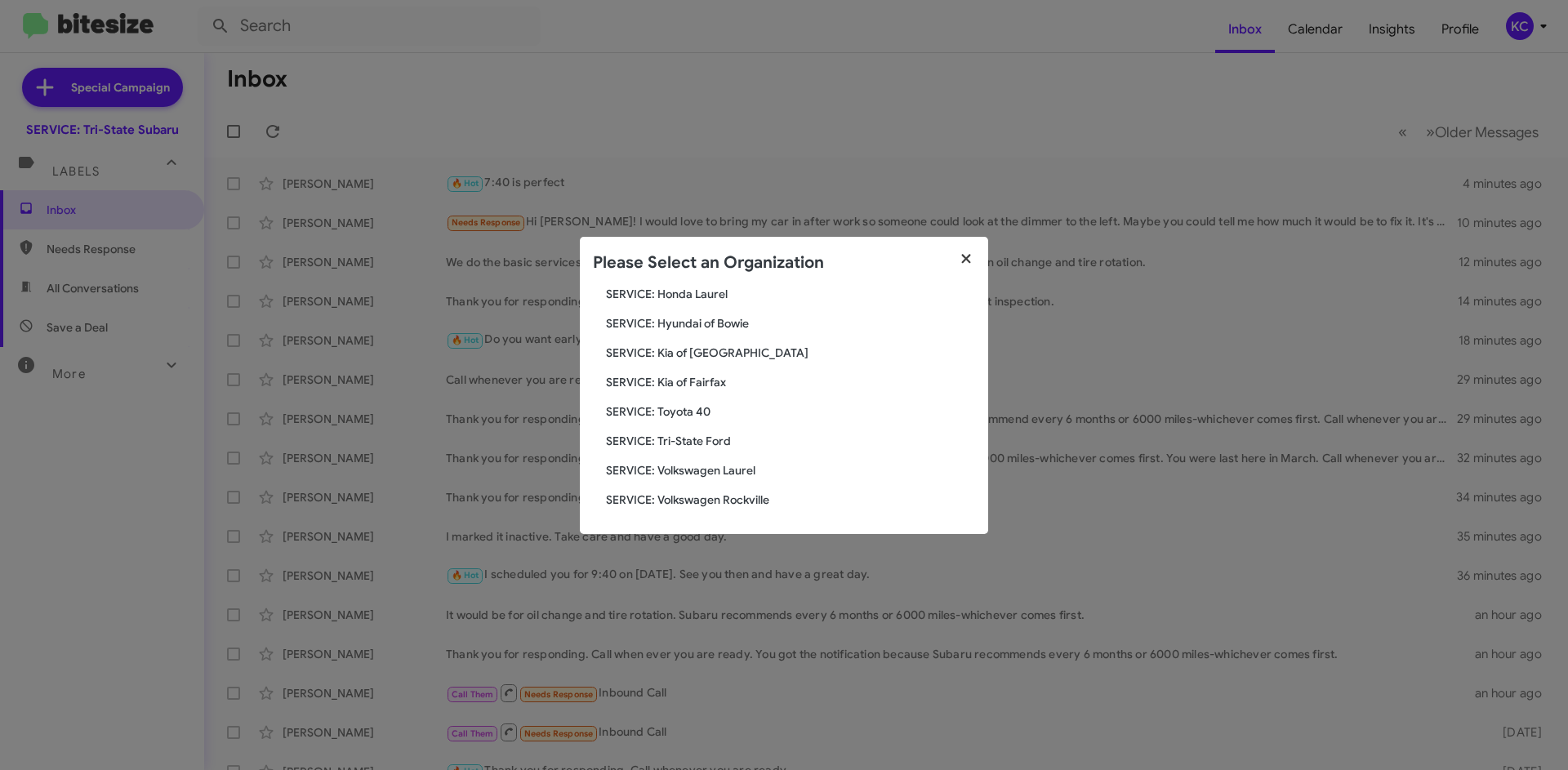
click at [978, 246] on button "button" at bounding box center [966, 259] width 45 height 46
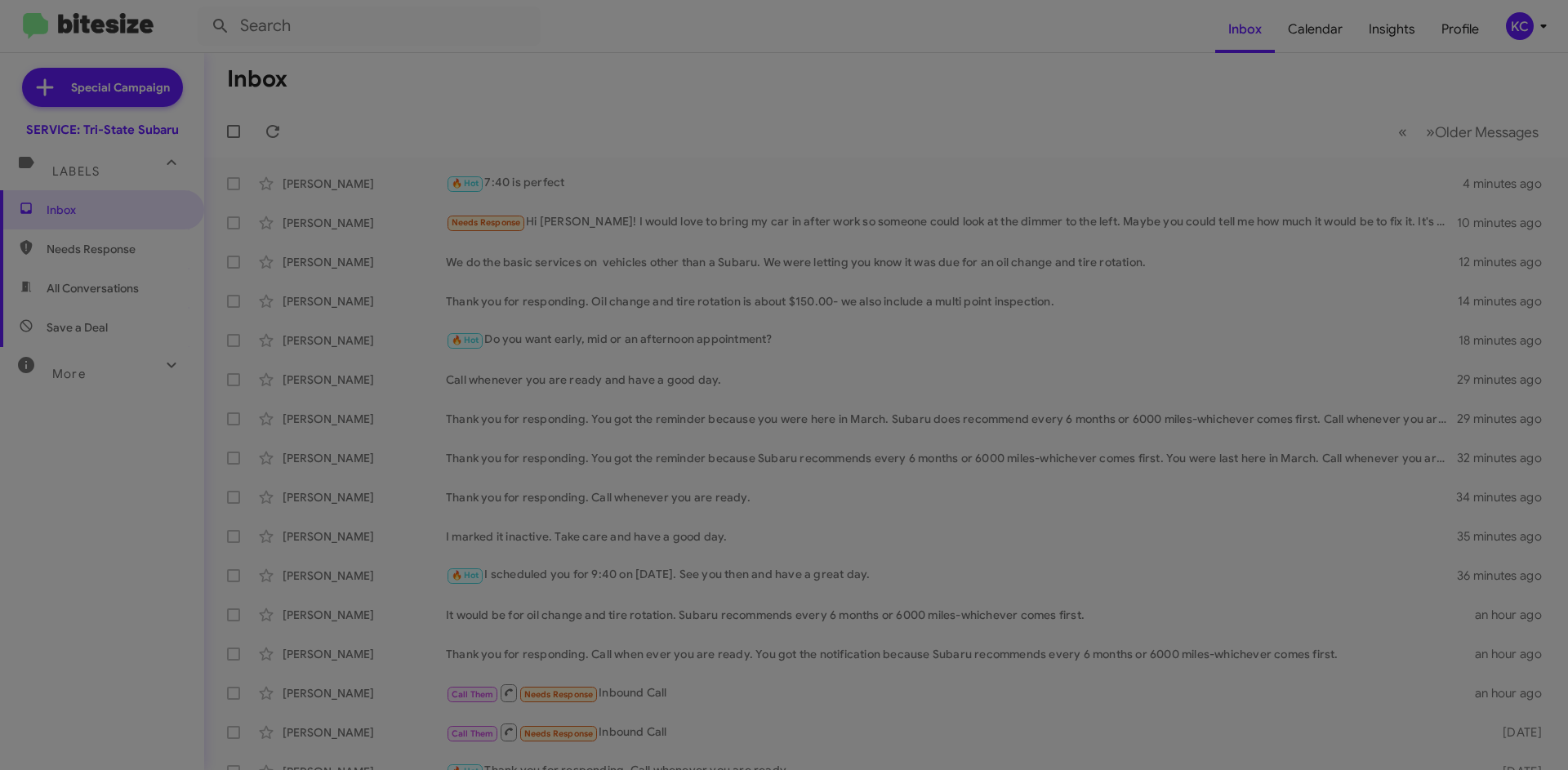
click at [979, 248] on div "Please Select an Organization" at bounding box center [783, 221] width 409 height 52
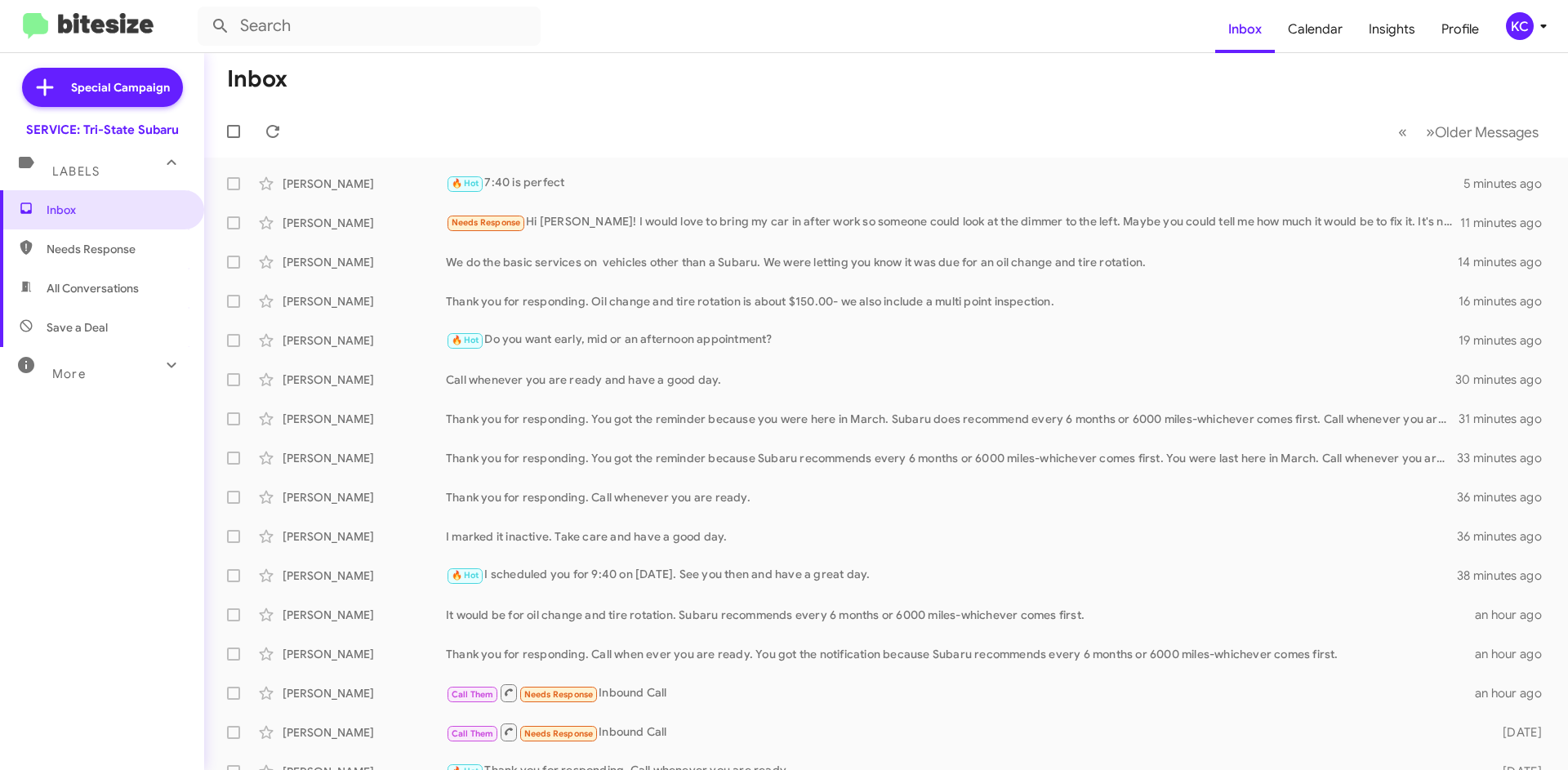
click at [1507, 31] on div "KC" at bounding box center [1519, 26] width 27 height 27
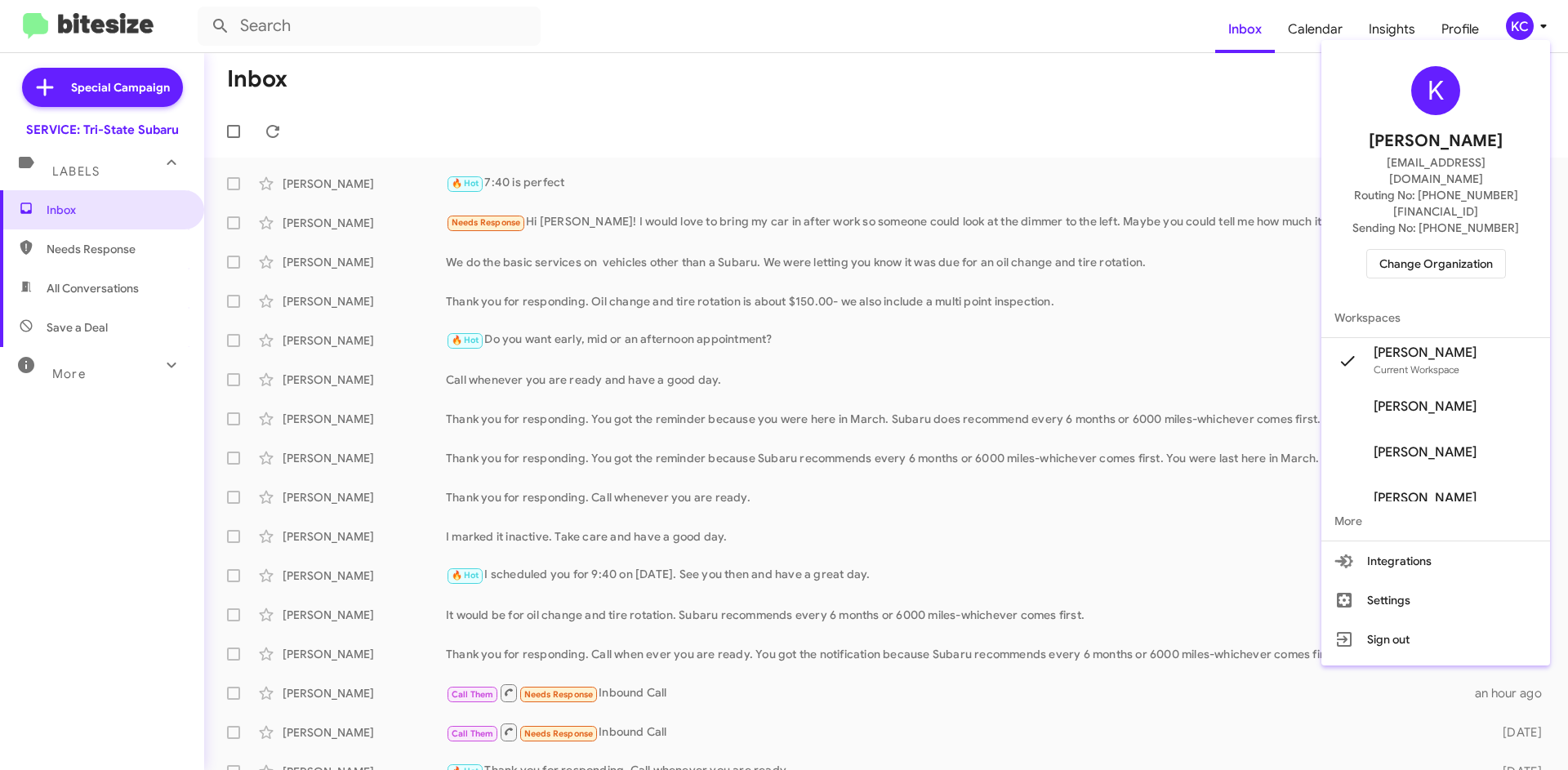
click at [1450, 249] on span "Change Organization" at bounding box center [1435, 263] width 114 height 27
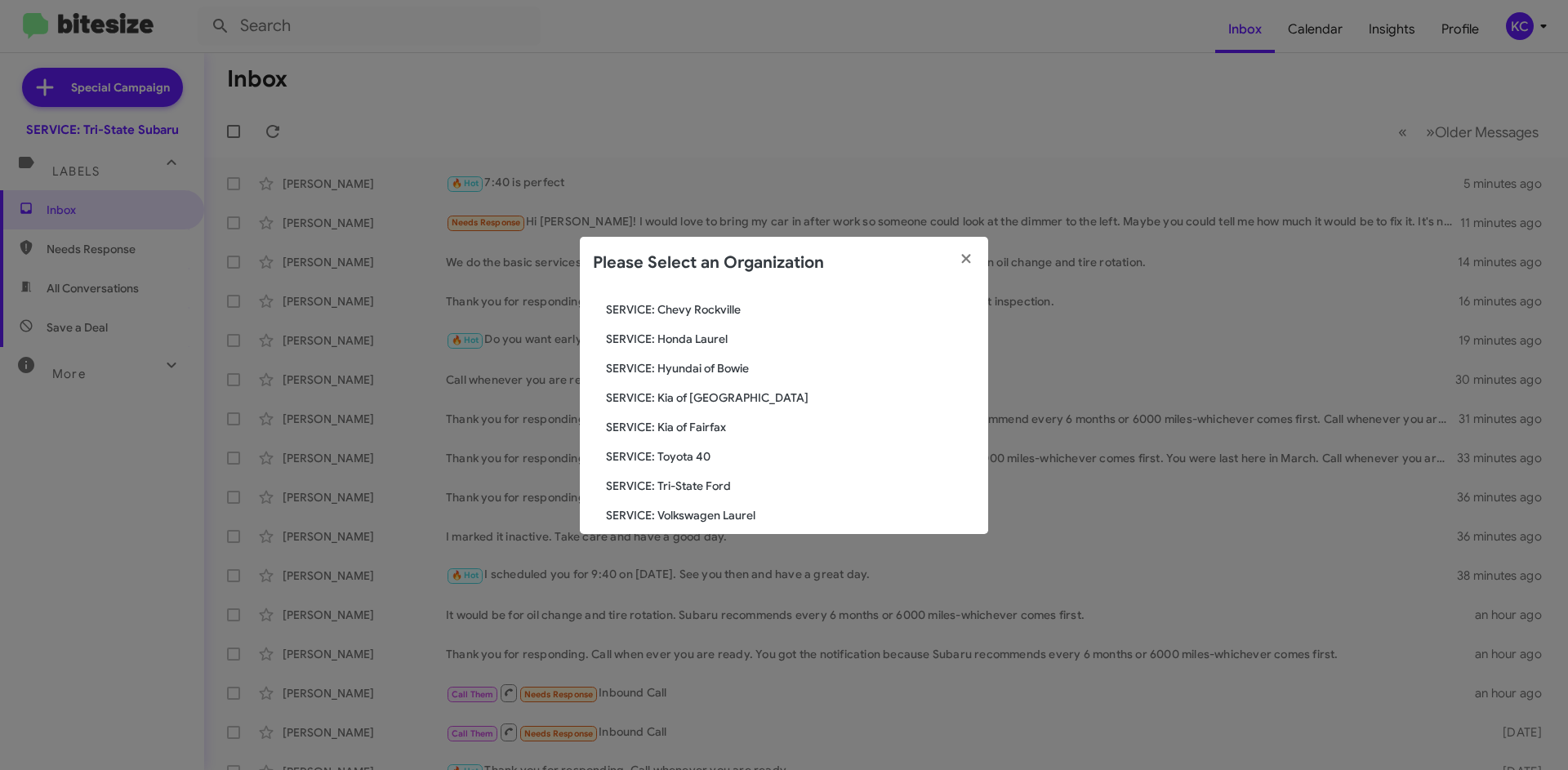
scroll to position [245, 0]
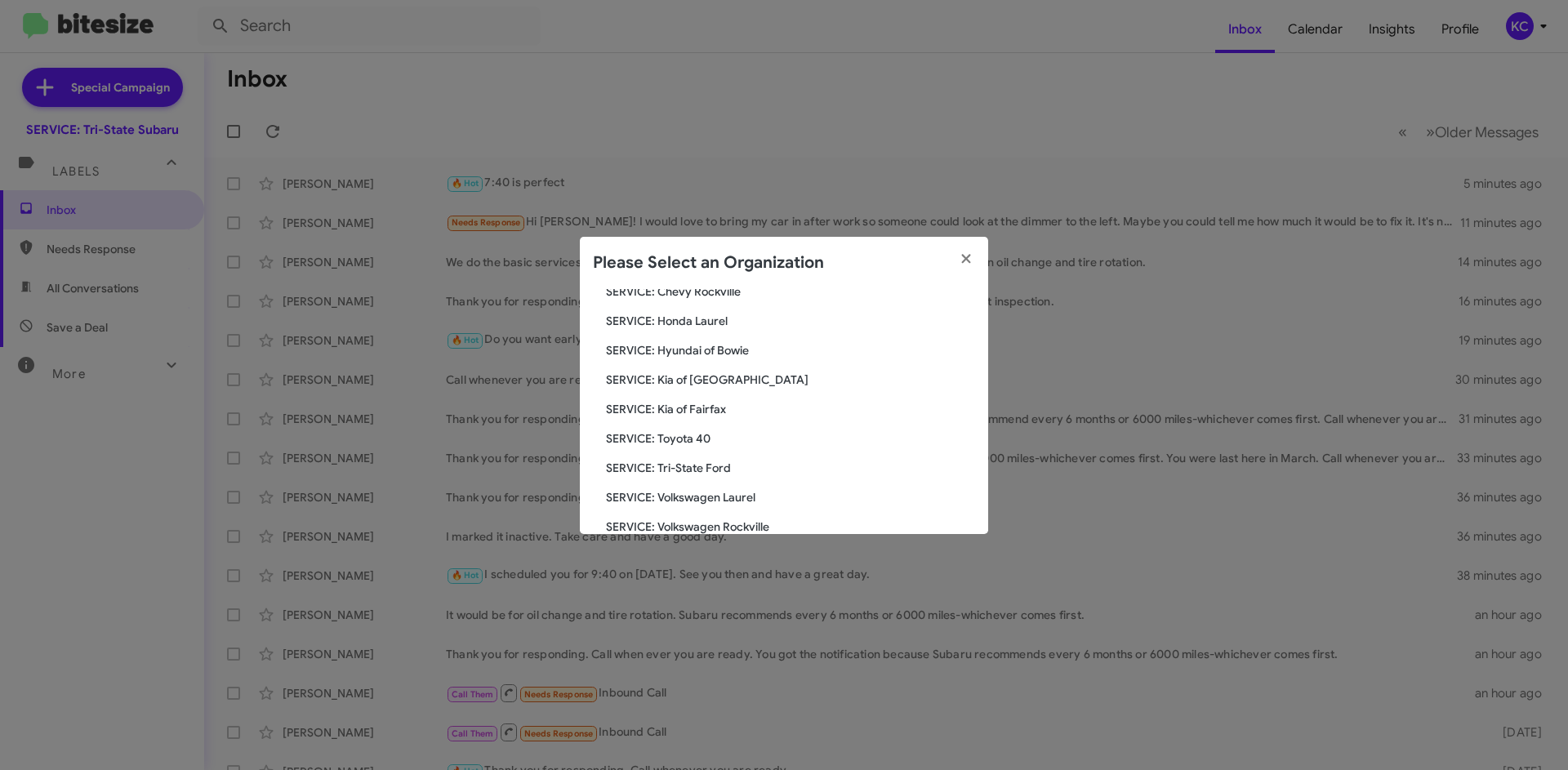
click at [699, 413] on span "SERVICE: Kia of Fairfax" at bounding box center [790, 409] width 369 height 17
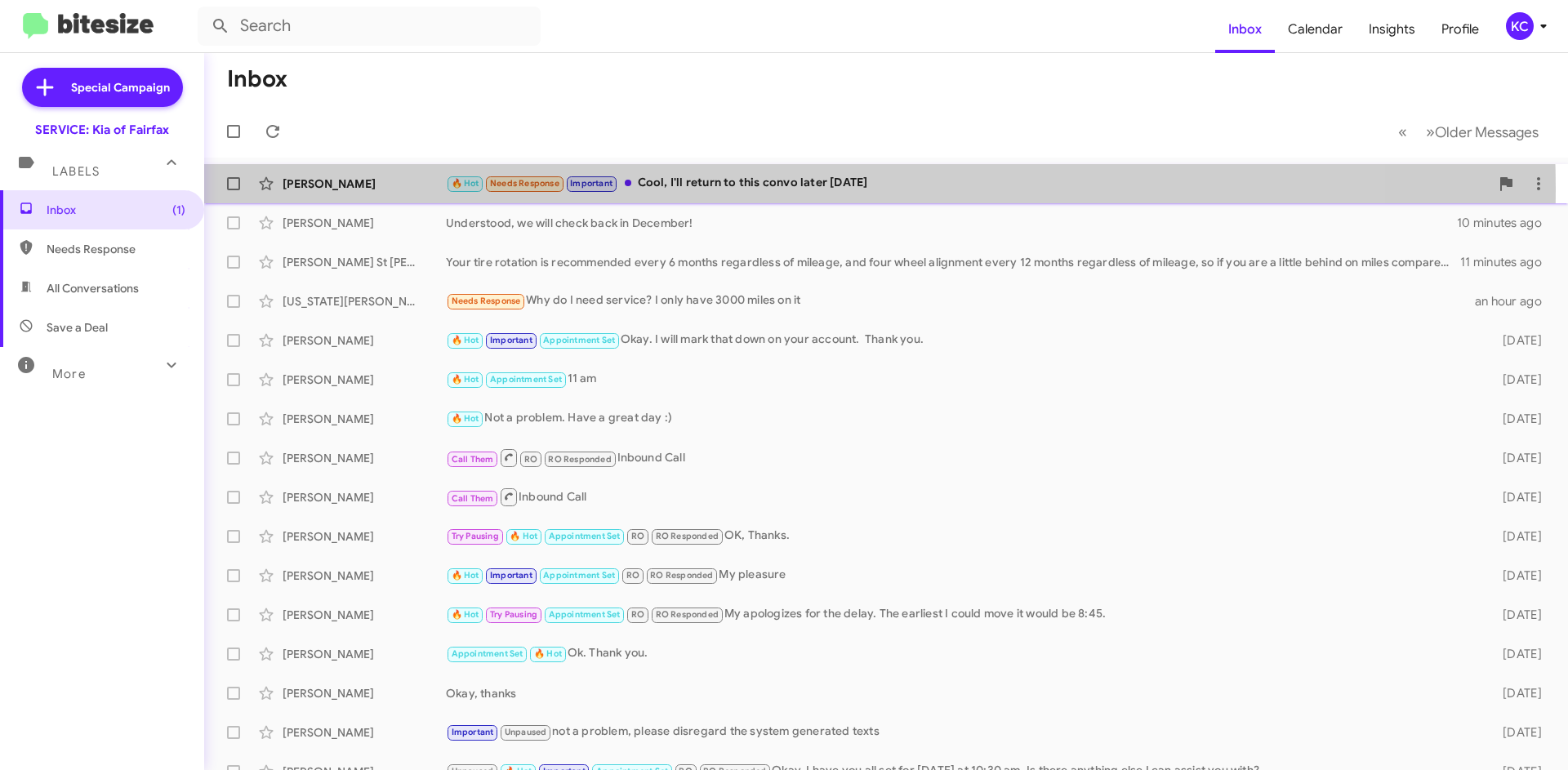
click at [744, 189] on div "🔥 Hot Needs Response Important Cool, I'll return to this convo later today" at bounding box center [967, 183] width 1043 height 19
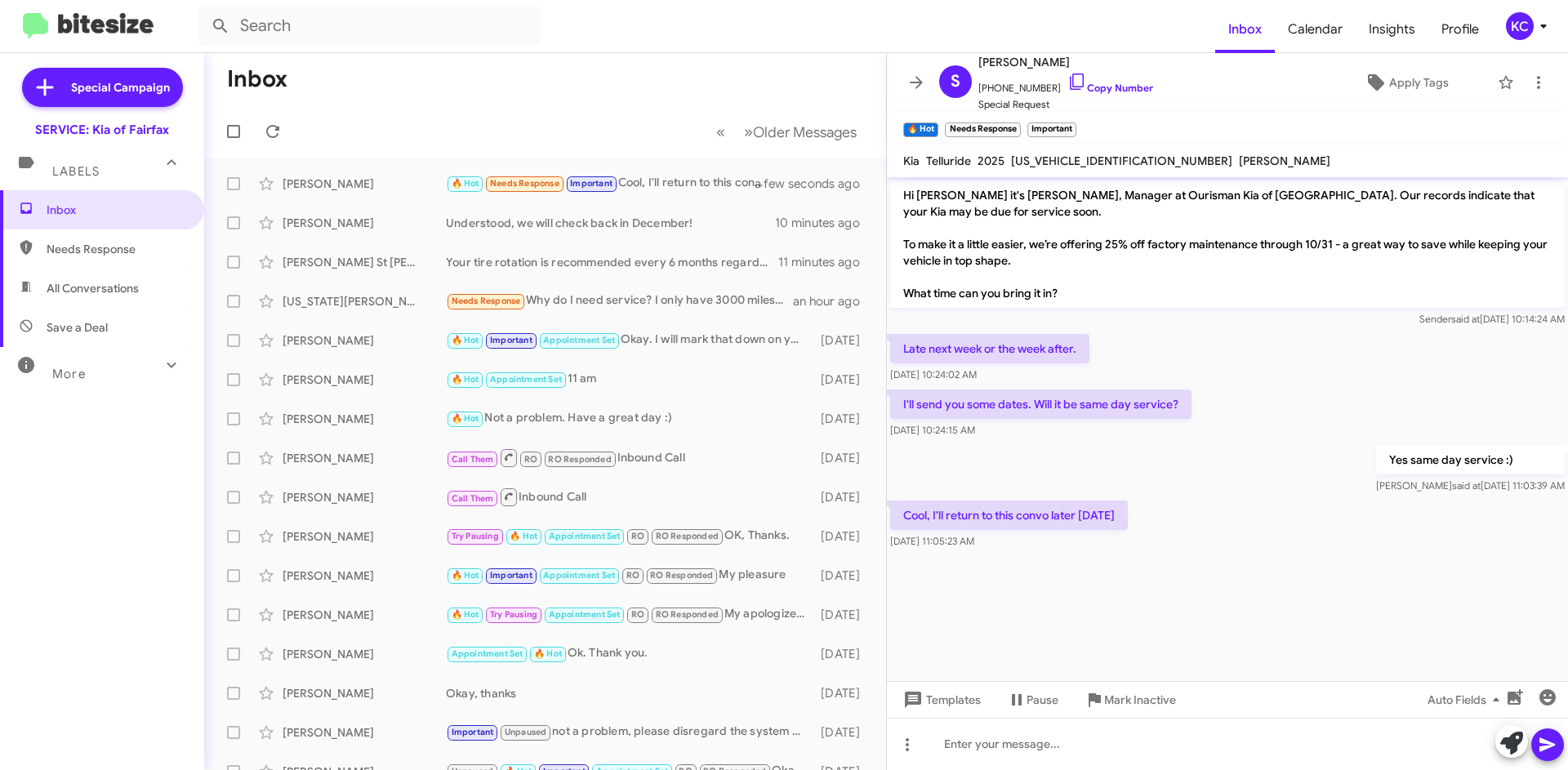
click at [1520, 18] on div "KC" at bounding box center [1519, 26] width 27 height 27
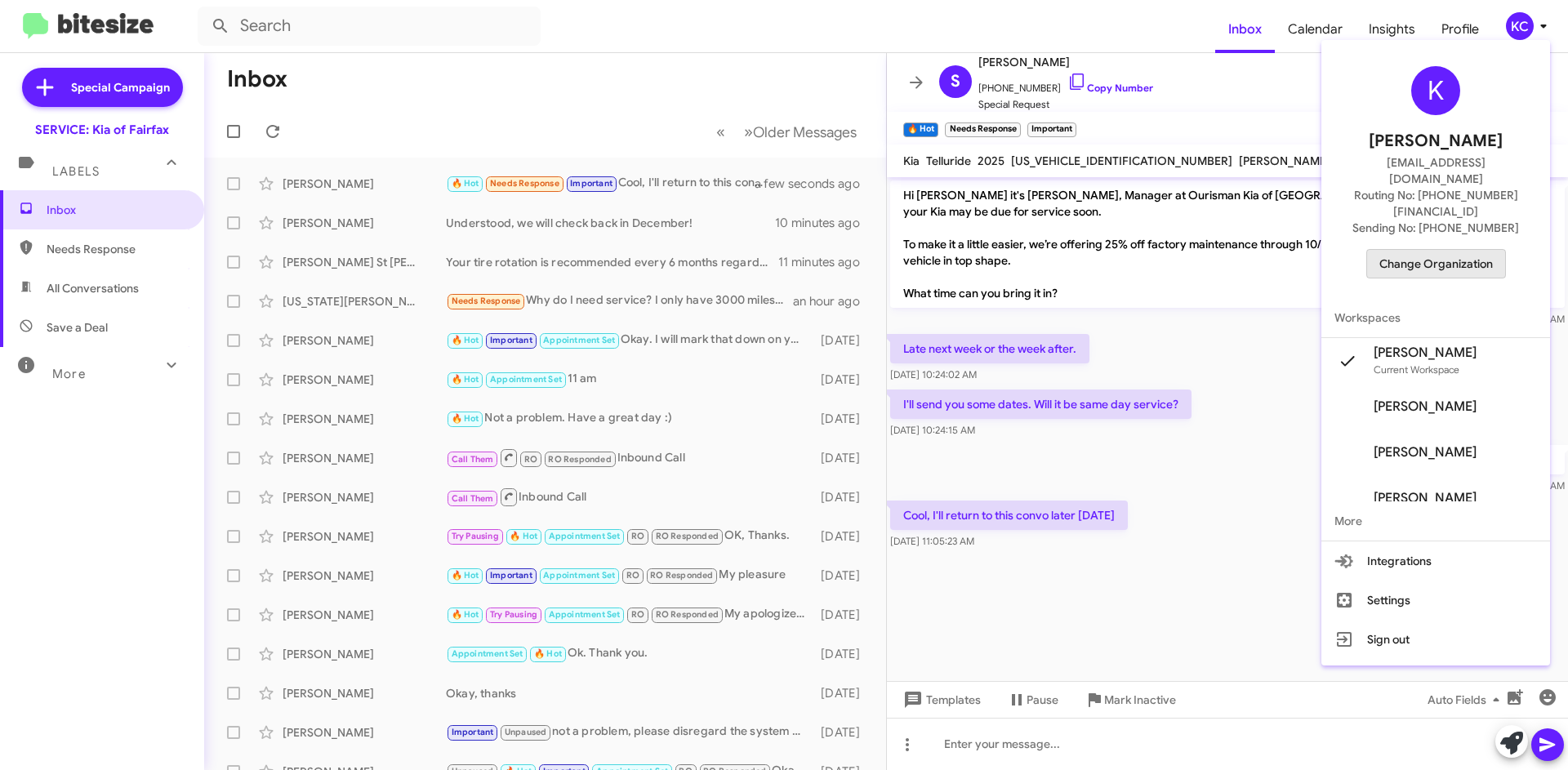
click at [1474, 249] on span "Change Organization" at bounding box center [1435, 263] width 114 height 27
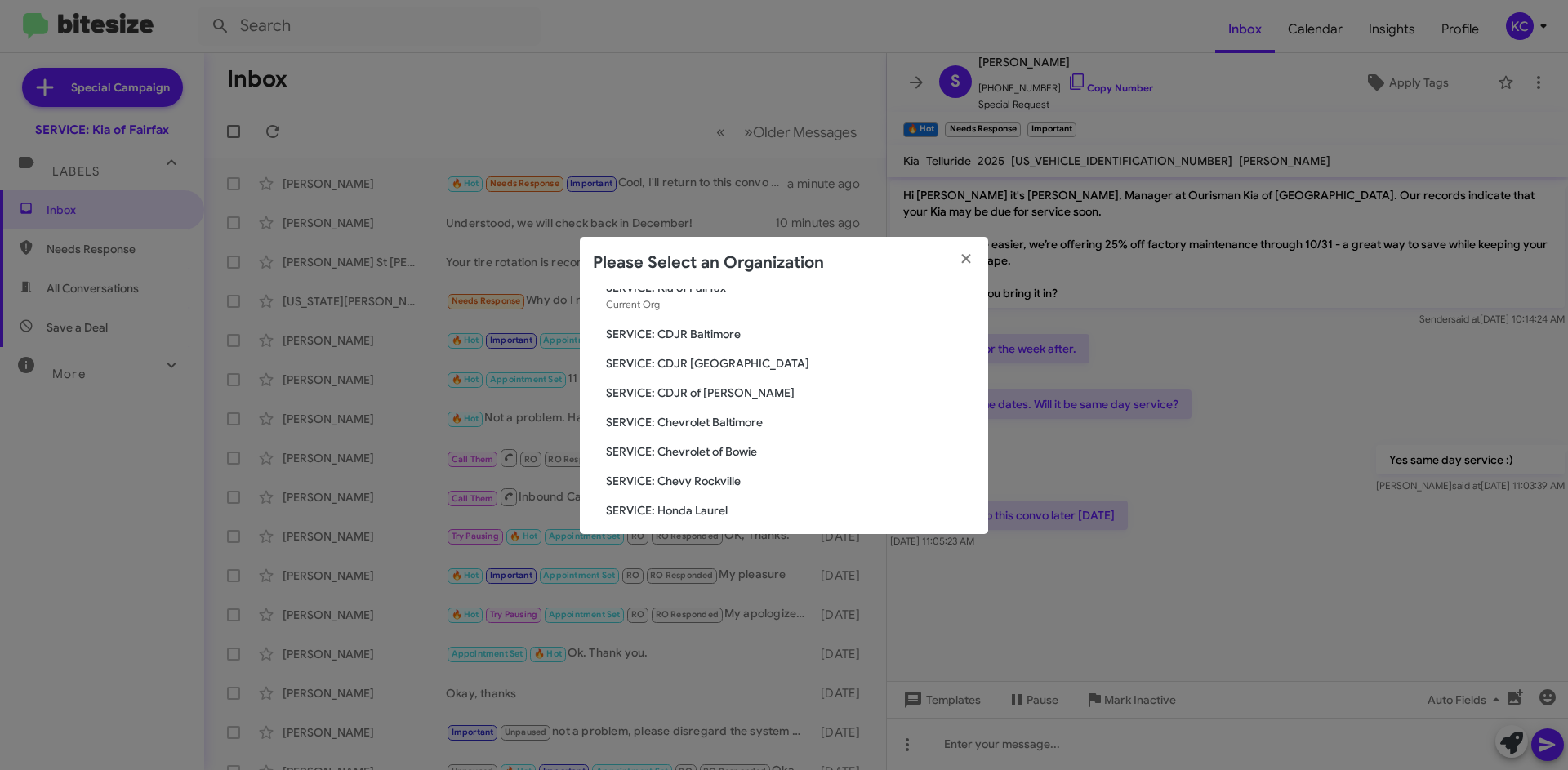
scroll to position [245, 0]
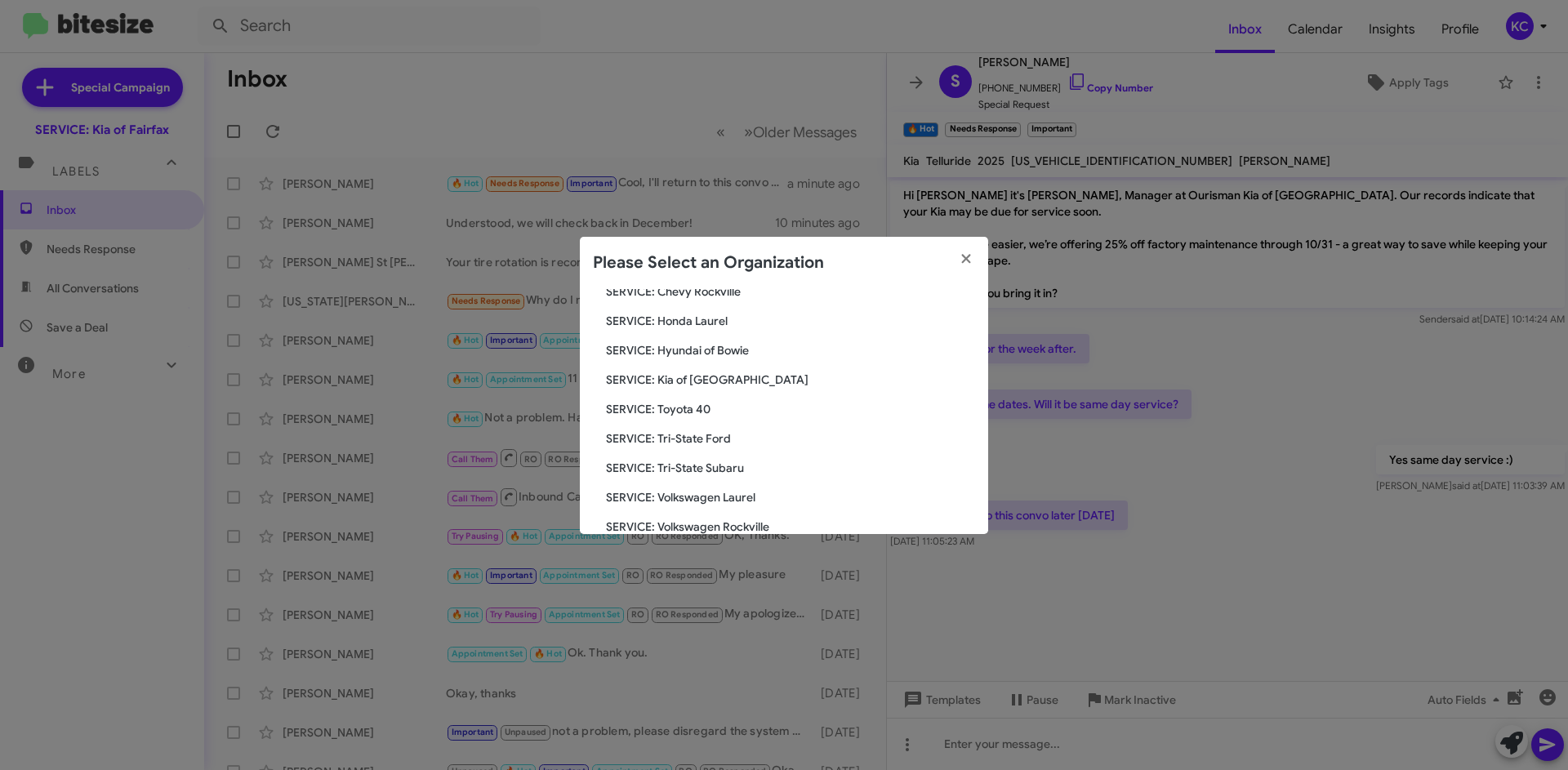
click at [715, 380] on span "SERVICE: Kia of [GEOGRAPHIC_DATA]" at bounding box center [790, 380] width 369 height 17
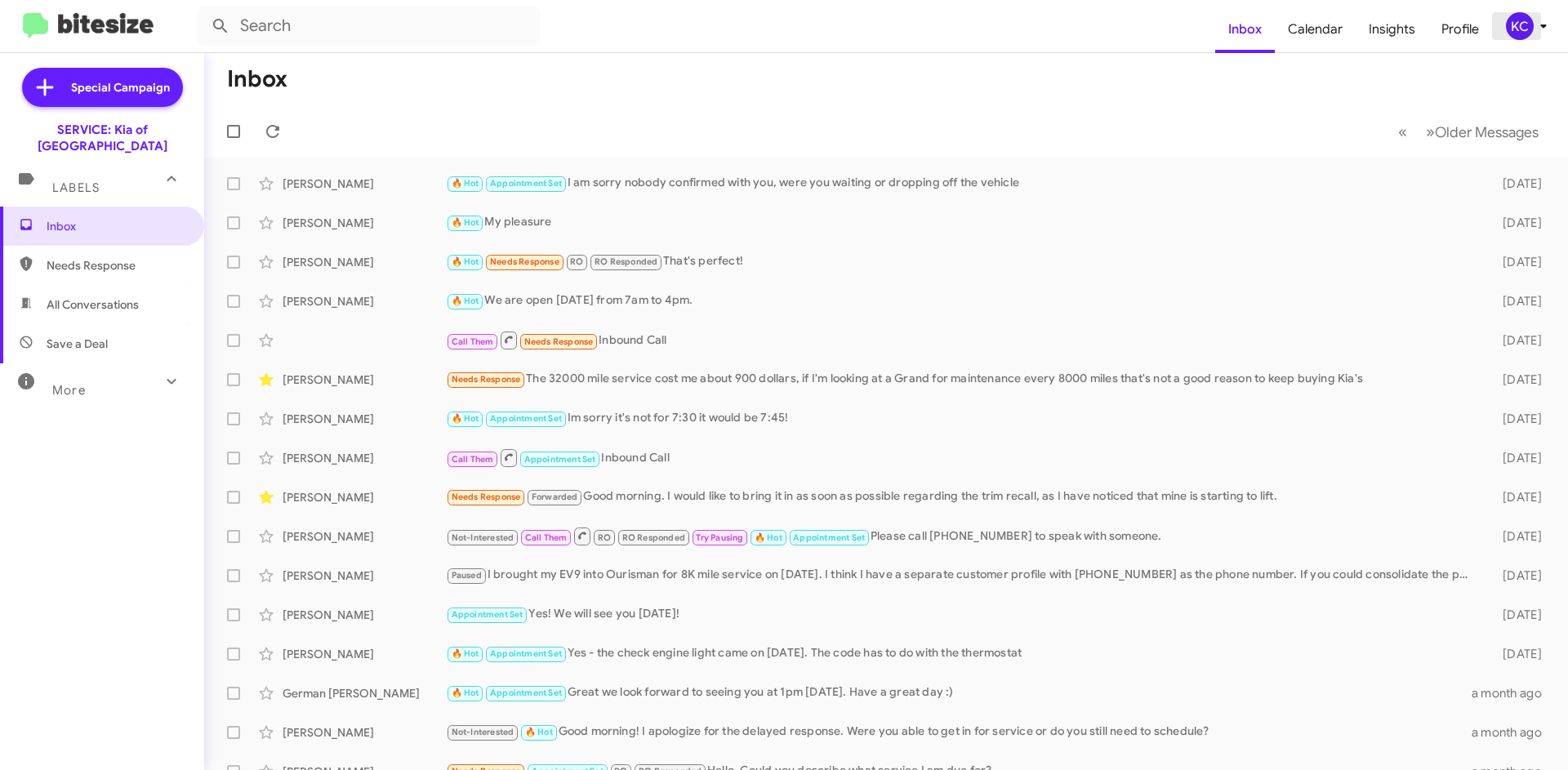
click at [1511, 30] on div "KC" at bounding box center [1519, 26] width 27 height 27
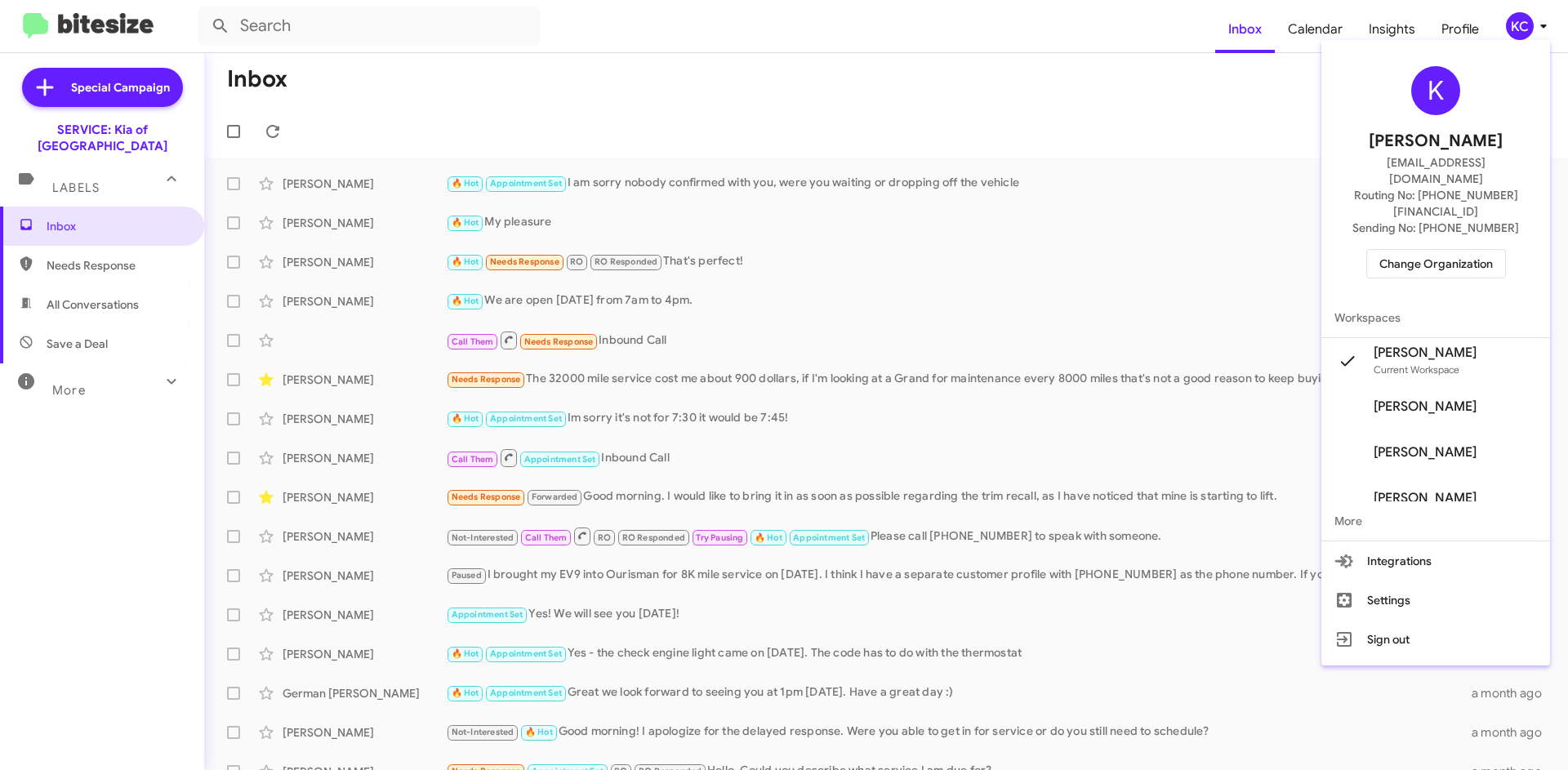
click at [1406, 249] on span "Change Organization" at bounding box center [1435, 263] width 114 height 27
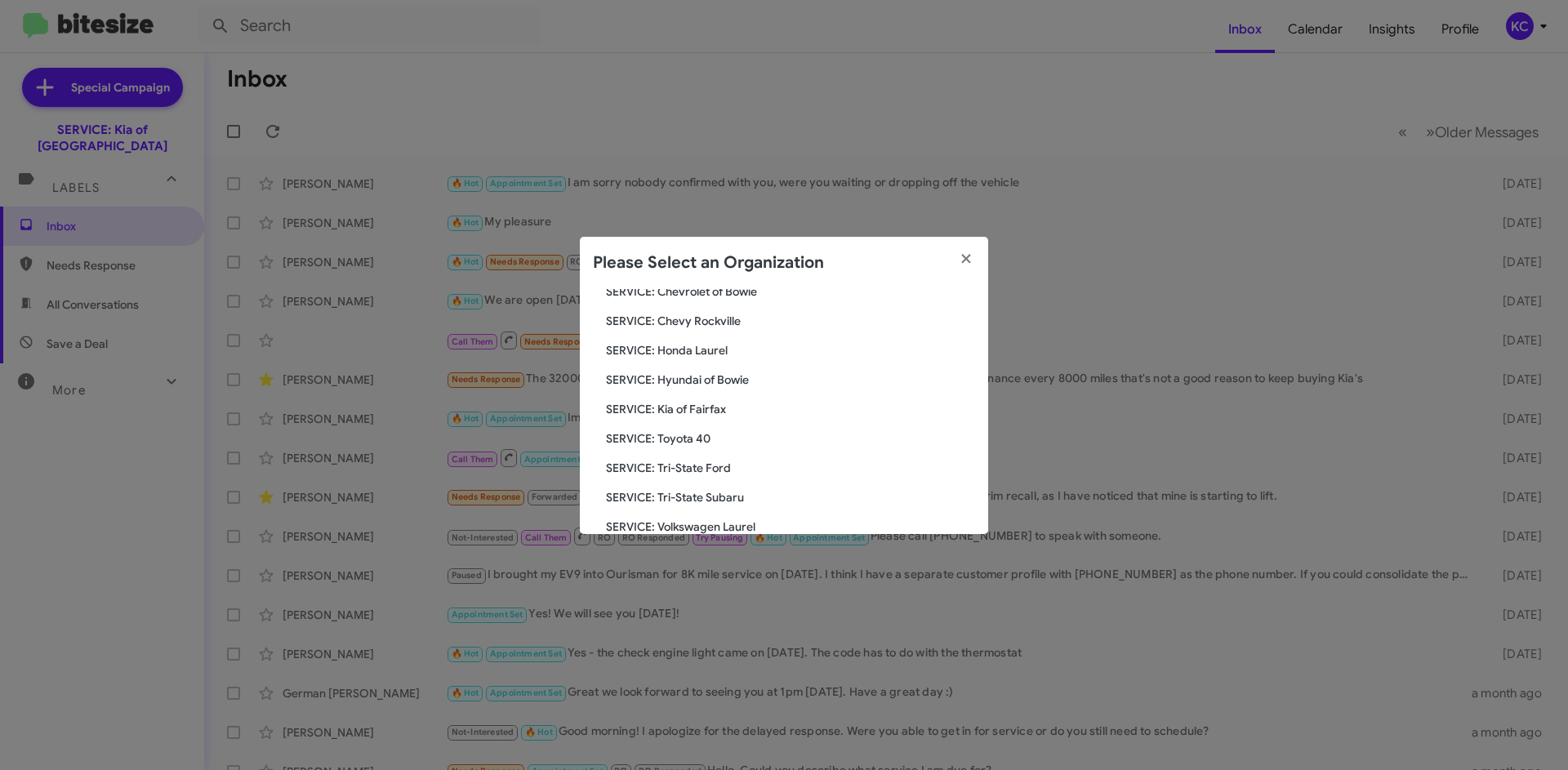
scroll to position [245, 0]
click at [733, 351] on span "SERVICE: Hyundai of Bowie" at bounding box center [790, 351] width 369 height 17
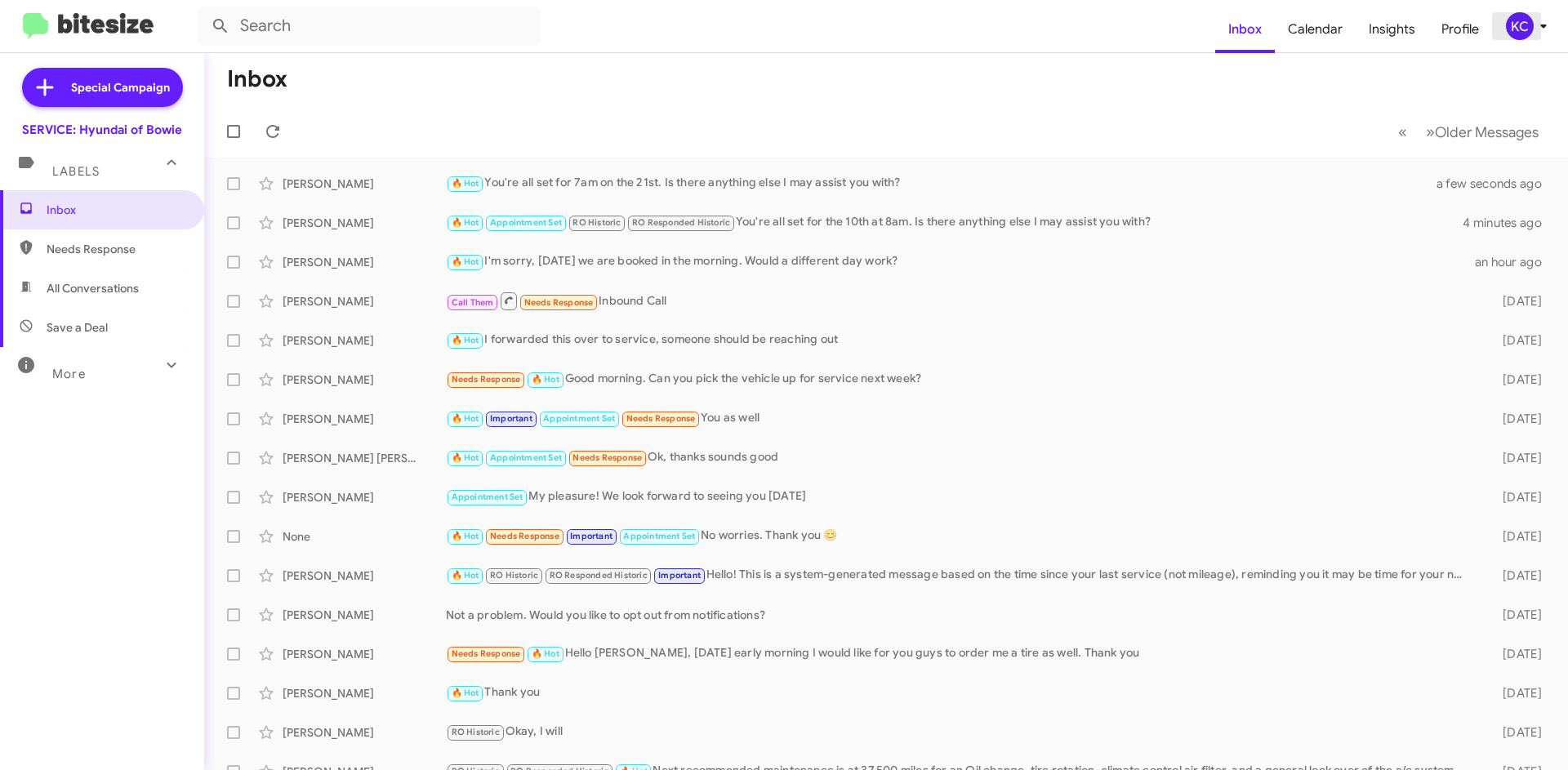
click at [1524, 33] on div "KC" at bounding box center [1519, 26] width 27 height 27
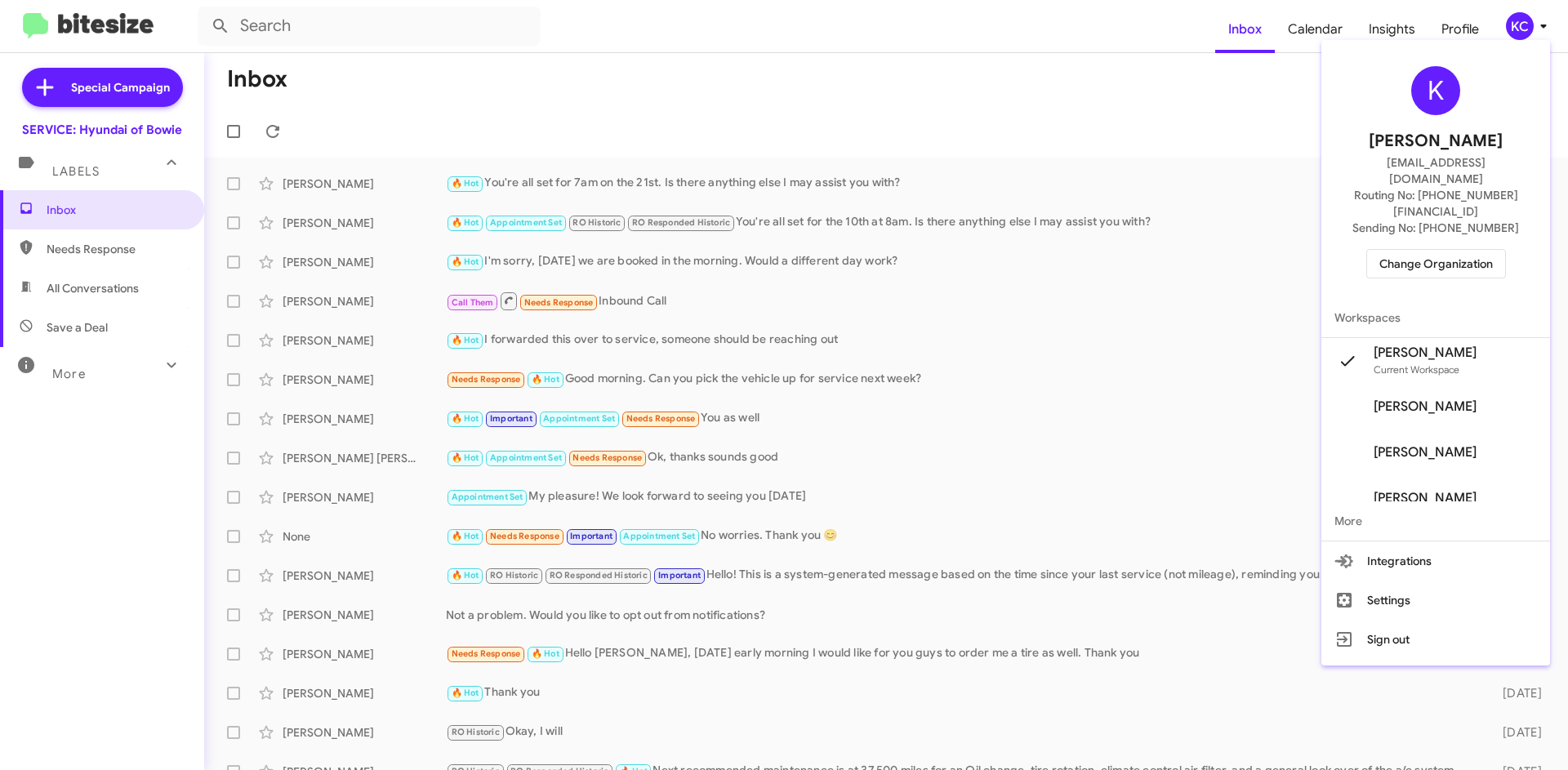
click at [1414, 249] on span "Change Organization" at bounding box center [1435, 263] width 114 height 27
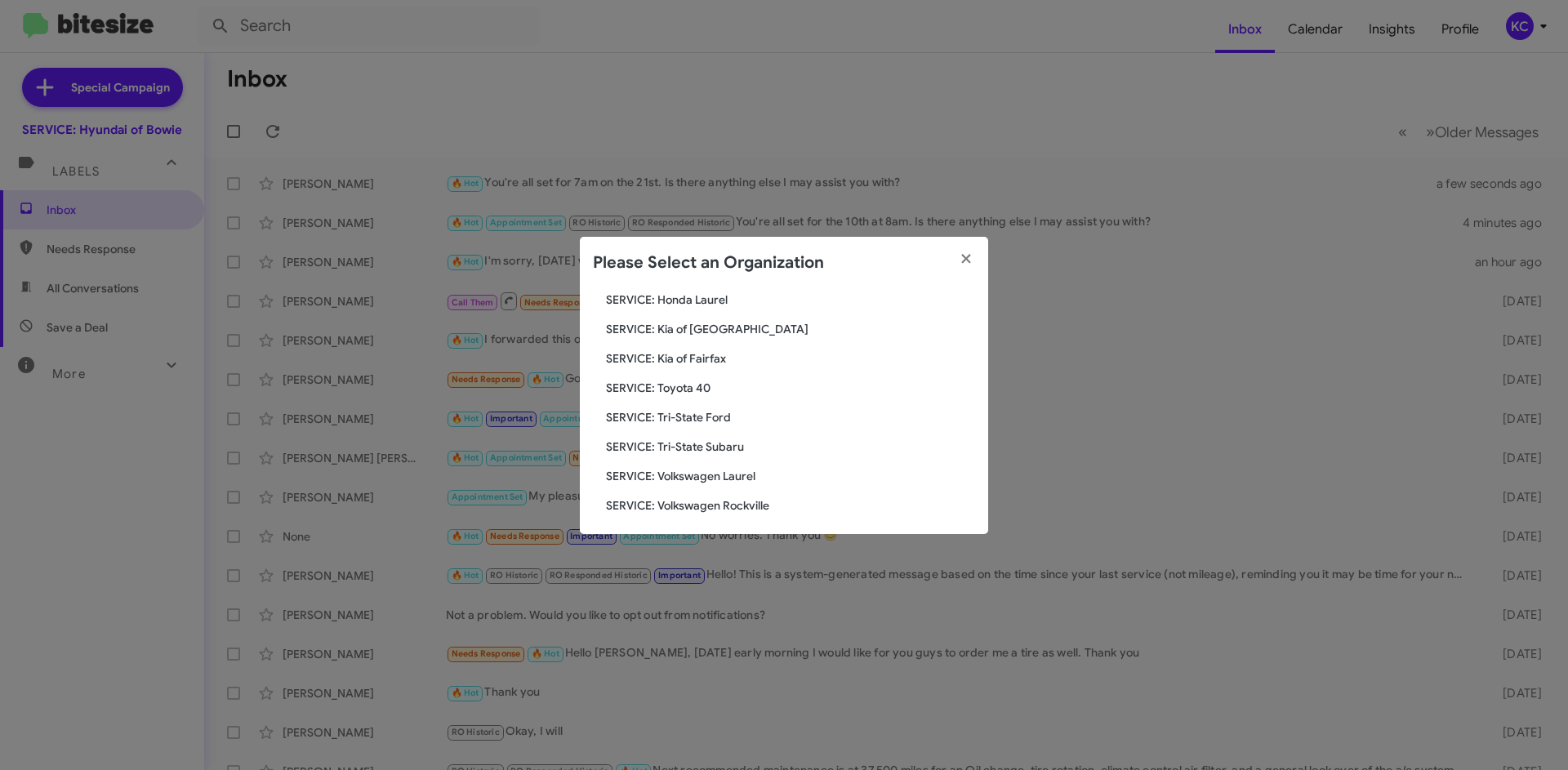
scroll to position [272, 0]
click at [716, 411] on span "SERVICE: Tri-State Ford" at bounding box center [790, 412] width 369 height 17
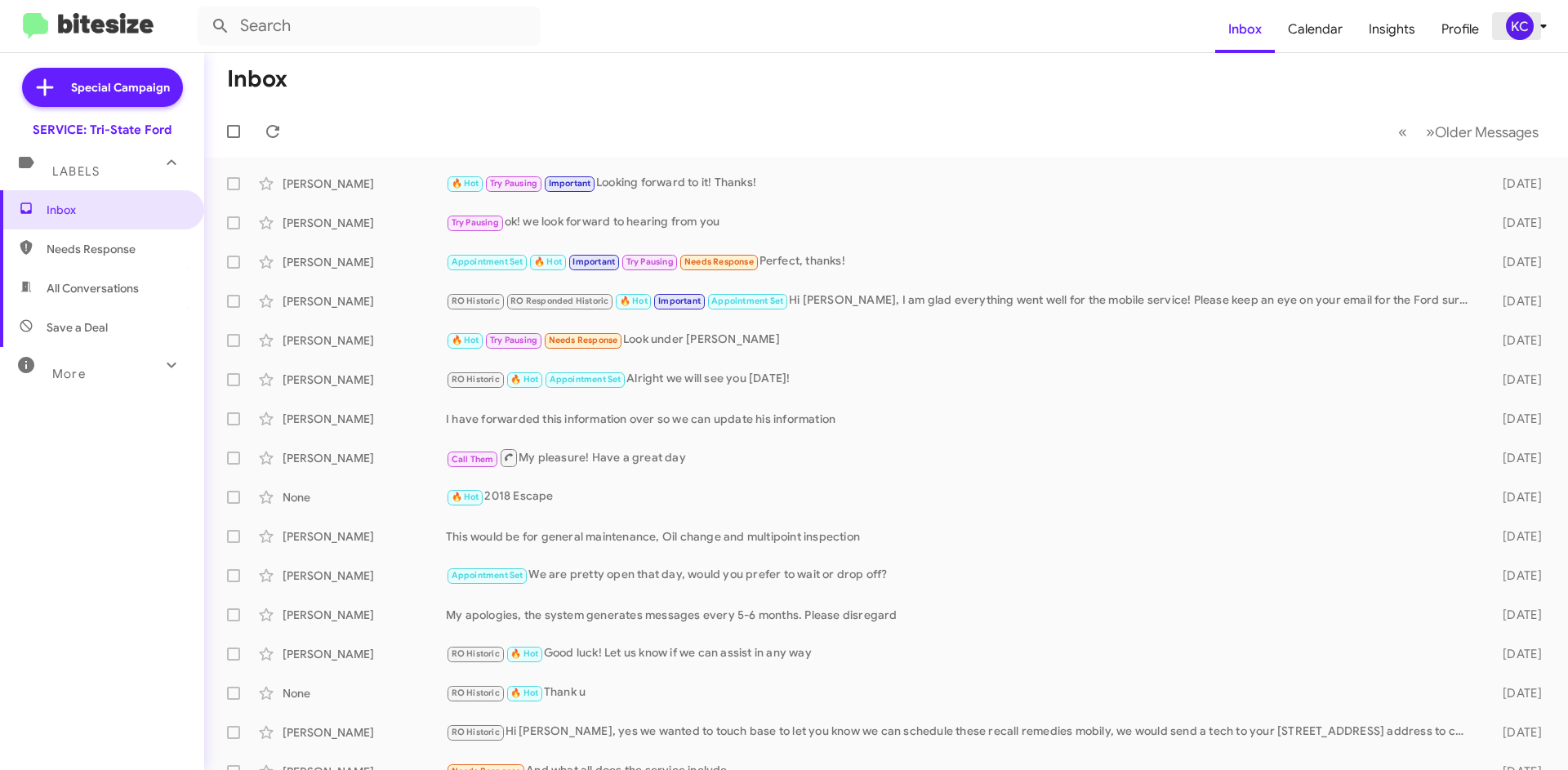
click at [1534, 21] on icon at bounding box center [1543, 27] width 20 height 20
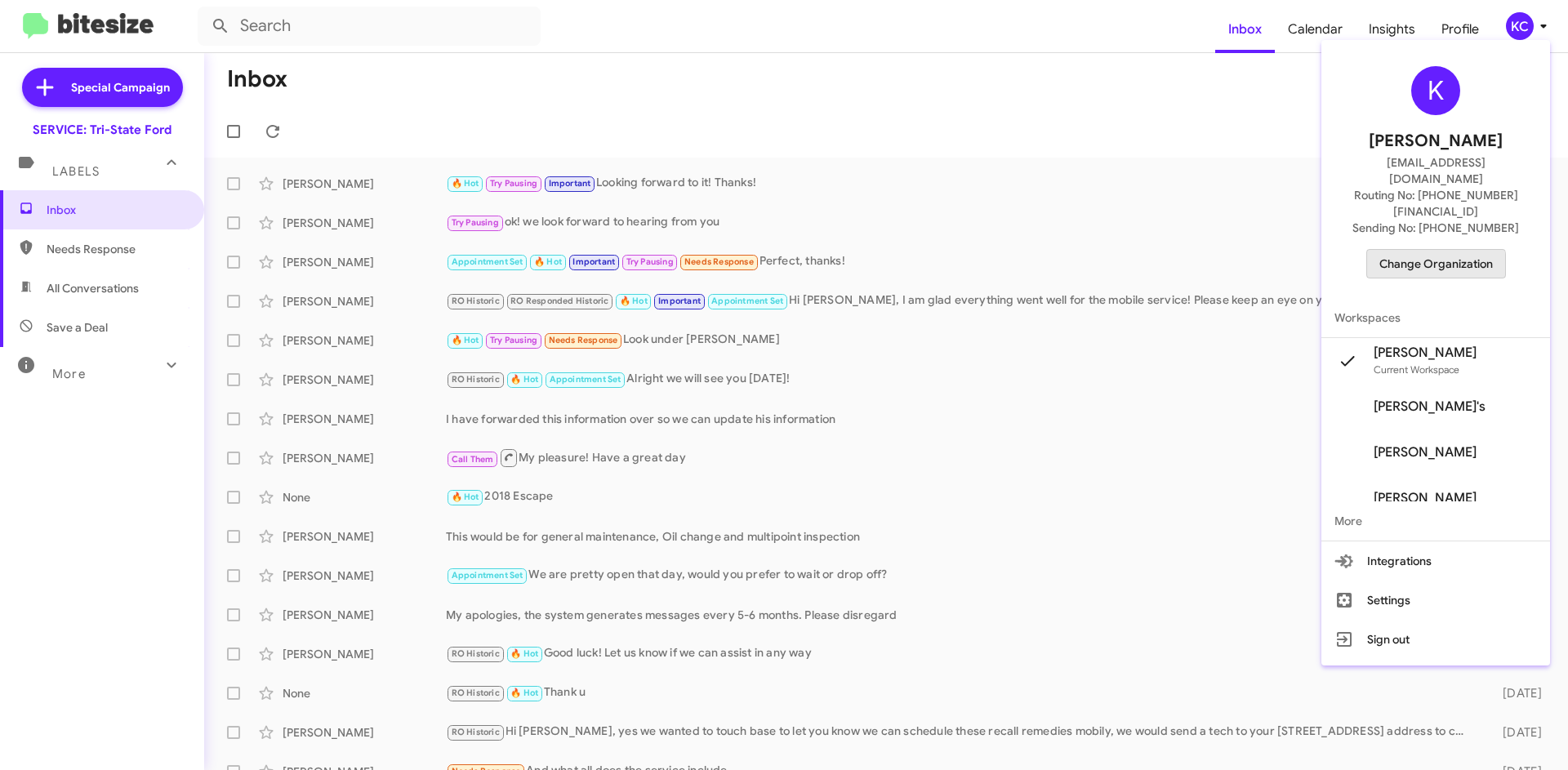
click at [1442, 249] on span "Change Organization" at bounding box center [1435, 263] width 114 height 27
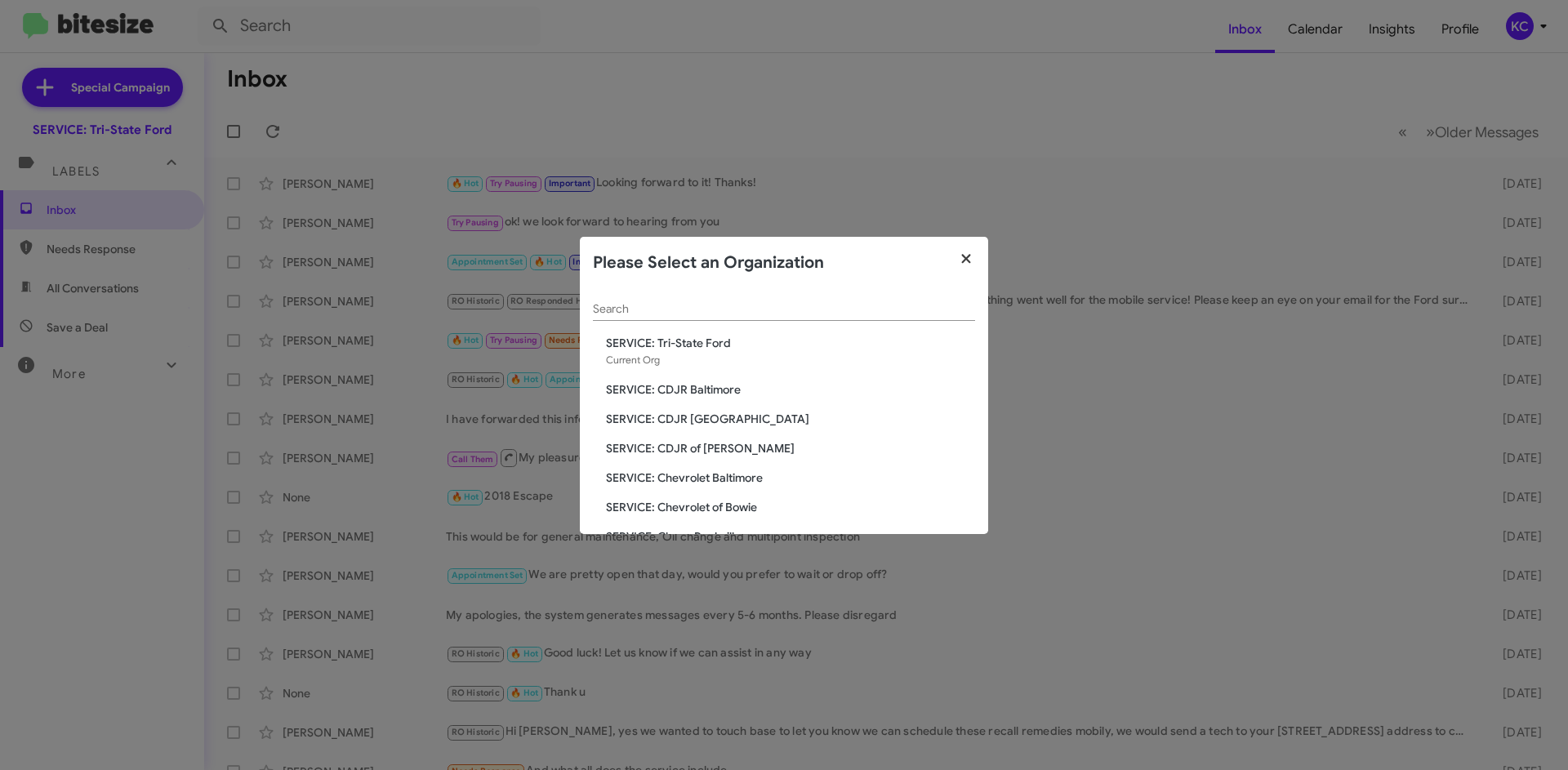
click at [976, 254] on button "button" at bounding box center [966, 259] width 45 height 46
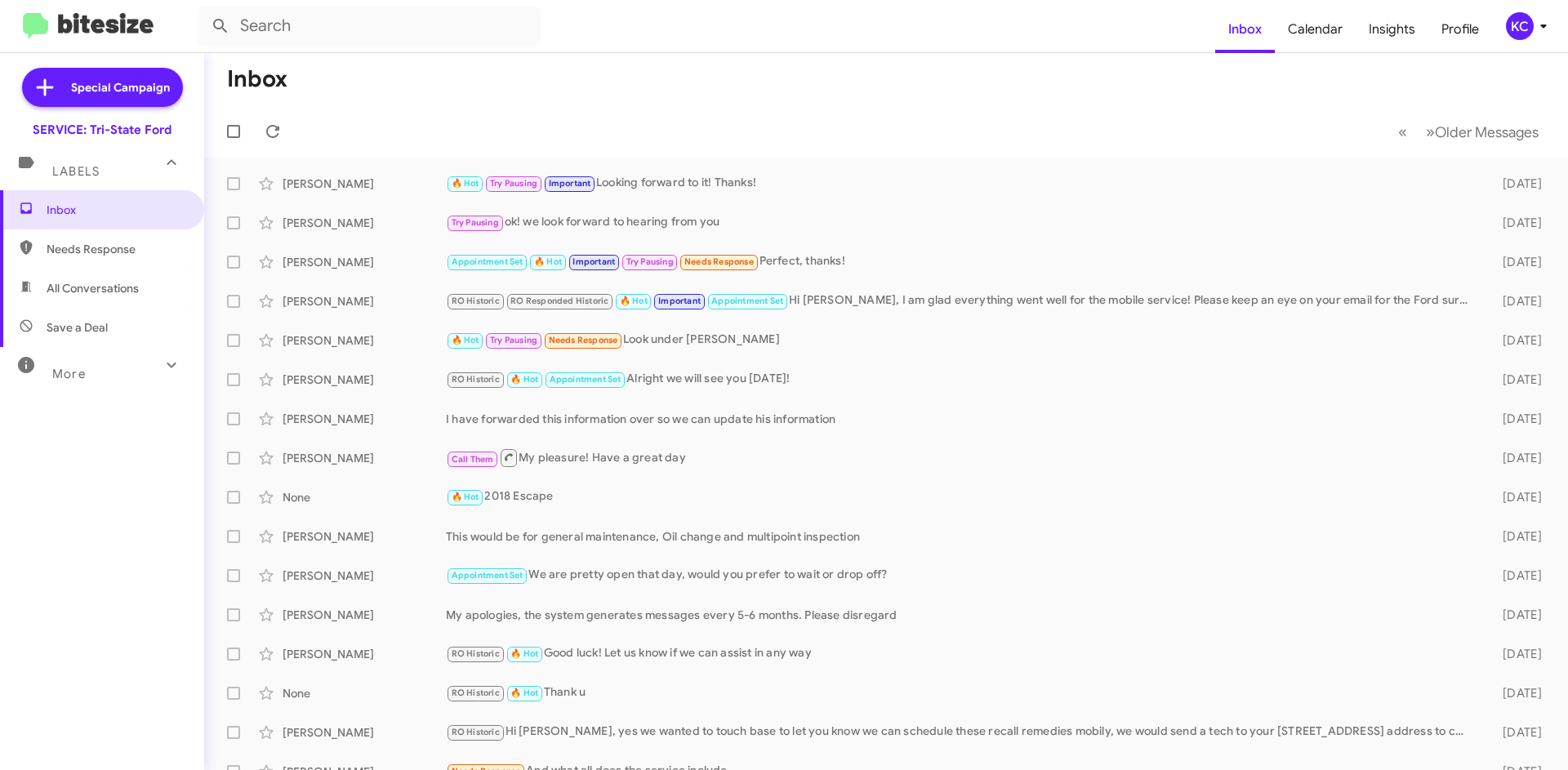
click at [1524, 32] on div "KC" at bounding box center [1519, 26] width 27 height 27
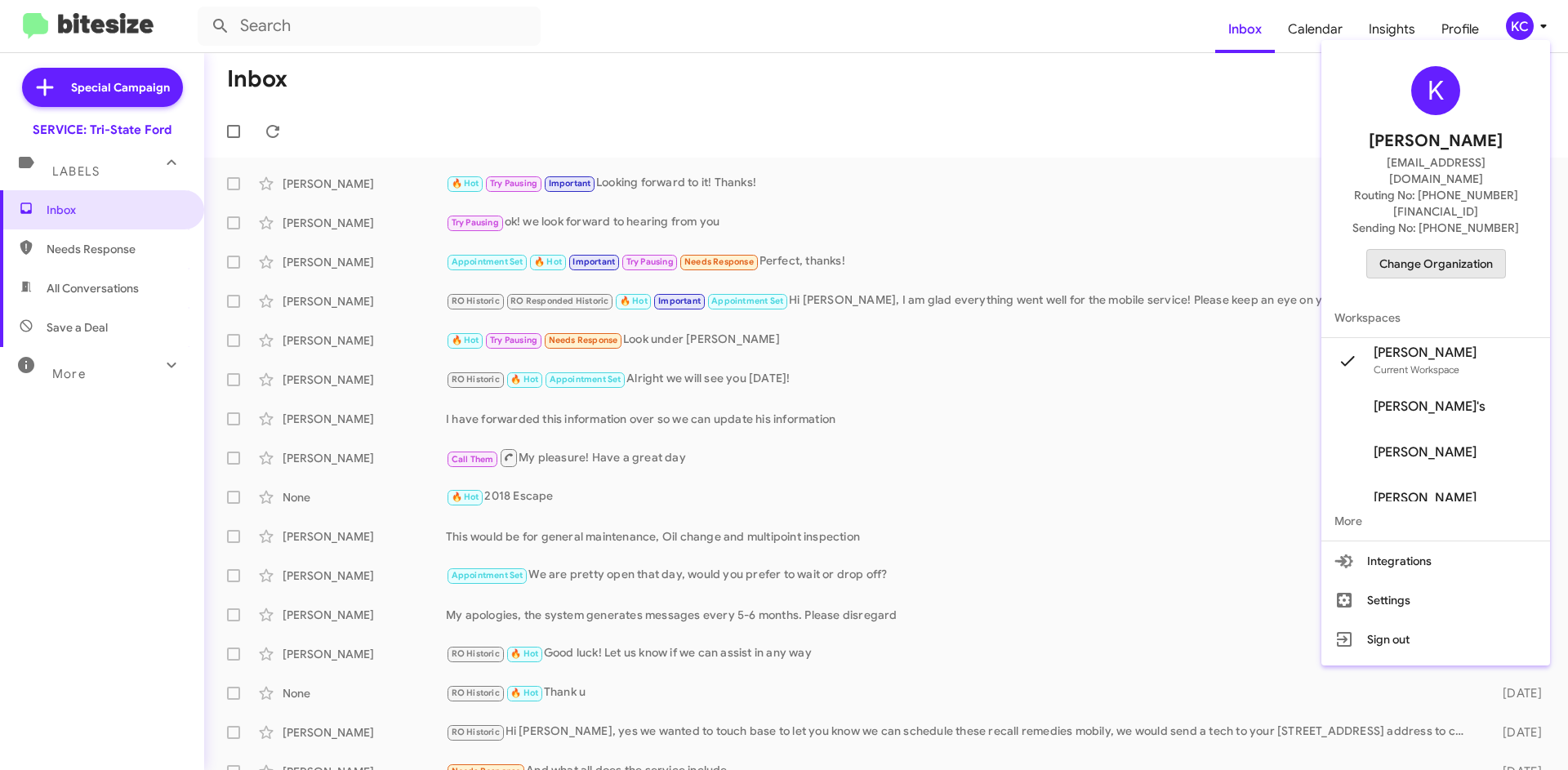
click at [1478, 249] on span "Change Organization" at bounding box center [1435, 263] width 114 height 27
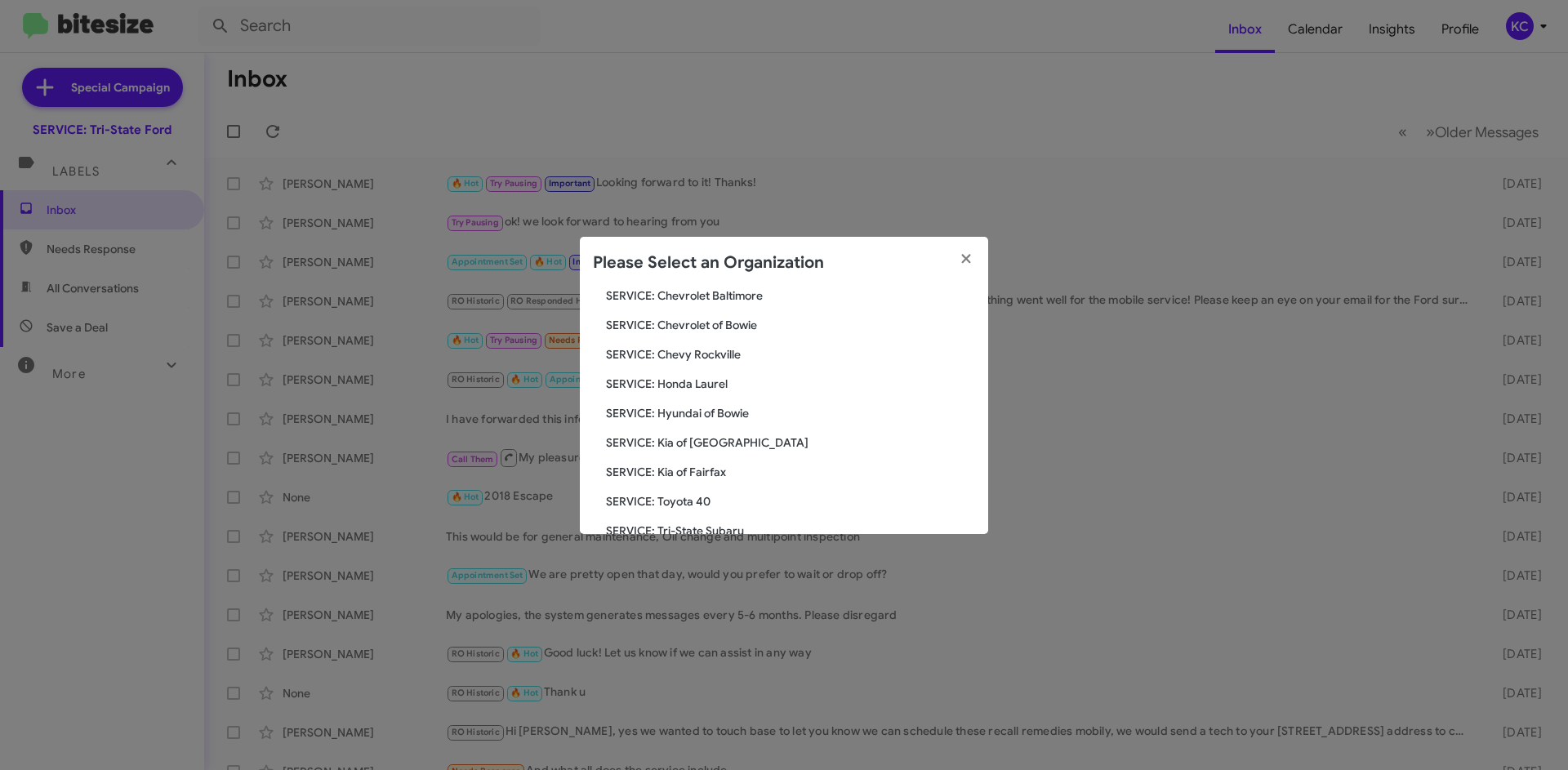
scroll to position [245, 0]
click at [718, 409] on span "SERVICE: Kia of Fairfax" at bounding box center [790, 409] width 369 height 17
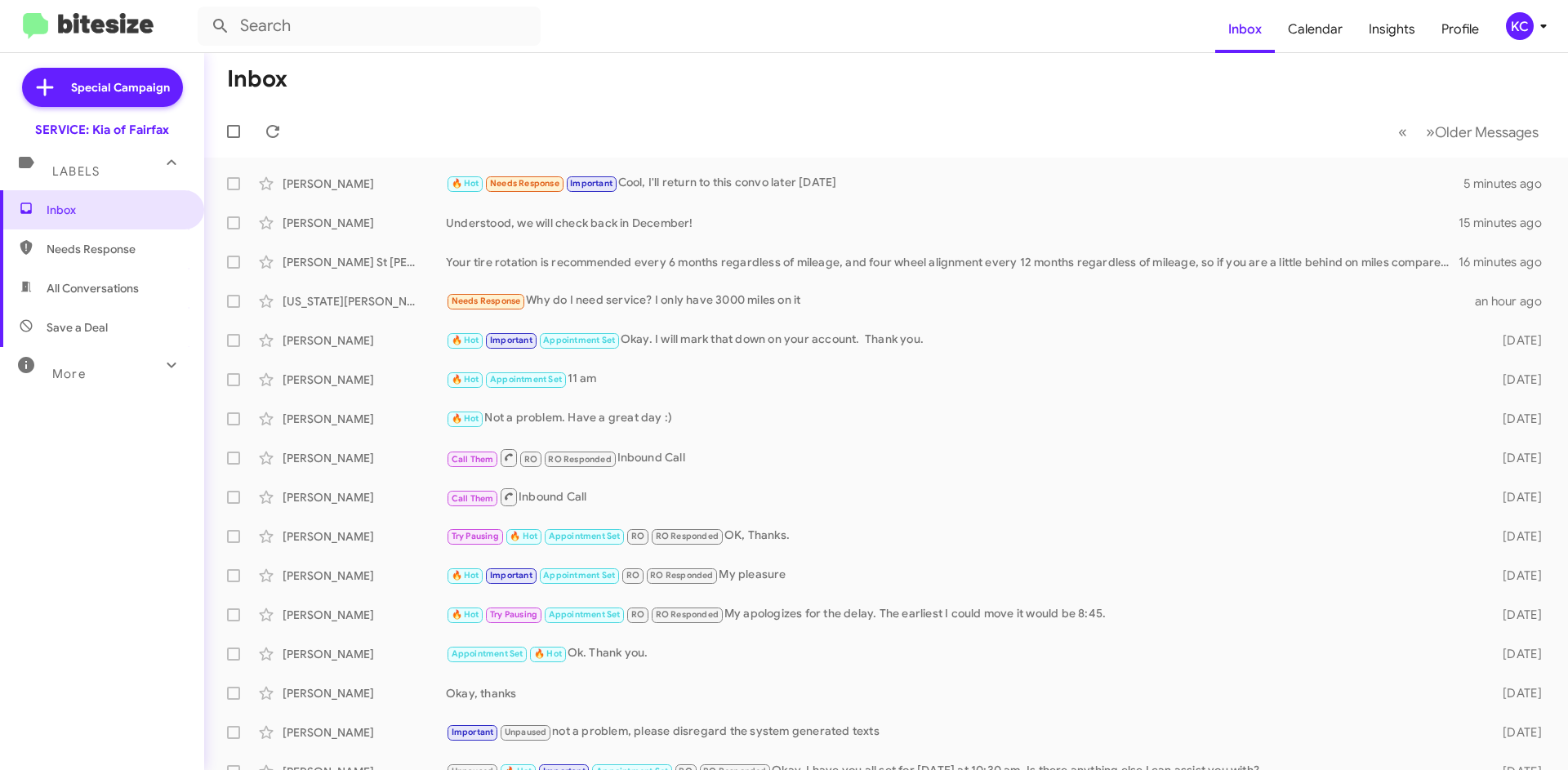
click at [1523, 27] on div "KC" at bounding box center [1519, 26] width 27 height 27
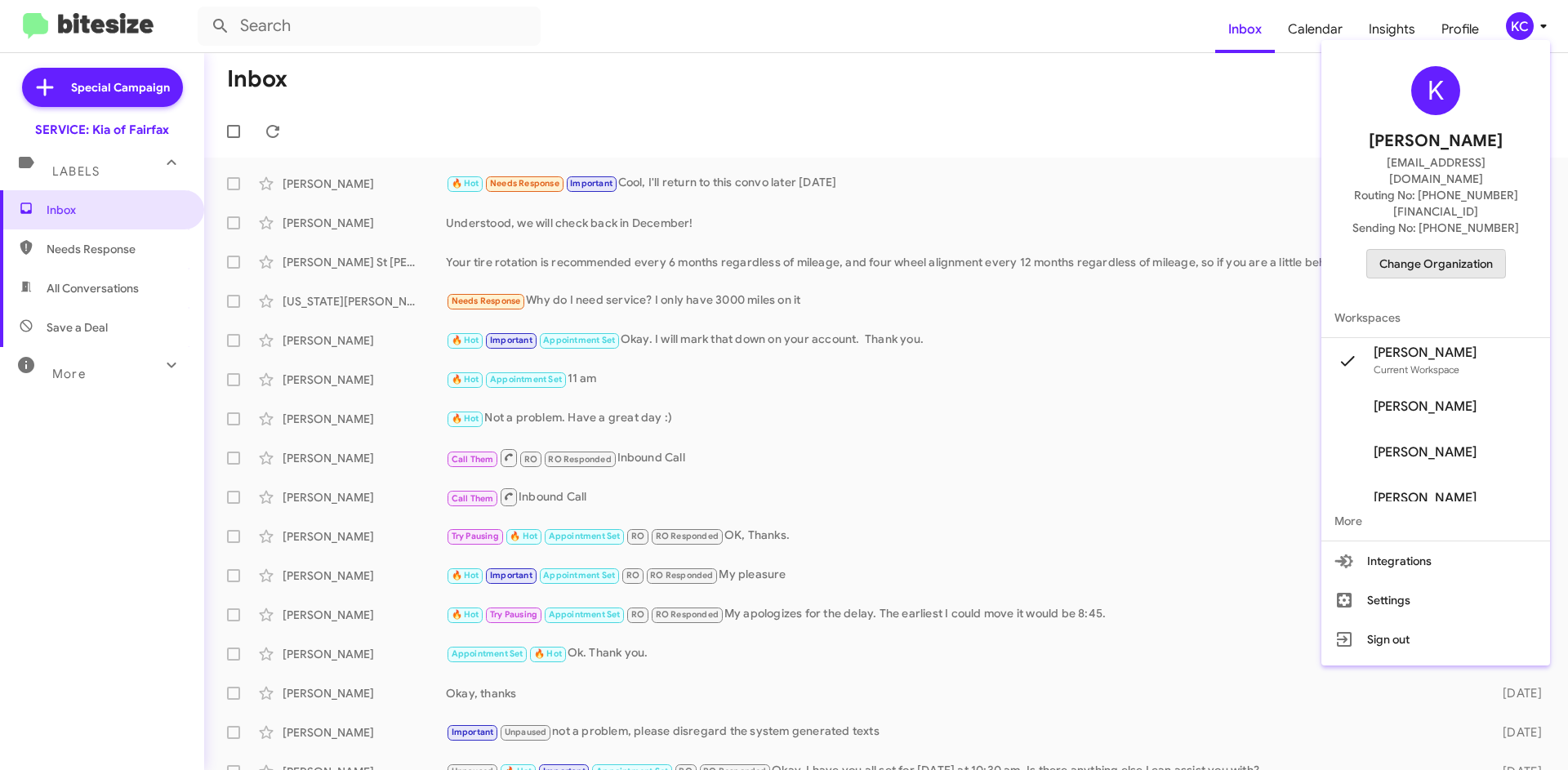
click at [1425, 249] on span "Change Organization" at bounding box center [1435, 263] width 114 height 27
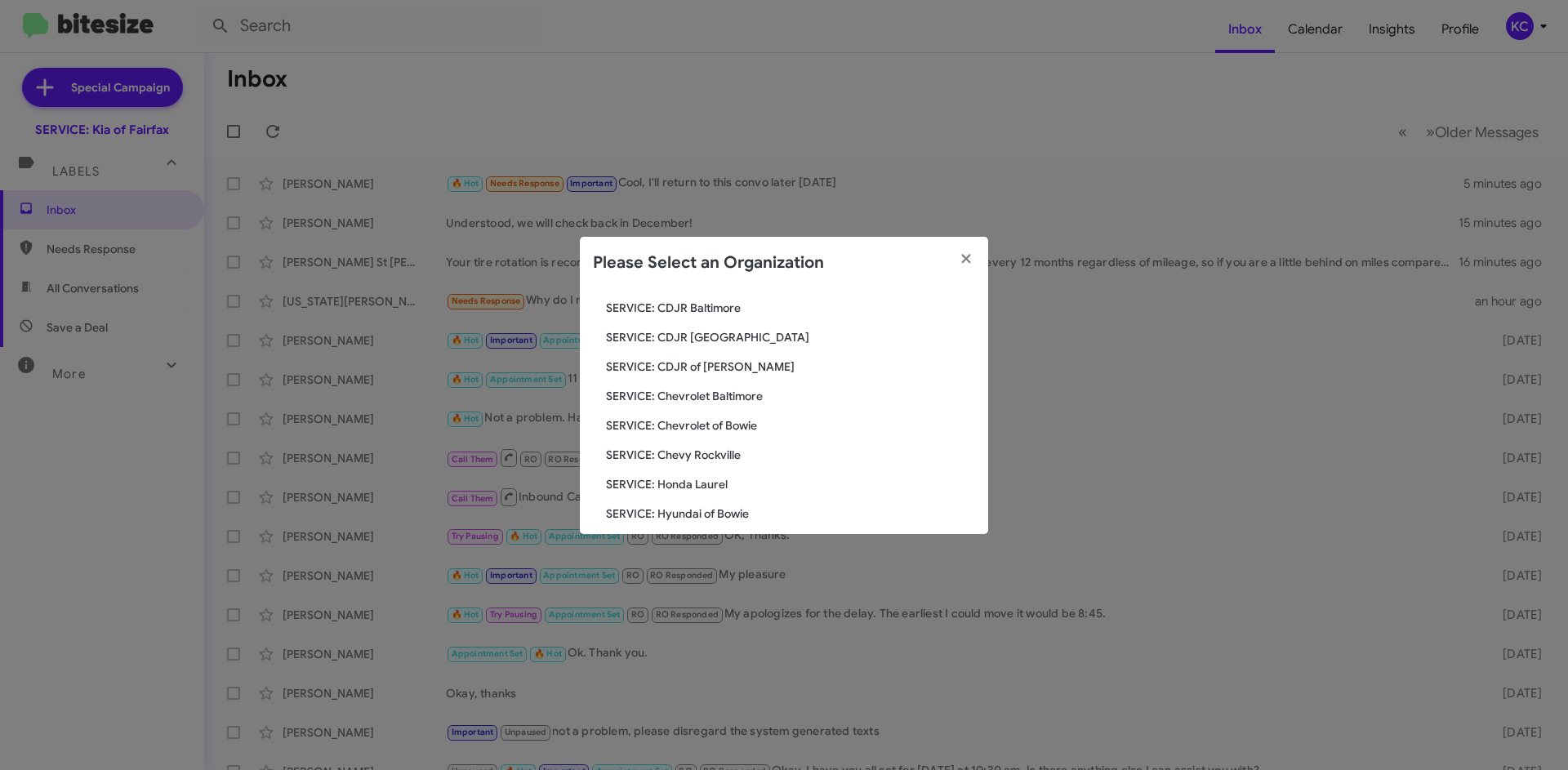
scroll to position [163, 0]
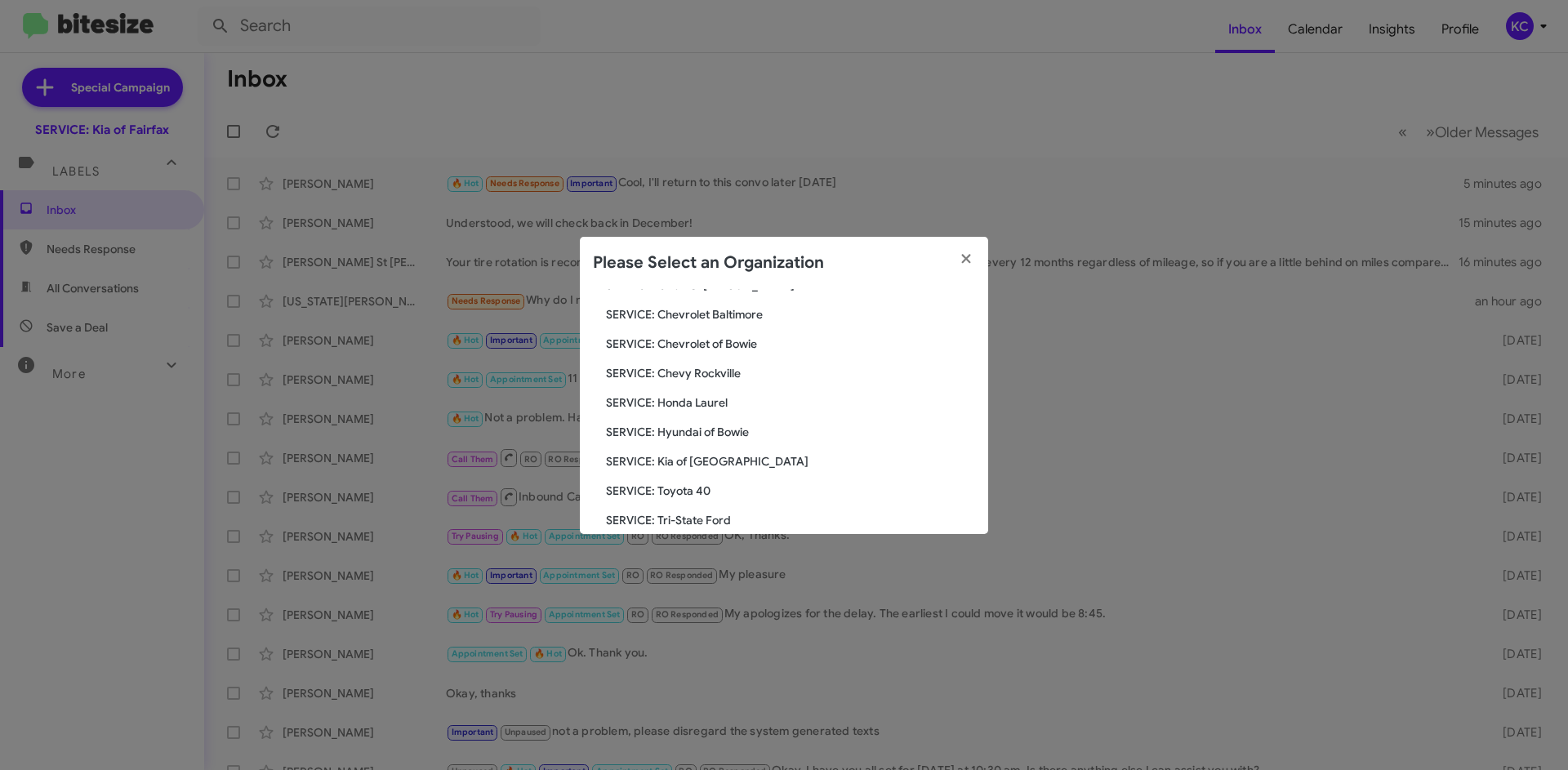
click at [705, 440] on div "Search SERVICE: Kia of Fairfax Current Org SERVICE: CDJR Baltimore SERVICE: CDJ…" at bounding box center [783, 412] width 409 height 245
click at [717, 431] on span "SERVICE: Hyundai of Bowie" at bounding box center [790, 432] width 369 height 17
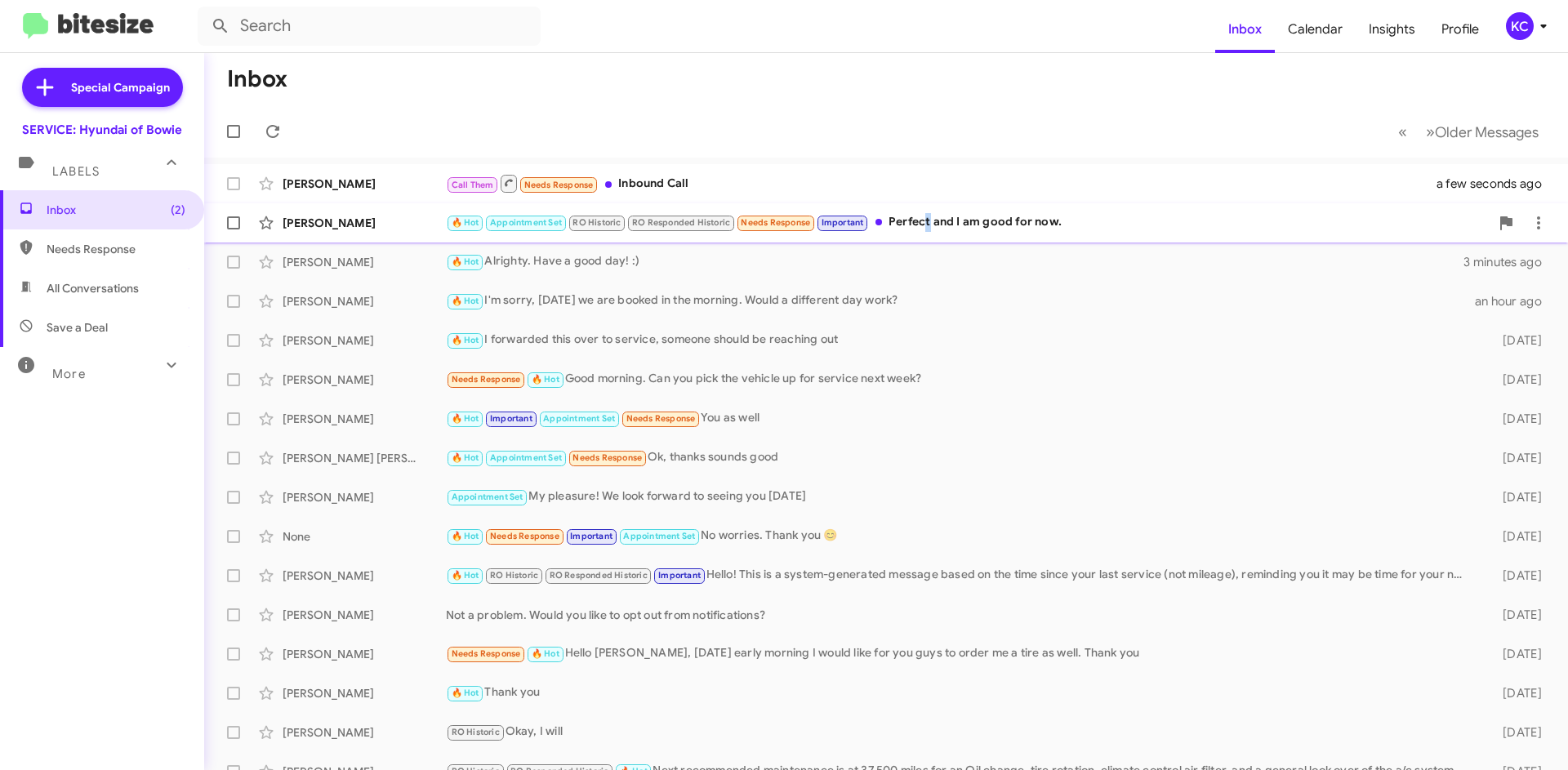
click at [930, 216] on div "🔥 Hot Appointment Set RO Historic RO Responded Historic Needs Response Importan…" at bounding box center [967, 222] width 1043 height 19
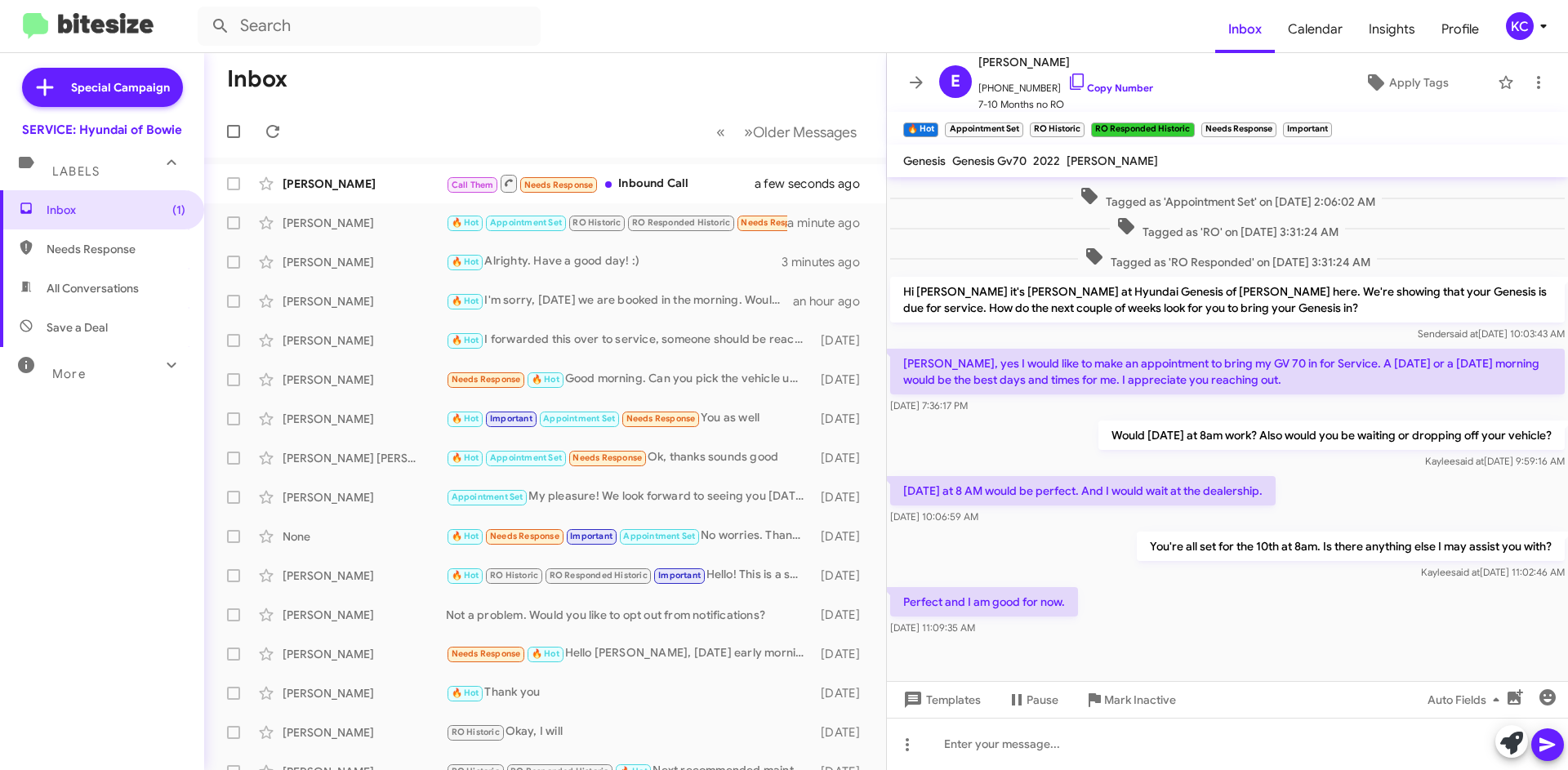
scroll to position [277, 0]
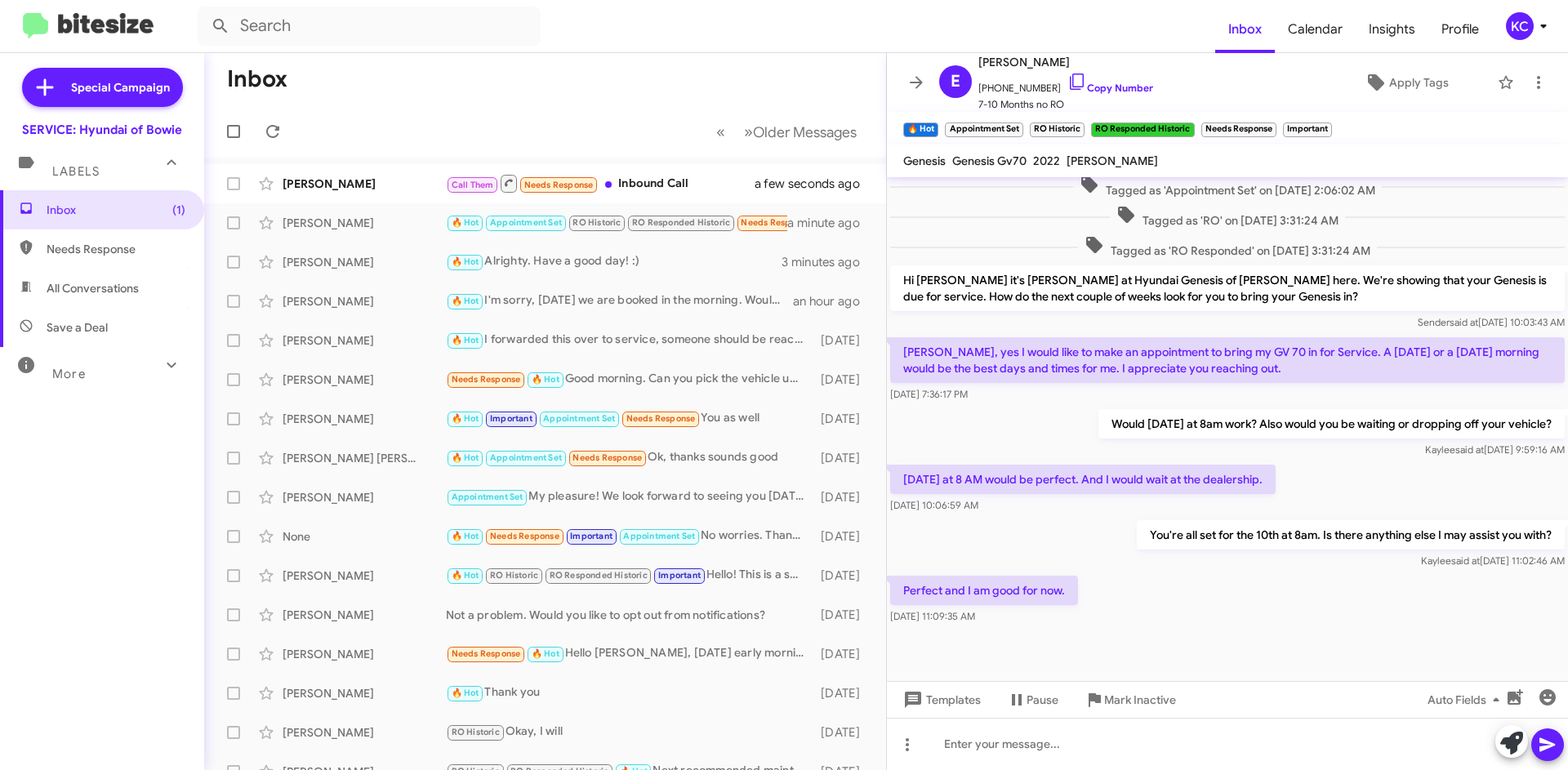
click at [1022, 583] on p "Perfect and I am good for now." at bounding box center [984, 590] width 188 height 29
drag, startPoint x: 1023, startPoint y: 583, endPoint x: 1192, endPoint y: 631, distance: 175.7
click at [1192, 631] on div at bounding box center [1227, 655] width 681 height 53
click at [1551, 695] on icon "button" at bounding box center [1547, 698] width 17 height 17
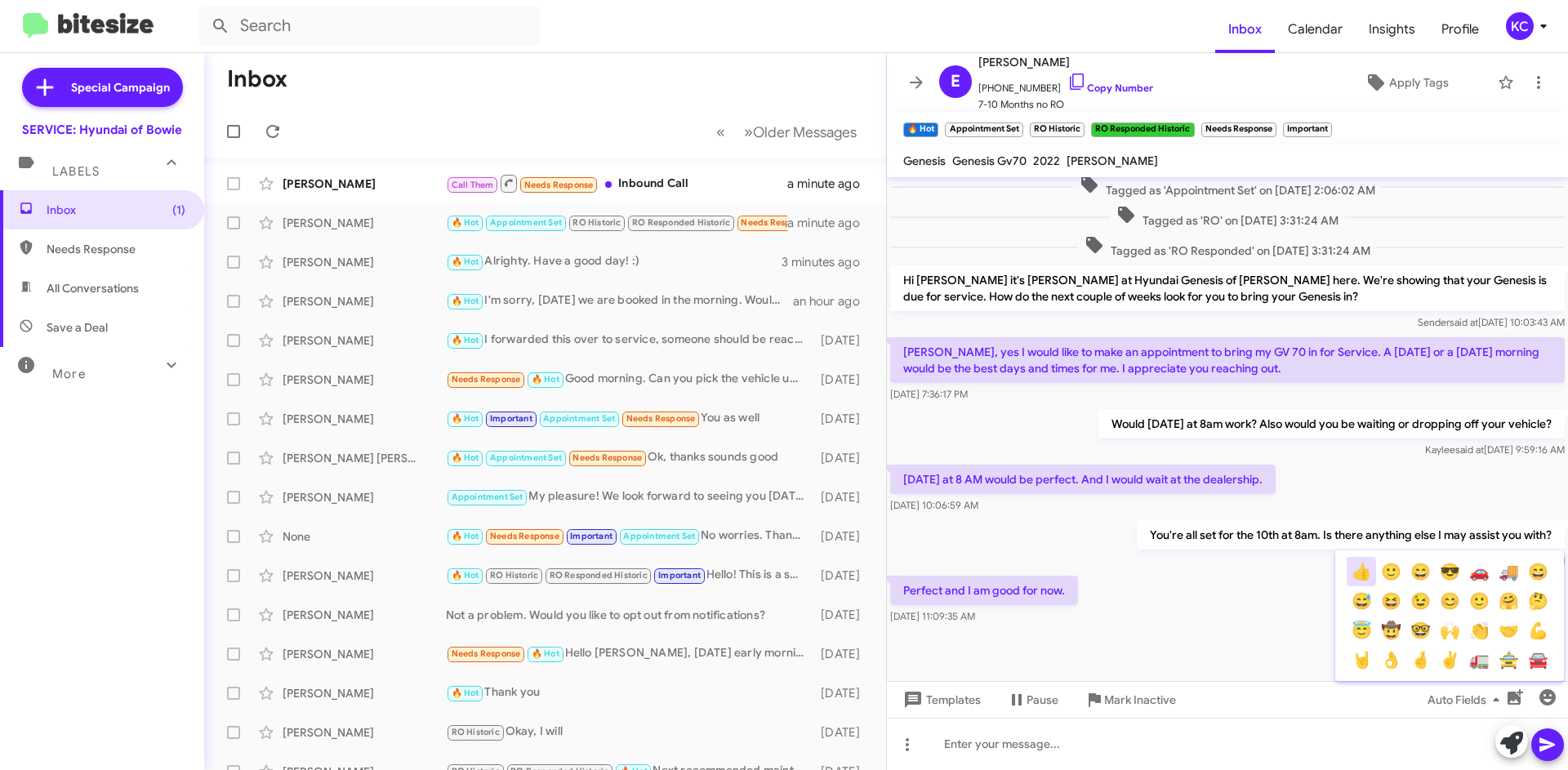
click at [1369, 573] on button "👍" at bounding box center [1361, 571] width 29 height 29
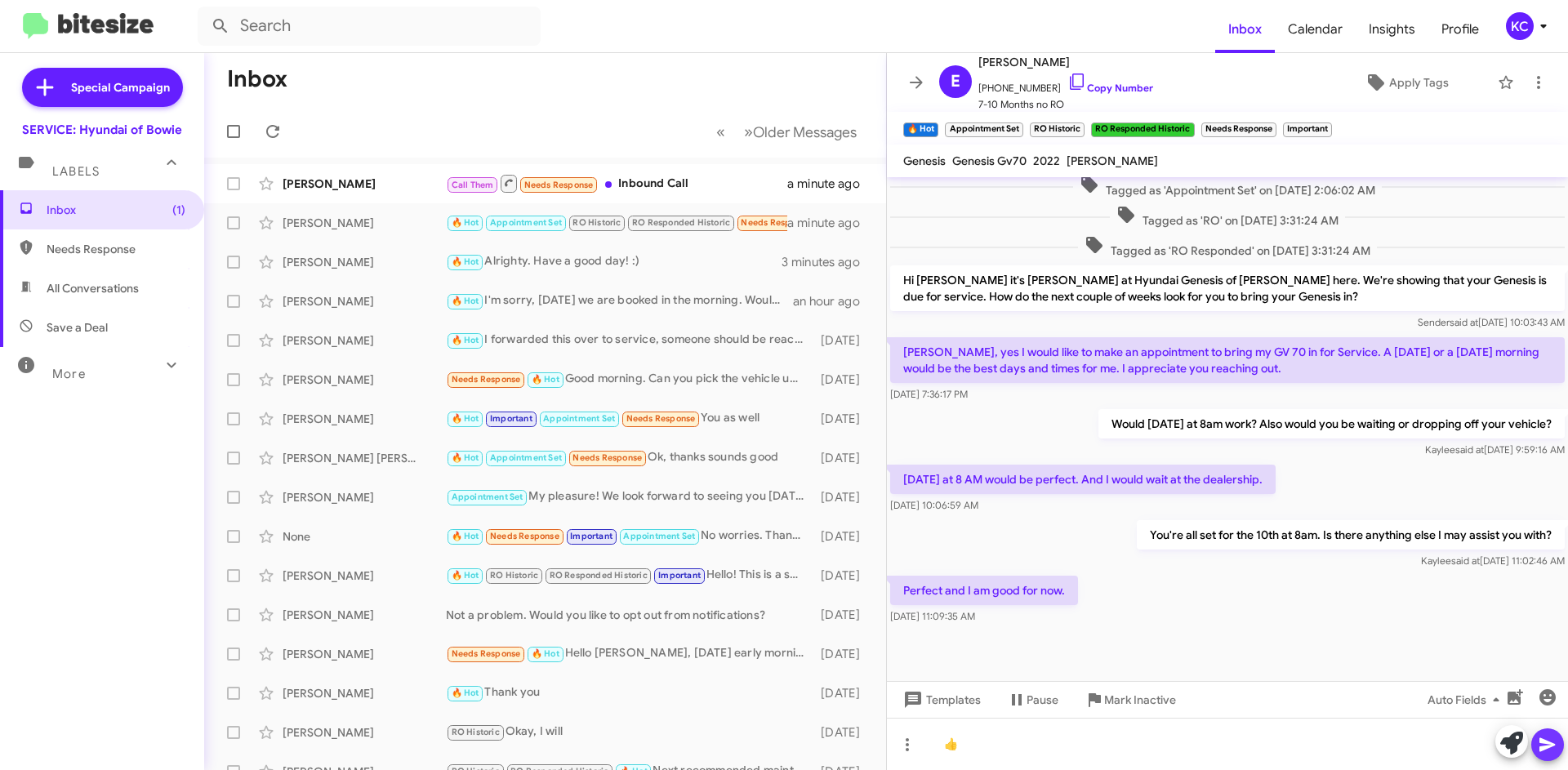
click at [1555, 745] on icon at bounding box center [1547, 745] width 20 height 20
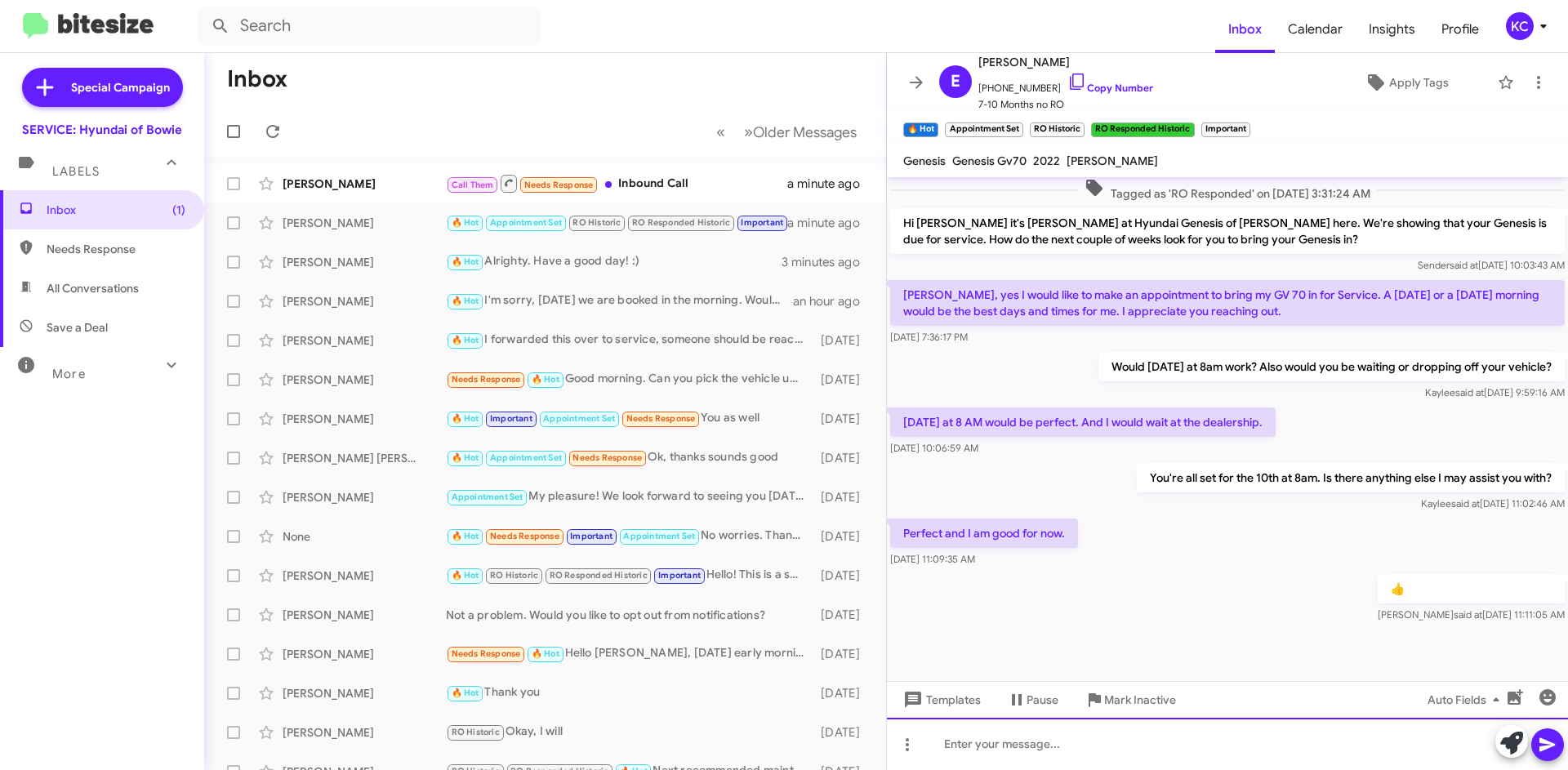
scroll to position [337, 0]
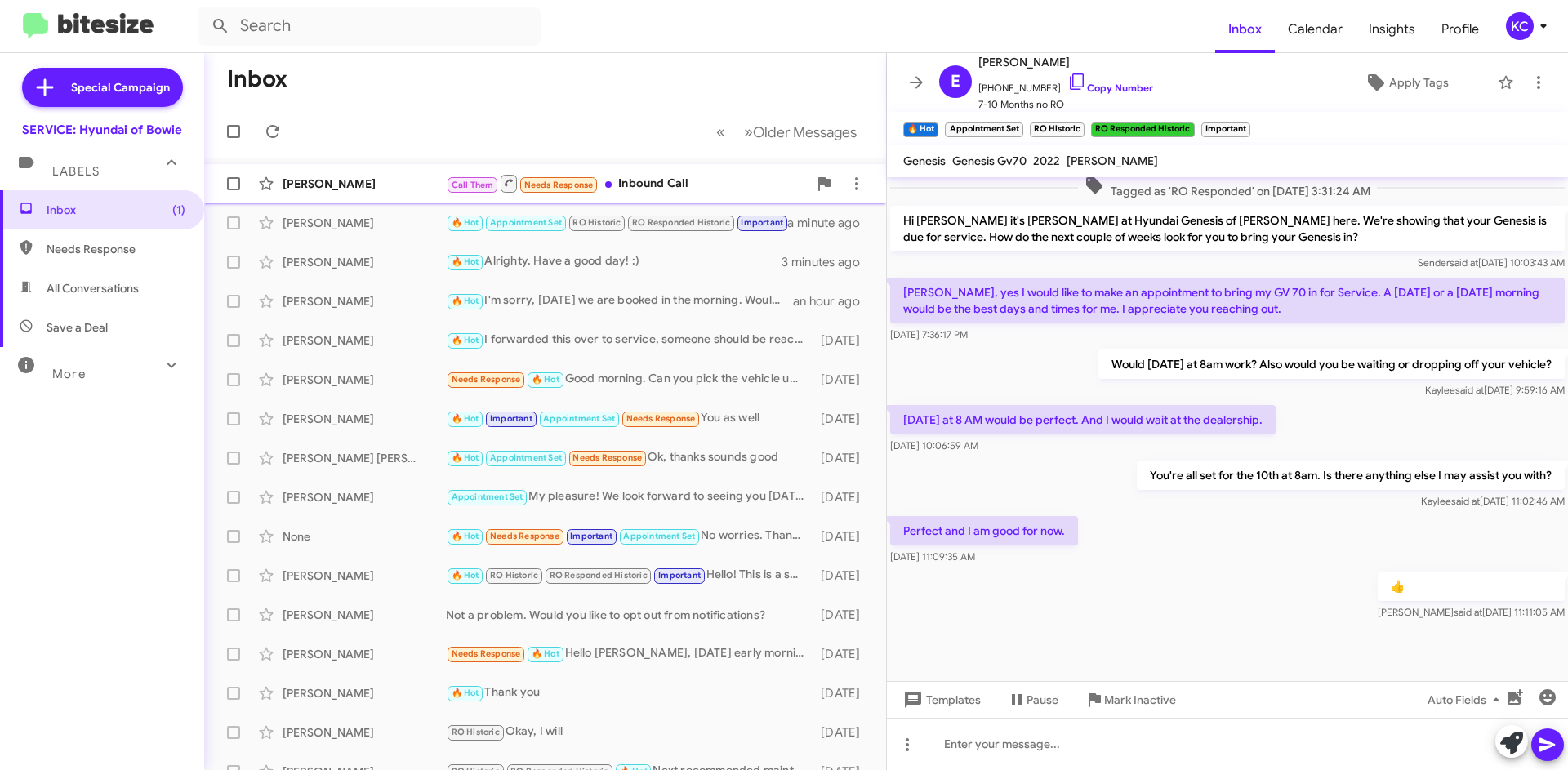
click at [667, 189] on div "Call Them Needs Response Inbound Call" at bounding box center [627, 183] width 361 height 21
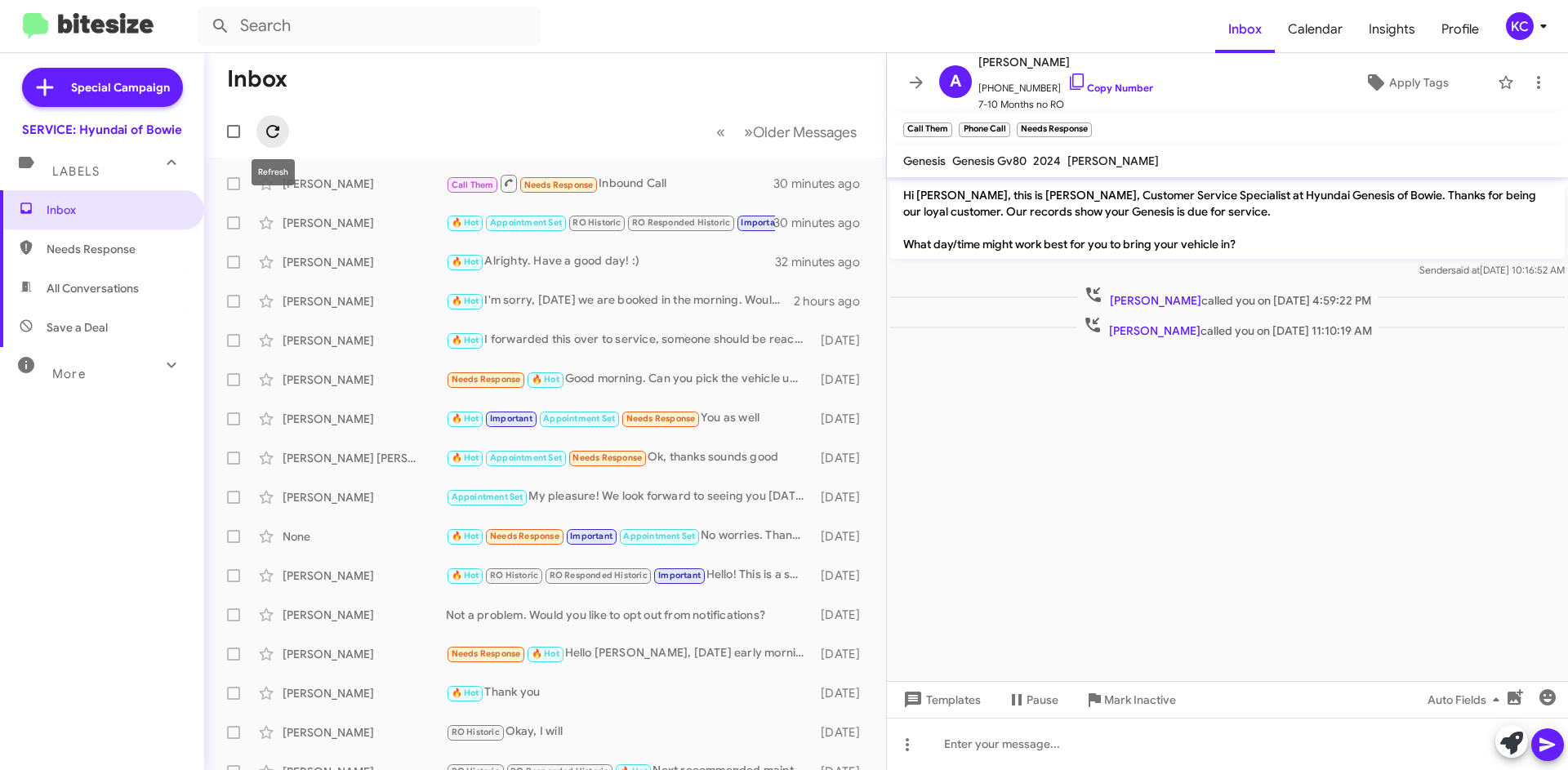
click at [275, 128] on icon at bounding box center [273, 132] width 20 height 20
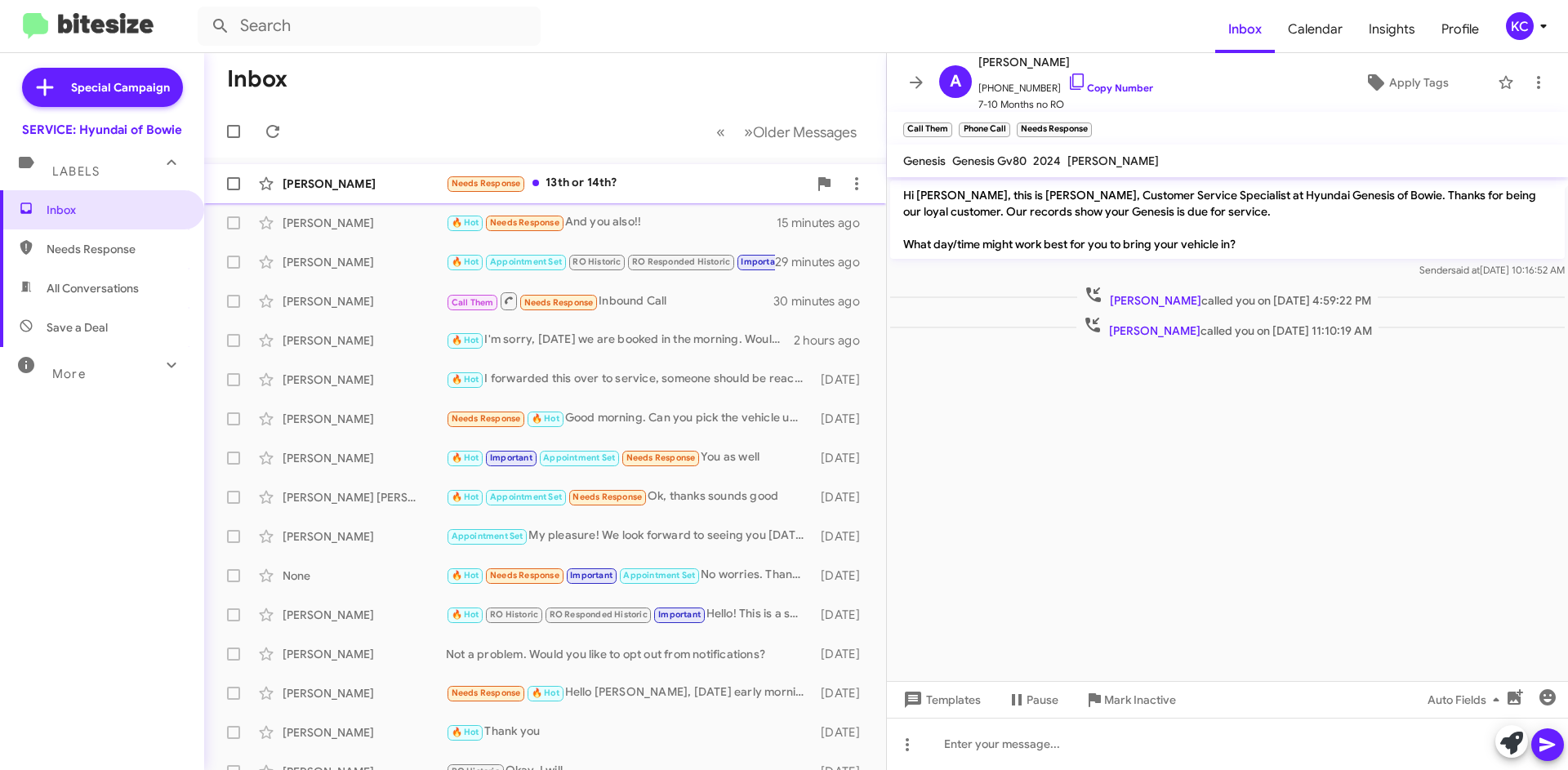
click at [617, 181] on div "Needs Response 13th or 14th?" at bounding box center [627, 183] width 361 height 19
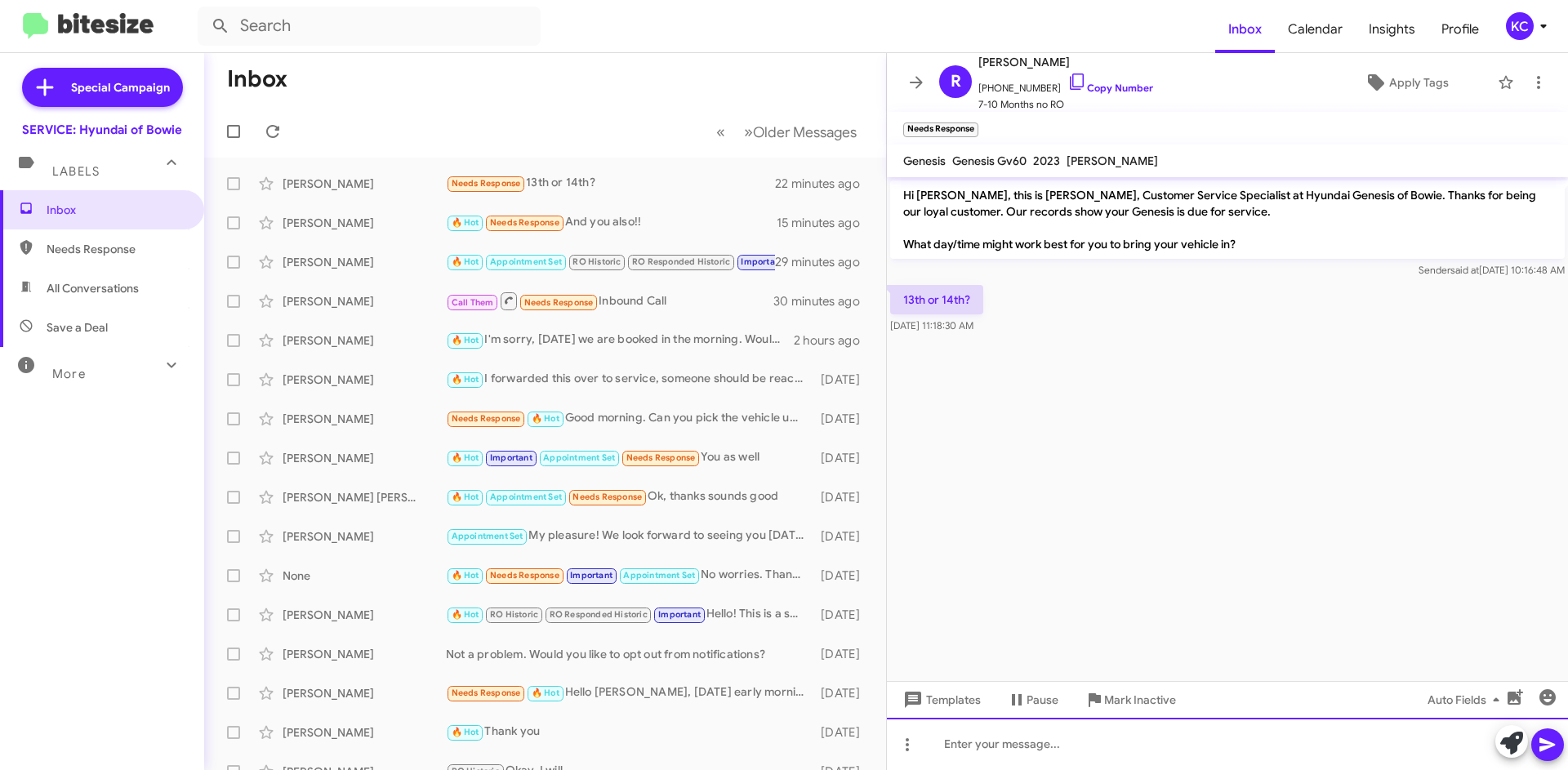
click at [975, 761] on div at bounding box center [1227, 743] width 681 height 52
click at [1537, 758] on span at bounding box center [1547, 744] width 20 height 32
